Goal: Task Accomplishment & Management: Complete application form

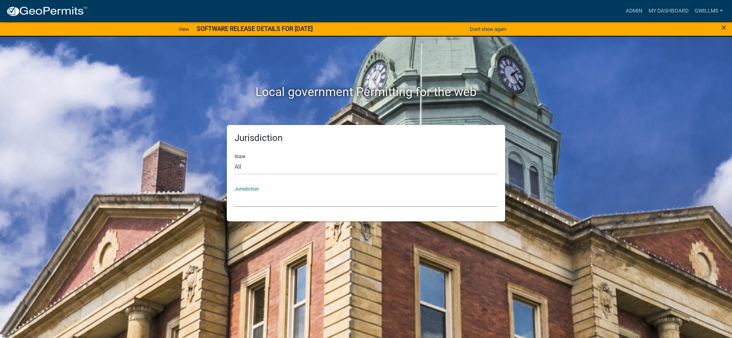
click at [330, 203] on select "Custer County, Colorado Carroll County, Georgia Cook County, Georgia Crawford C…" at bounding box center [366, 200] width 263 height 16
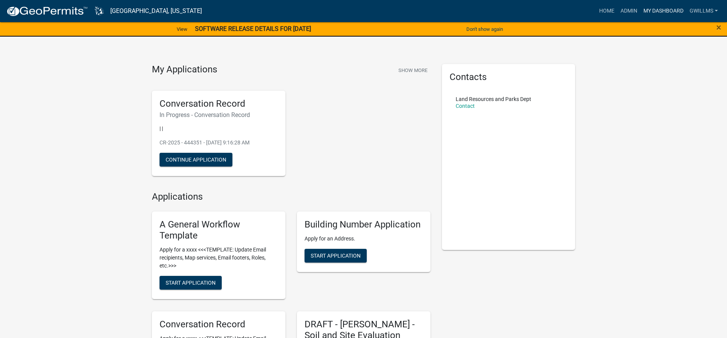
click at [650, 9] on link "My Dashboard" at bounding box center [663, 11] width 46 height 14
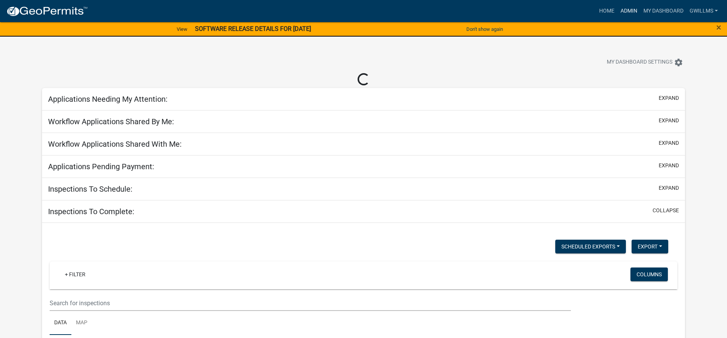
click at [629, 7] on link "Admin" at bounding box center [628, 11] width 23 height 14
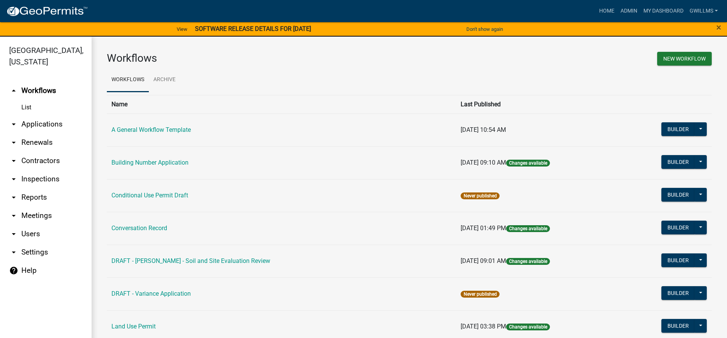
click at [33, 126] on link "arrow_drop_down Applications" at bounding box center [46, 124] width 92 height 18
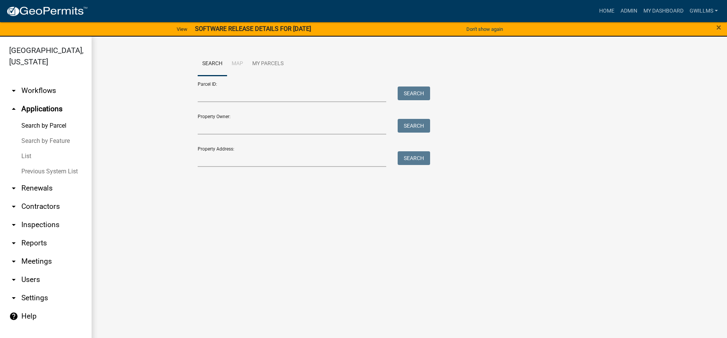
click at [259, 103] on form "Parcel ID: Search Property Owner: Search Property Address: Search" at bounding box center [312, 121] width 229 height 91
click at [268, 99] on input "Parcel ID:" at bounding box center [292, 95] width 189 height 16
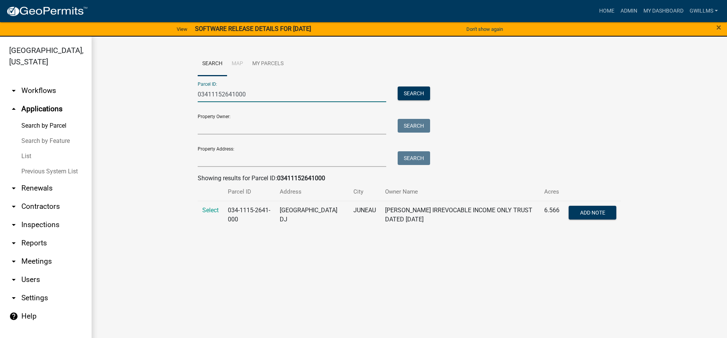
type input "03411152641000"
click at [214, 213] on span "Select" at bounding box center [210, 210] width 16 height 7
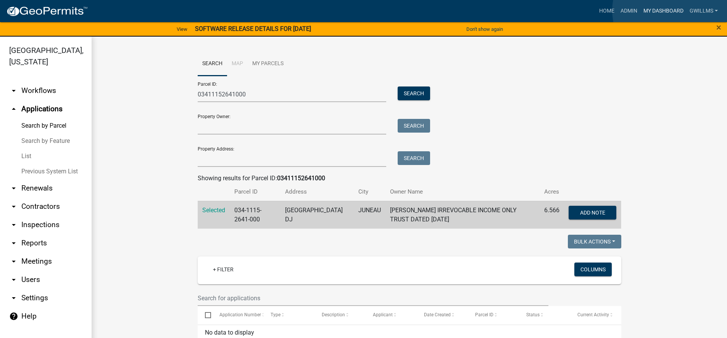
click at [670, 10] on link "My Dashboard" at bounding box center [663, 11] width 46 height 14
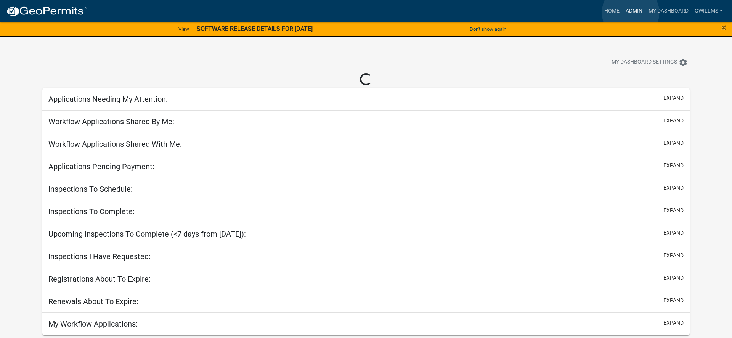
click at [631, 13] on link "Admin" at bounding box center [634, 11] width 23 height 14
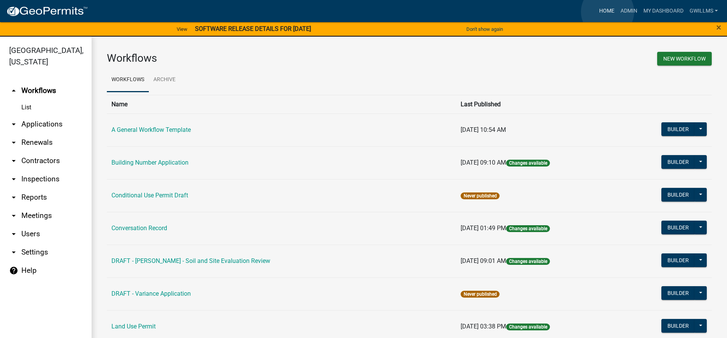
click at [607, 12] on link "Home" at bounding box center [606, 11] width 21 height 14
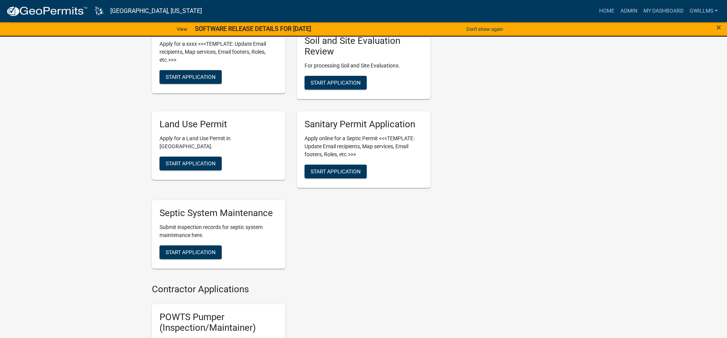
scroll to position [305, 0]
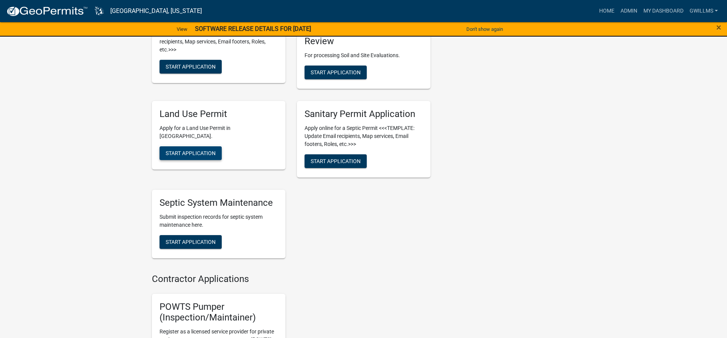
click at [212, 150] on span "Start Application" at bounding box center [191, 153] width 50 height 6
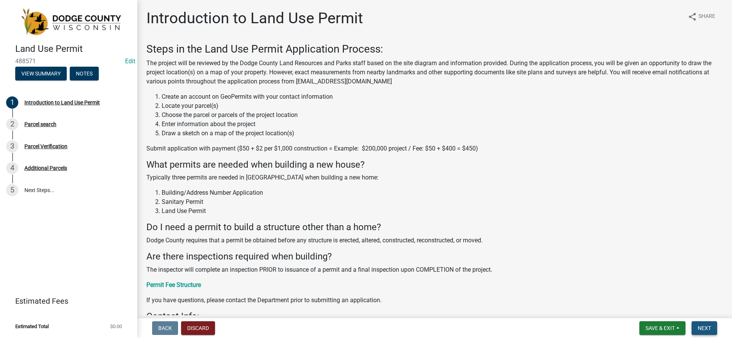
click at [704, 325] on button "Next" at bounding box center [705, 329] width 26 height 14
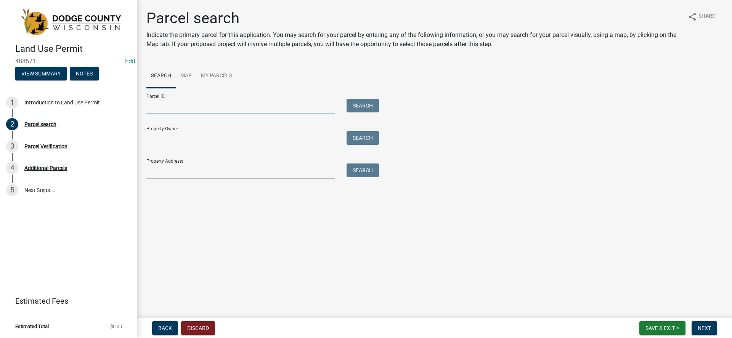
click at [222, 109] on input "Parcel ID:" at bounding box center [240, 107] width 189 height 16
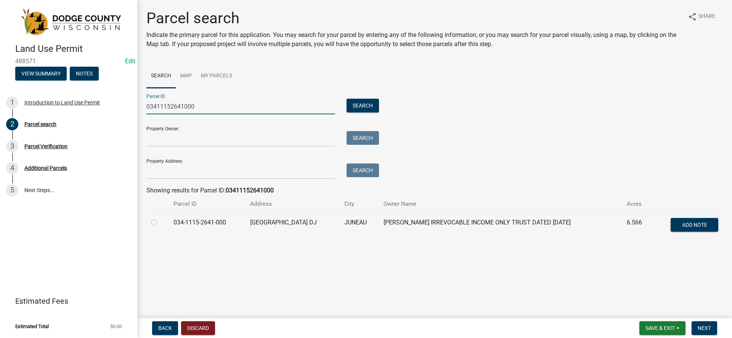
type input "03411152641000"
click at [160, 218] on label at bounding box center [160, 218] width 0 height 0
click at [160, 223] on input "radio" at bounding box center [162, 220] width 5 height 5
radio input "true"
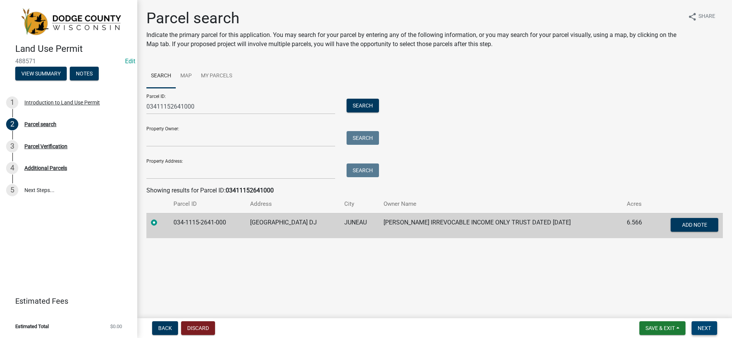
click at [697, 324] on button "Next" at bounding box center [705, 329] width 26 height 14
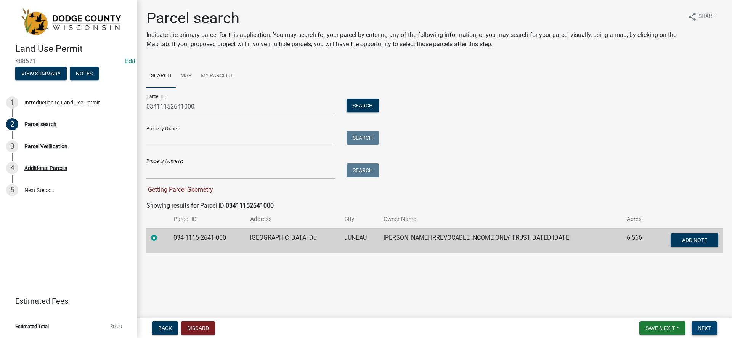
click at [702, 325] on button "Next" at bounding box center [705, 329] width 26 height 14
click at [698, 329] on button "Next" at bounding box center [705, 329] width 26 height 14
click at [702, 323] on button "Next" at bounding box center [705, 329] width 26 height 14
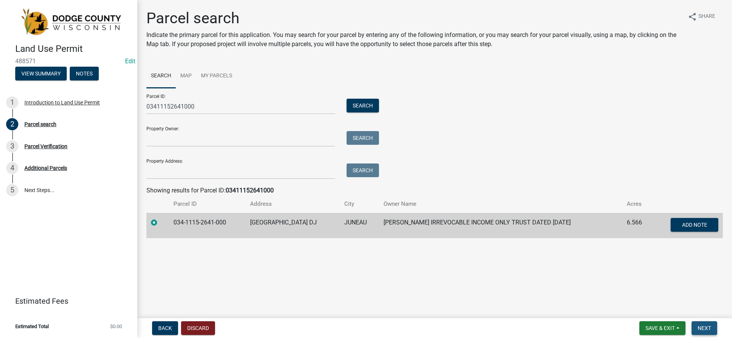
click at [704, 330] on span "Next" at bounding box center [704, 328] width 13 height 6
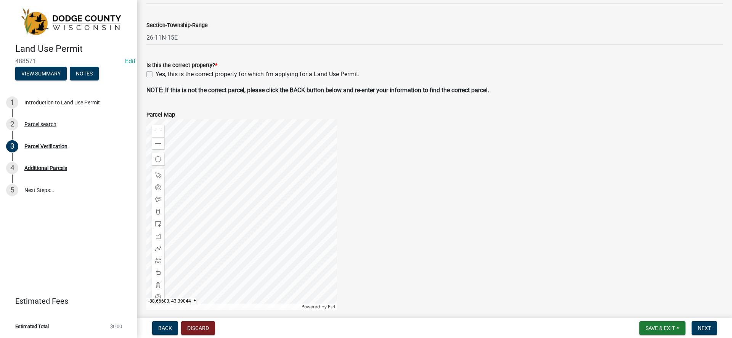
scroll to position [229, 0]
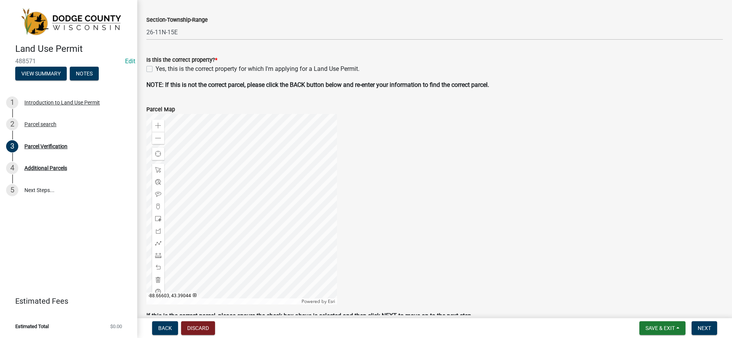
click at [142, 66] on div "Is this the correct property? * Yes, this is the correct property for which I'm…" at bounding box center [435, 59] width 588 height 27
click at [156, 69] on label "Yes, this is the correct property for which I'm applying for a Land Use Permit." at bounding box center [258, 68] width 204 height 9
click at [156, 69] on input "Yes, this is the correct property for which I'm applying for a Land Use Permit." at bounding box center [158, 66] width 5 height 5
checkbox input "true"
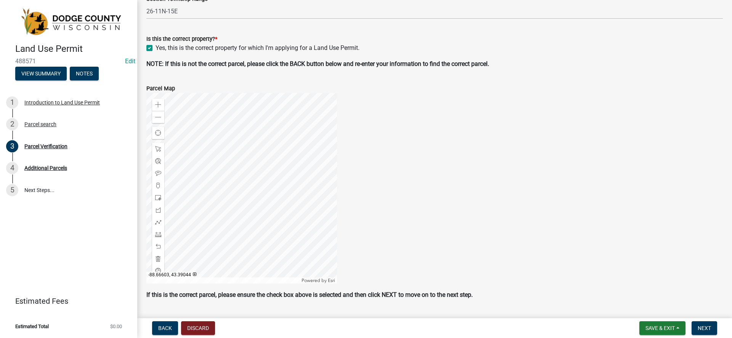
scroll to position [270, 0]
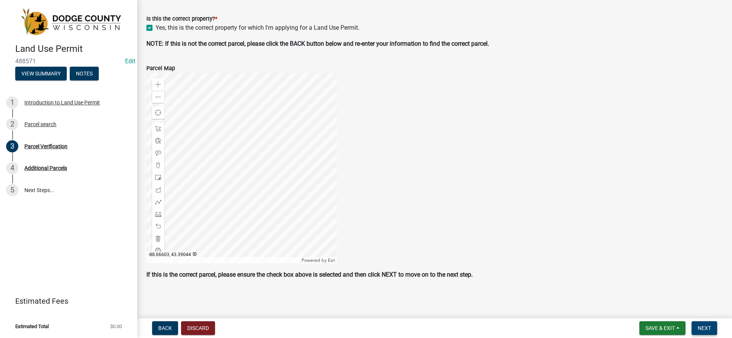
click at [697, 323] on button "Next" at bounding box center [705, 329] width 26 height 14
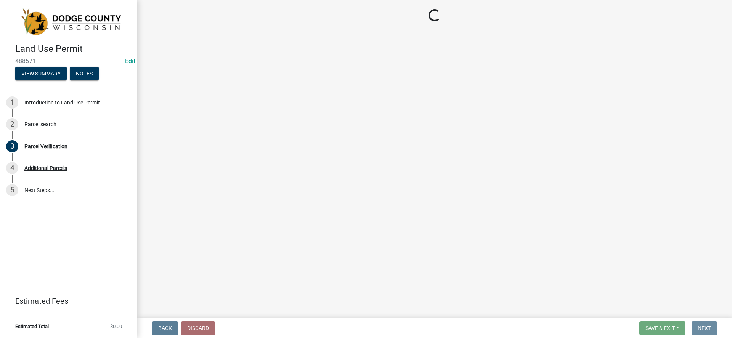
scroll to position [0, 0]
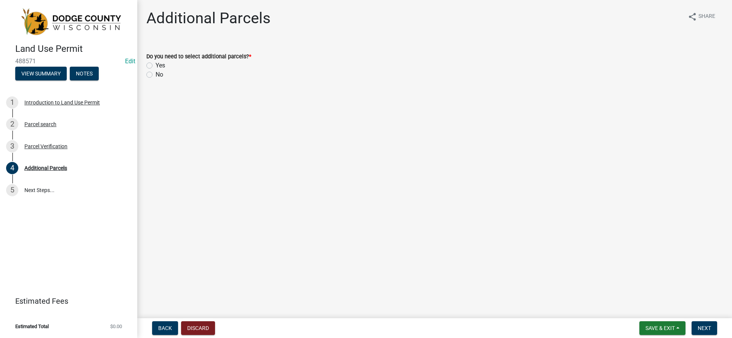
click at [156, 72] on label "No" at bounding box center [160, 74] width 8 height 9
click at [156, 72] on input "No" at bounding box center [158, 72] width 5 height 5
radio input "true"
click at [701, 324] on button "Next" at bounding box center [705, 329] width 26 height 14
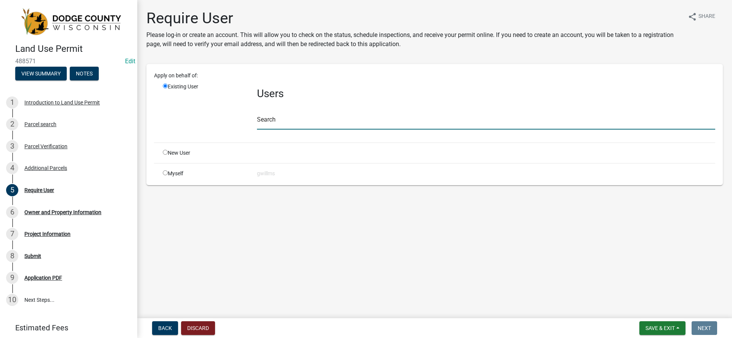
click at [295, 128] on input "text" at bounding box center [486, 122] width 459 height 16
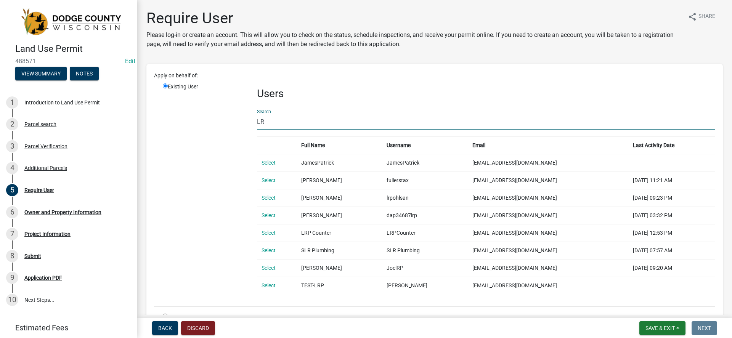
type input "L"
type input "lrp"
click at [269, 232] on link "Select" at bounding box center [269, 233] width 14 height 6
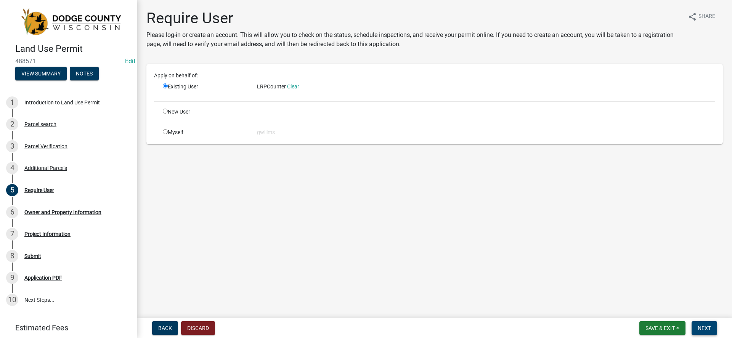
click at [710, 329] on span "Next" at bounding box center [704, 328] width 13 height 6
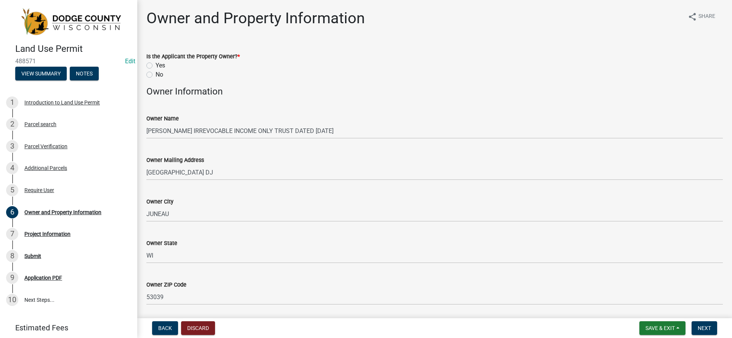
click at [156, 66] on label "Yes" at bounding box center [161, 65] width 10 height 9
click at [156, 66] on input "Yes" at bounding box center [158, 63] width 5 height 5
radio input "true"
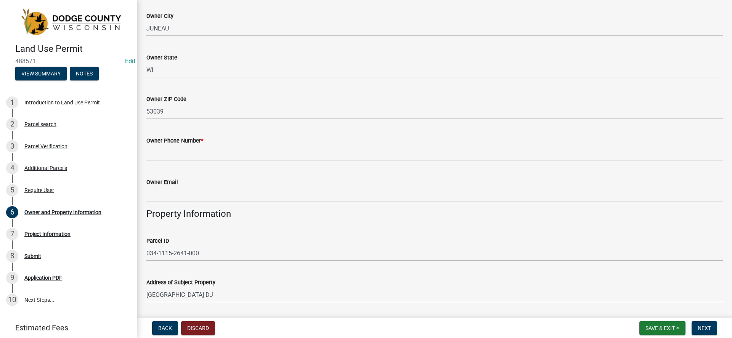
scroll to position [191, 0]
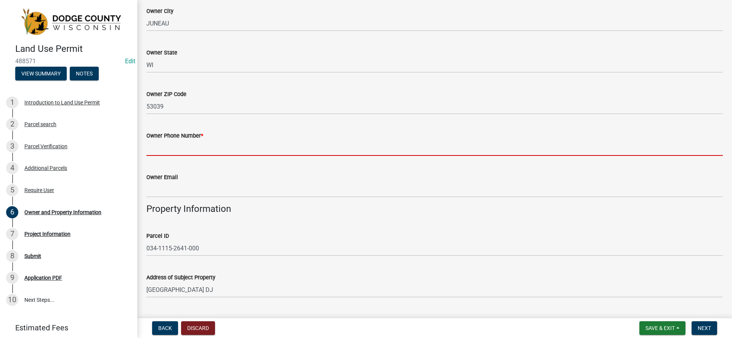
click at [226, 144] on input "Owner Phone Number *" at bounding box center [434, 148] width 577 height 16
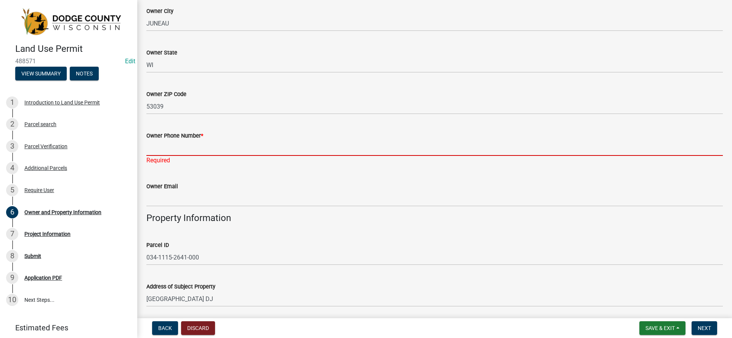
click at [199, 147] on input "Owner Phone Number *" at bounding box center [434, 148] width 577 height 16
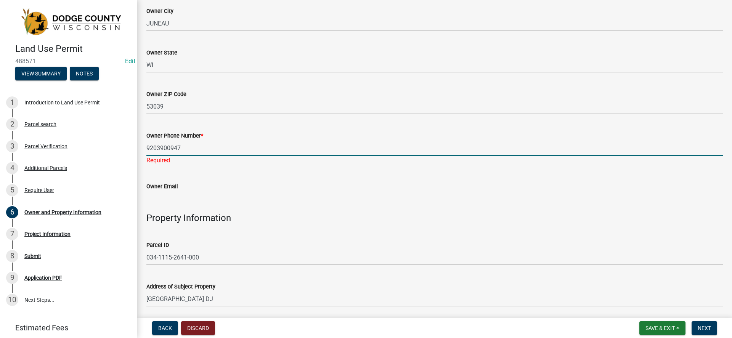
type input "9203900947"
click at [228, 175] on div "Owner Email" at bounding box center [434, 188] width 577 height 35
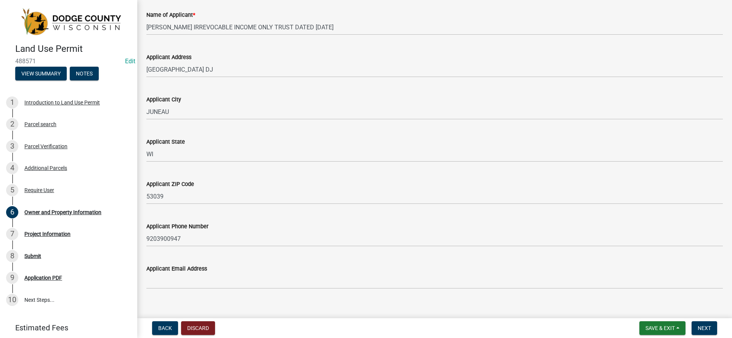
scroll to position [731, 0]
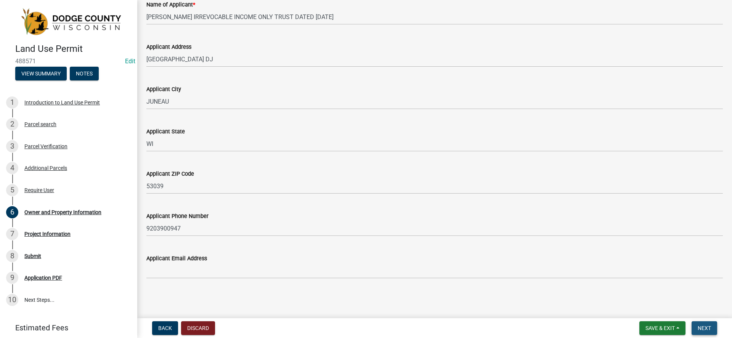
click at [702, 326] on span "Next" at bounding box center [704, 328] width 13 height 6
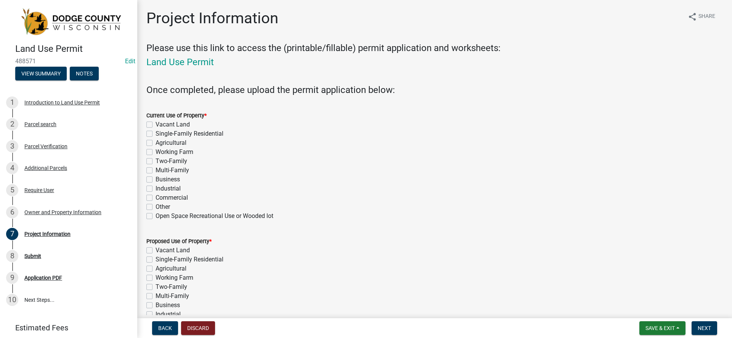
click at [156, 134] on label "Single-Family Residential" at bounding box center [190, 133] width 68 height 9
click at [156, 134] on input "Single-Family Residential" at bounding box center [158, 131] width 5 height 5
checkbox input "true"
checkbox input "false"
checkbox input "true"
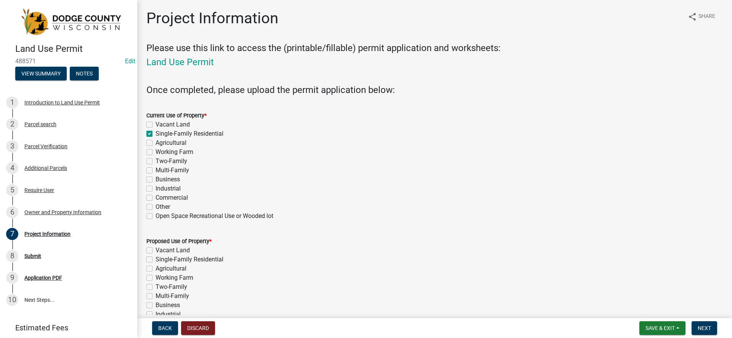
checkbox input "false"
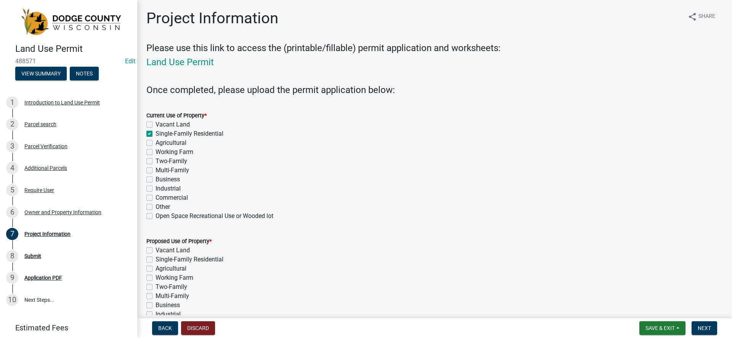
checkbox input "false"
click at [156, 151] on label "Working Farm" at bounding box center [175, 152] width 38 height 9
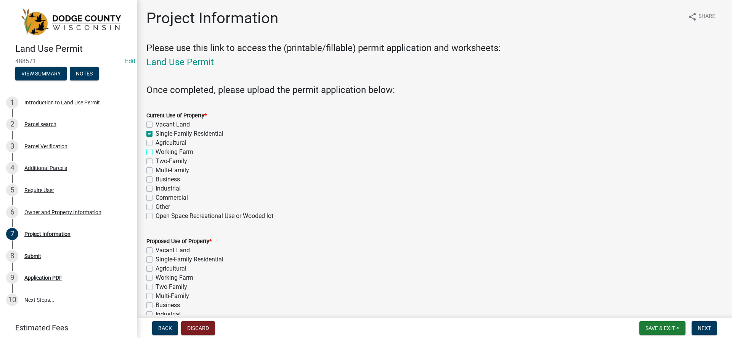
click at [156, 151] on input "Working Farm" at bounding box center [158, 150] width 5 height 5
checkbox input "true"
checkbox input "false"
checkbox input "true"
checkbox input "false"
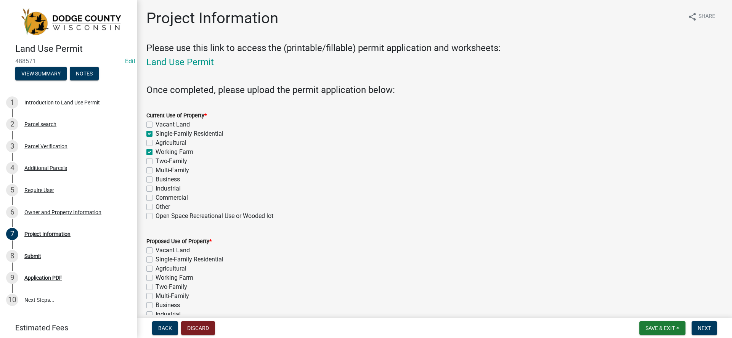
checkbox input "true"
checkbox input "false"
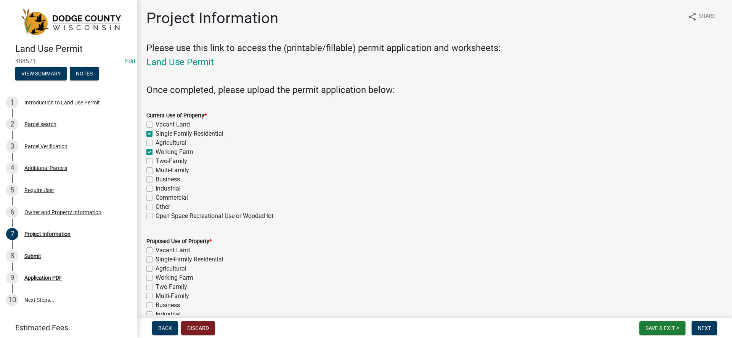
checkbox input "false"
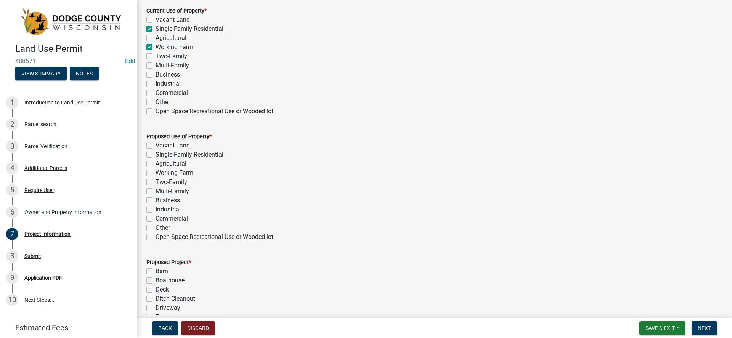
scroll to position [114, 0]
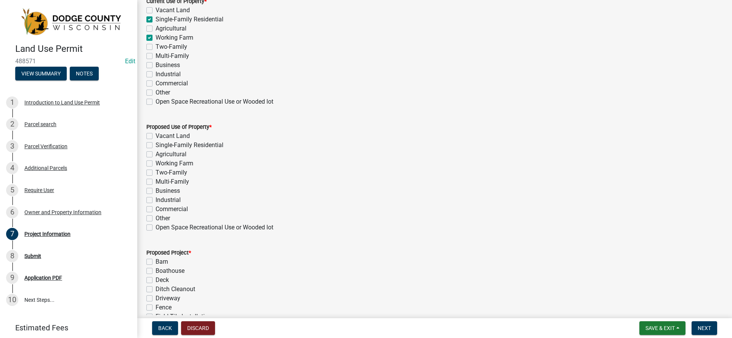
click at [156, 145] on label "Single-Family Residential" at bounding box center [190, 145] width 68 height 9
click at [156, 145] on input "Single-Family Residential" at bounding box center [158, 143] width 5 height 5
checkbox input "true"
checkbox input "false"
checkbox input "true"
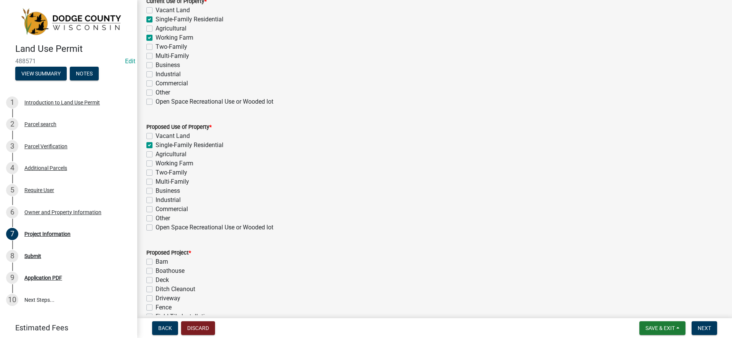
checkbox input "false"
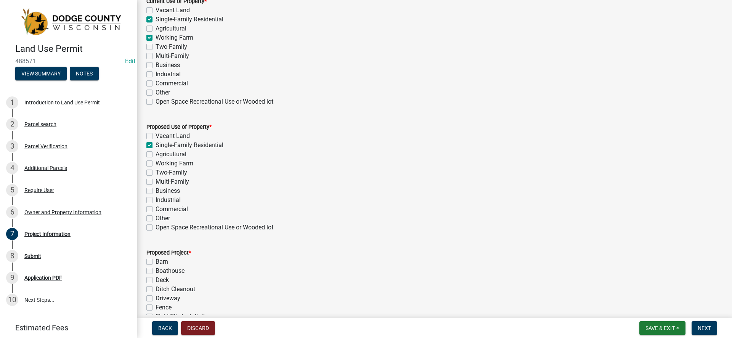
checkbox input "false"
click at [156, 163] on label "Working Farm" at bounding box center [175, 163] width 38 height 9
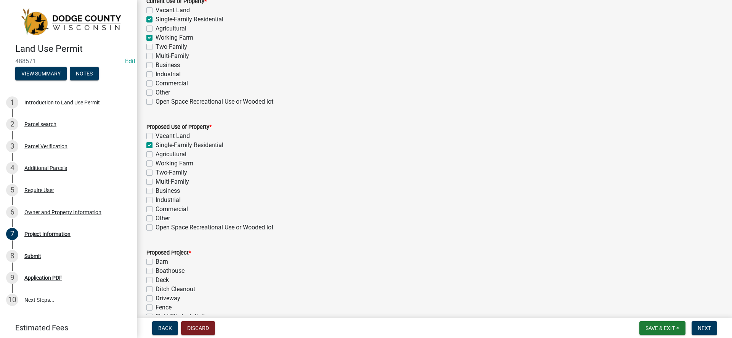
click at [156, 163] on input "Working Farm" at bounding box center [158, 161] width 5 height 5
checkbox input "true"
checkbox input "false"
checkbox input "true"
checkbox input "false"
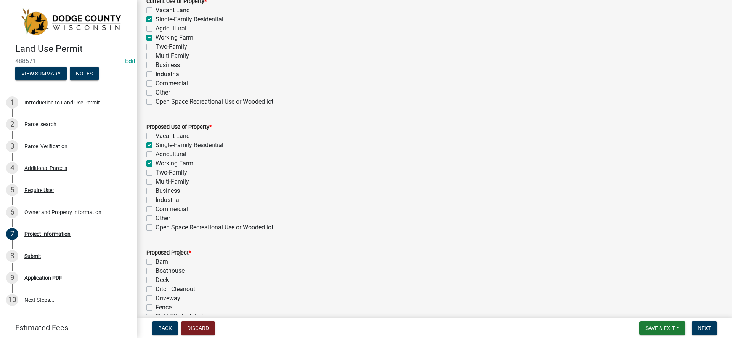
checkbox input "true"
checkbox input "false"
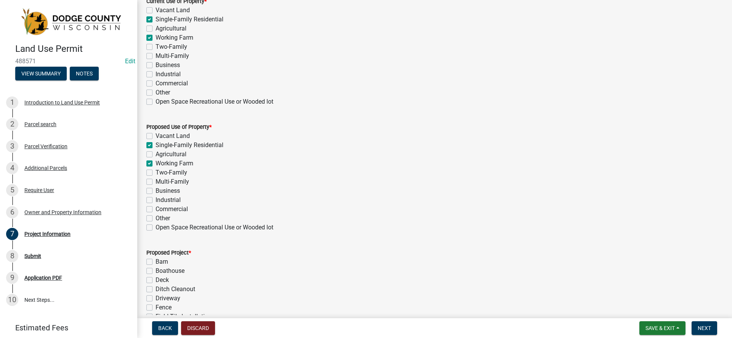
checkbox input "false"
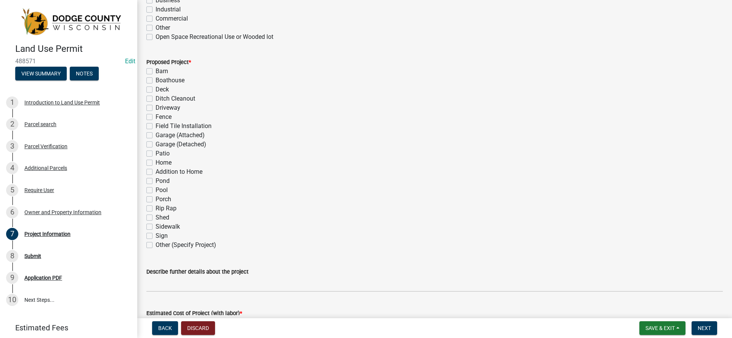
scroll to position [343, 0]
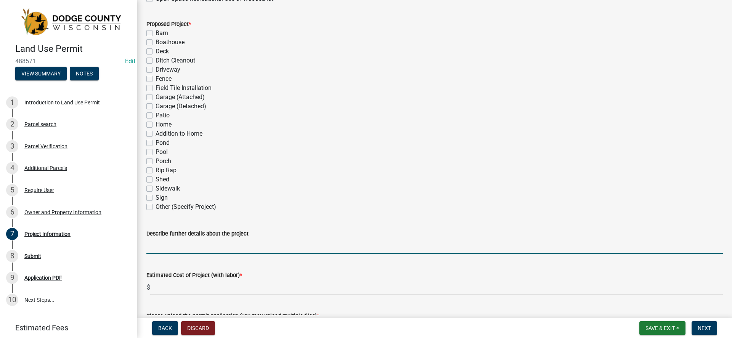
click at [193, 252] on input "Describe further details about the project" at bounding box center [434, 246] width 577 height 16
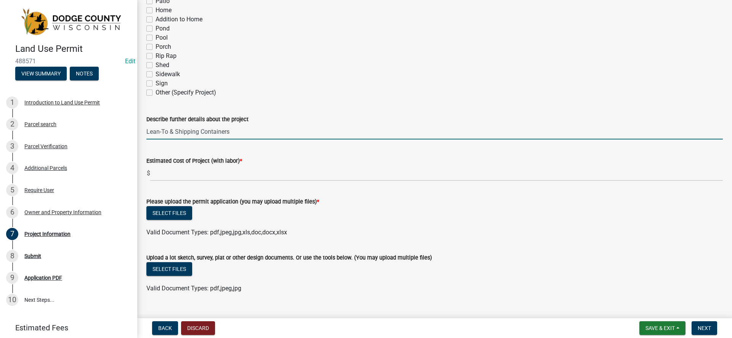
type input "Lean-To & Shipping Containers"
click at [225, 190] on form "Please upload the permit application (you may upload multiple files) * Select f…" at bounding box center [434, 212] width 577 height 49
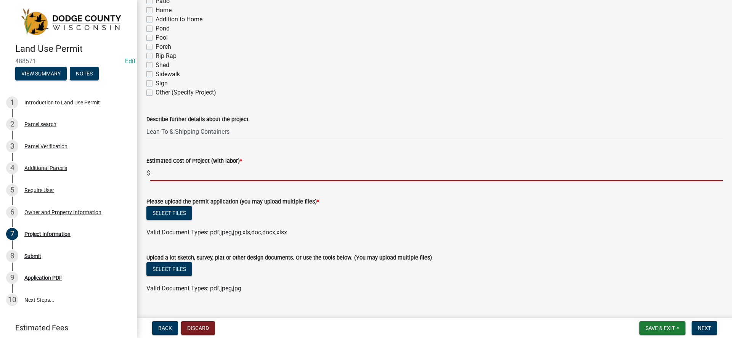
click at [216, 174] on input "text" at bounding box center [436, 174] width 573 height 16
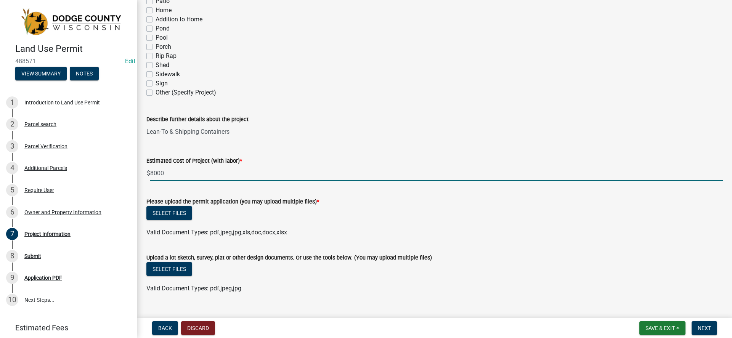
type input "8000"
click at [287, 188] on form "Please upload the permit application (you may upload multiple files) * Select f…" at bounding box center [434, 212] width 577 height 49
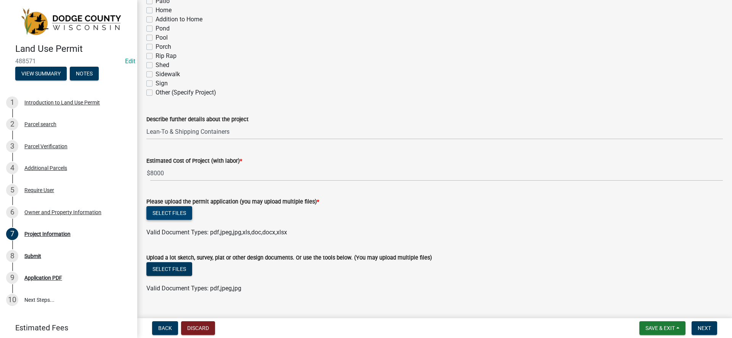
click at [175, 215] on button "Select files" at bounding box center [169, 213] width 46 height 14
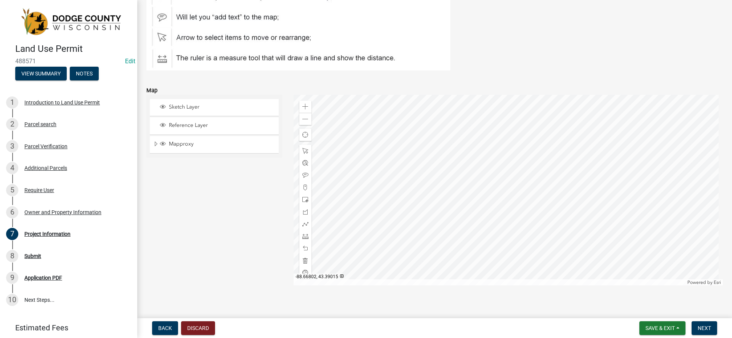
scroll to position [857, 0]
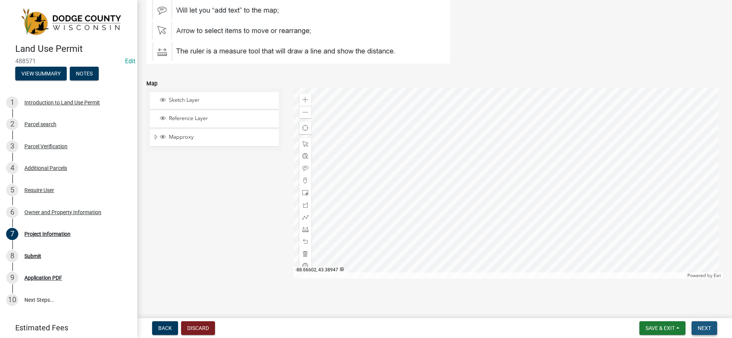
click at [713, 326] on button "Next" at bounding box center [705, 329] width 26 height 14
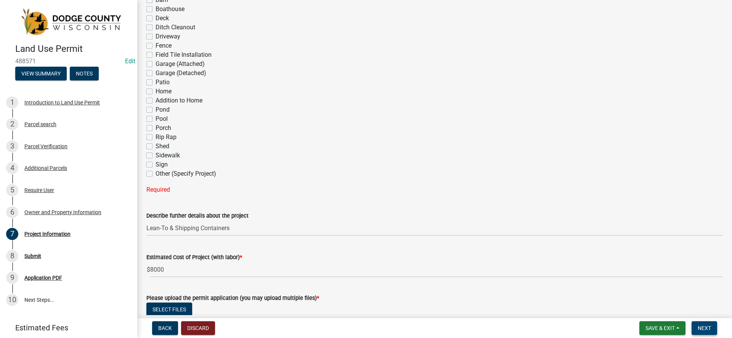
scroll to position [338, 0]
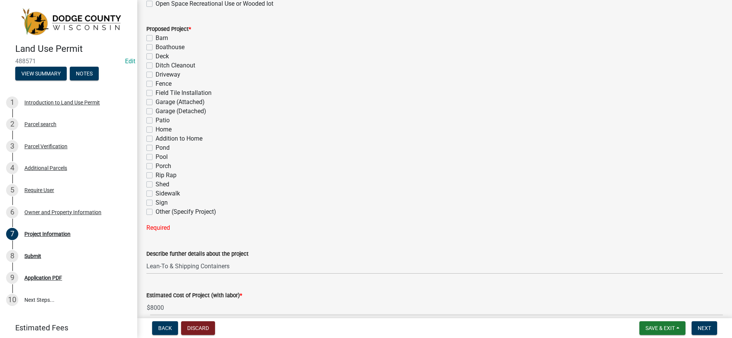
click at [154, 214] on div "Other (Specify Project)" at bounding box center [434, 212] width 577 height 9
click at [156, 212] on label "Other (Specify Project)" at bounding box center [186, 212] width 61 height 9
click at [156, 212] on input "Other (Specify Project)" at bounding box center [158, 210] width 5 height 5
checkbox input "true"
checkbox input "false"
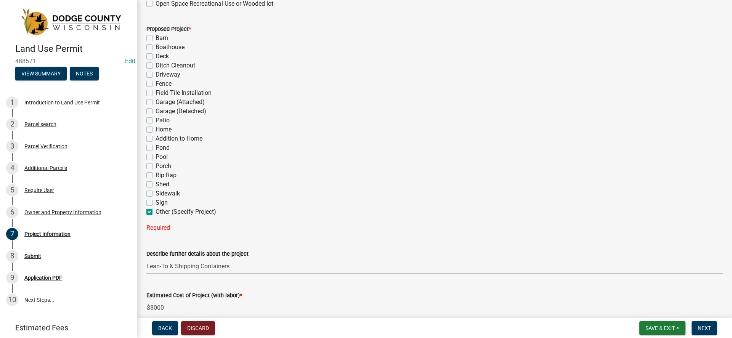
checkbox input "false"
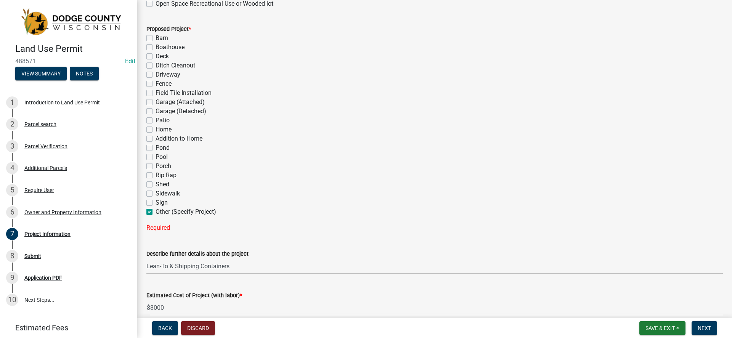
checkbox input "false"
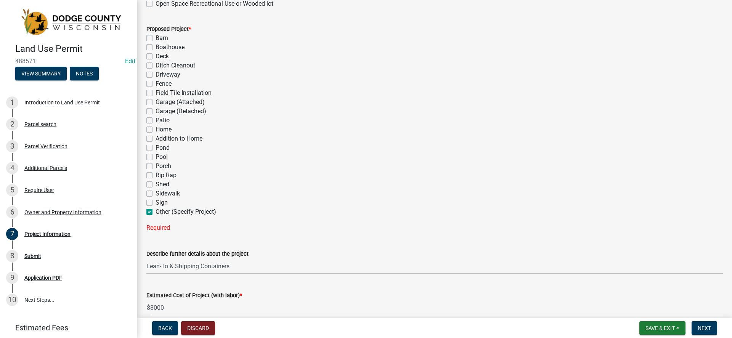
checkbox input "false"
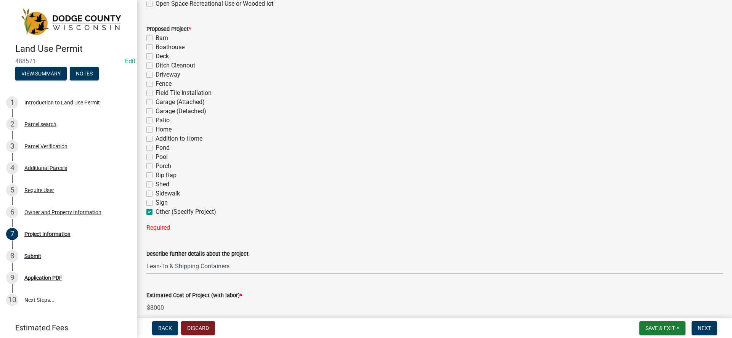
checkbox input "false"
checkbox input "true"
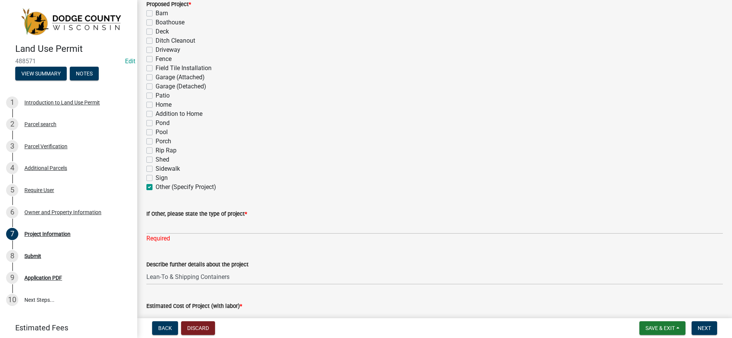
scroll to position [377, 0]
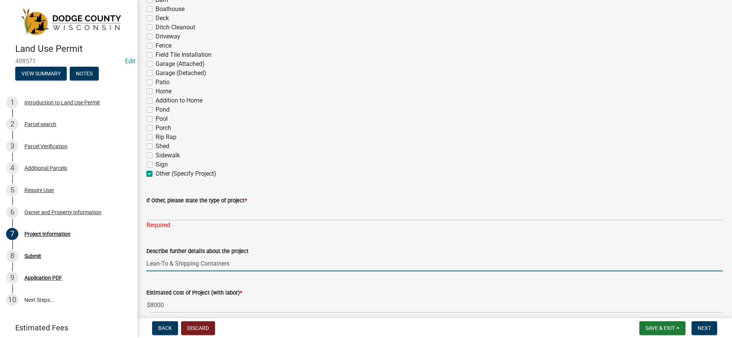
drag, startPoint x: 203, startPoint y: 264, endPoint x: 131, endPoint y: 266, distance: 71.7
click at [131, 266] on div "Land Use Permit 488571 Edit View Summary Notes 1 Introduction to Land Use Permi…" at bounding box center [366, 169] width 732 height 338
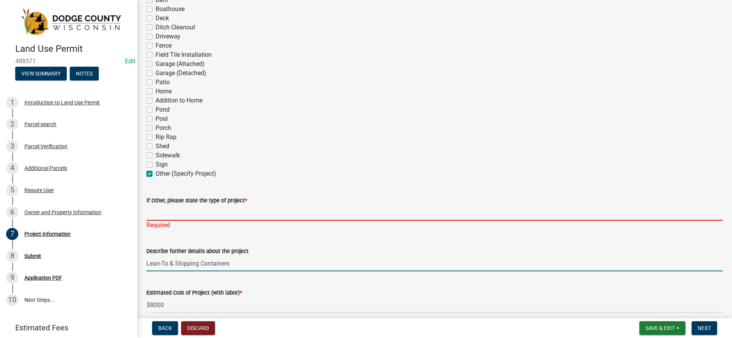
click at [186, 212] on input "If Other, please state the type of project *" at bounding box center [434, 213] width 577 height 16
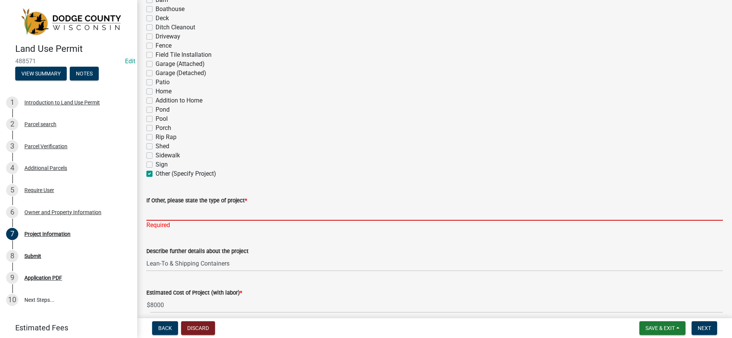
paste input "Lean-To & Shipping Containers"
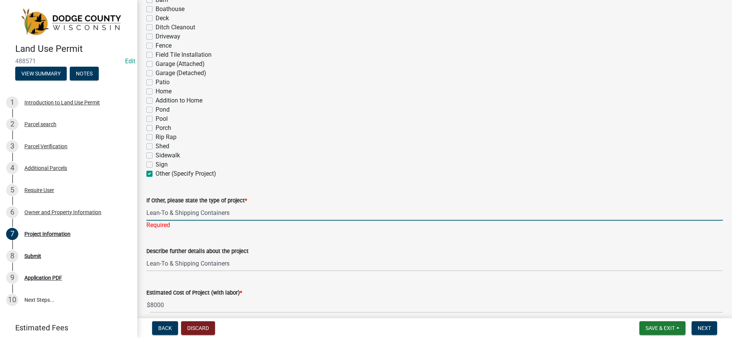
type input "Lean-To & Shipping Containers"
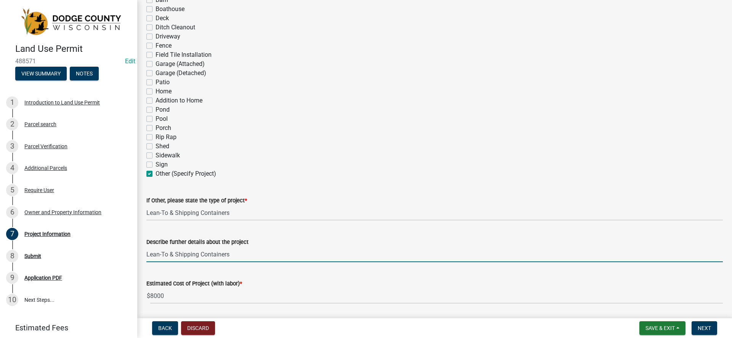
drag, startPoint x: 241, startPoint y: 260, endPoint x: 125, endPoint y: 261, distance: 116.0
click at [126, 262] on div "Land Use Permit 488571 Edit View Summary Notes 1 Introduction to Land Use Permi…" at bounding box center [366, 169] width 732 height 338
click at [263, 233] on div "Describe further details about the project" at bounding box center [434, 244] width 577 height 35
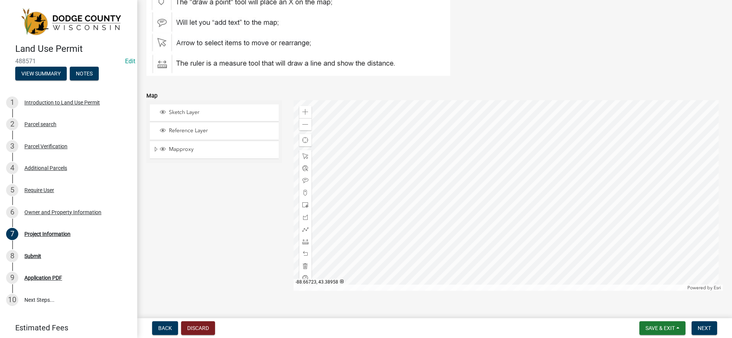
scroll to position [899, 0]
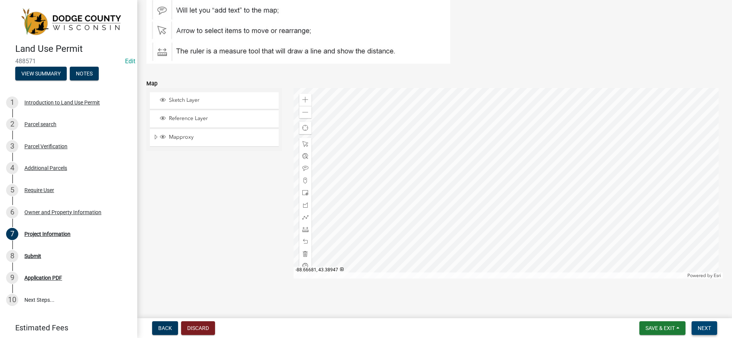
click at [698, 322] on button "Next" at bounding box center [705, 329] width 26 height 14
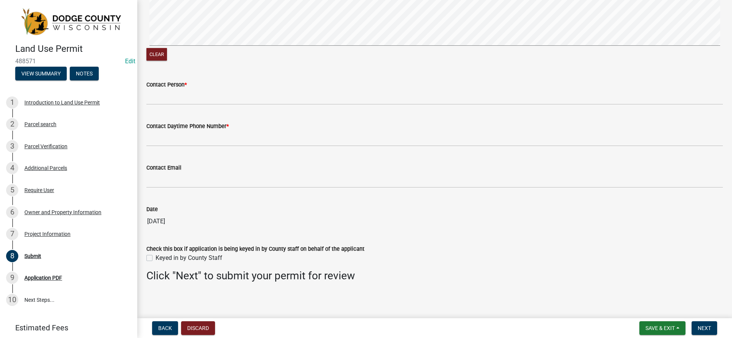
scroll to position [89, 0]
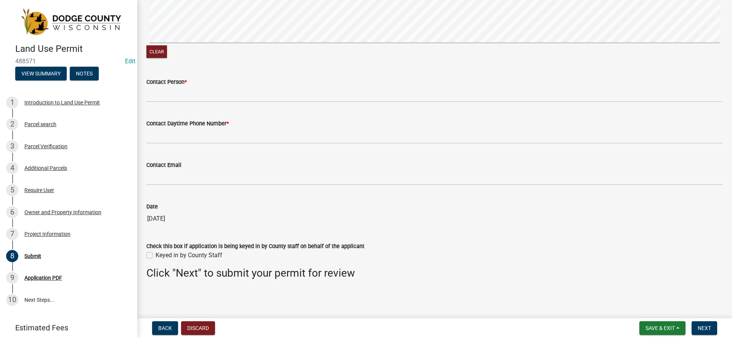
click at [156, 257] on label "Keyed in by County Staff" at bounding box center [189, 255] width 67 height 9
click at [156, 256] on input "Keyed in by County Staff" at bounding box center [158, 253] width 5 height 5
checkbox input "true"
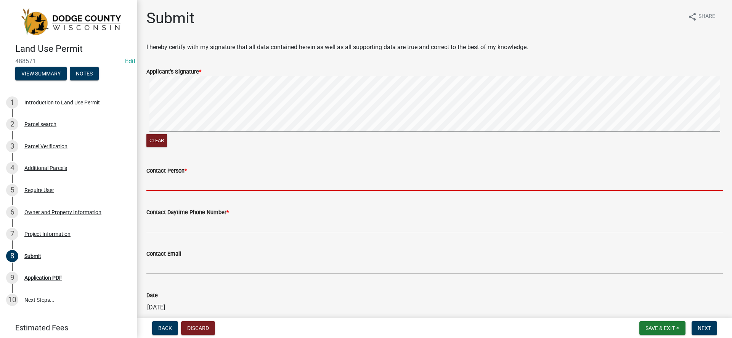
click at [209, 183] on input "Contact Person *" at bounding box center [434, 183] width 577 height 16
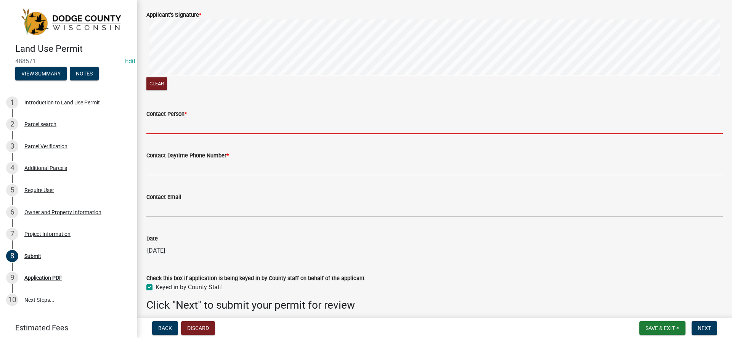
scroll to position [76, 0]
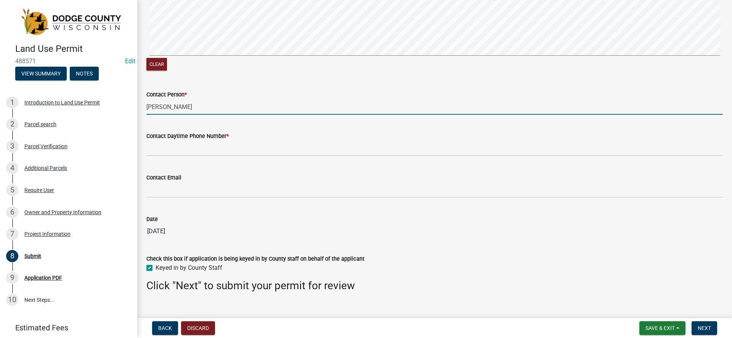
type input "Jim Selchert"
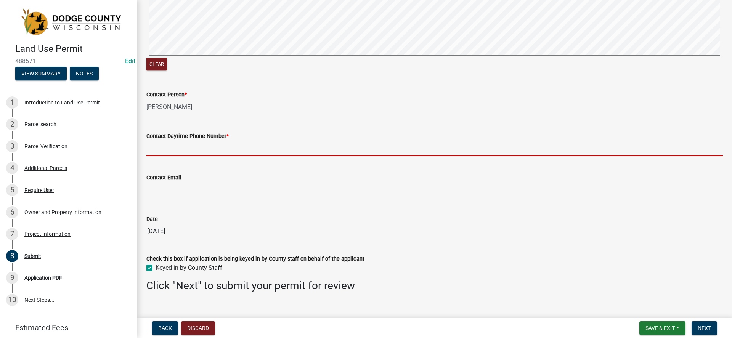
click at [200, 148] on input "Contact Daytime Phone Number *" at bounding box center [434, 149] width 577 height 16
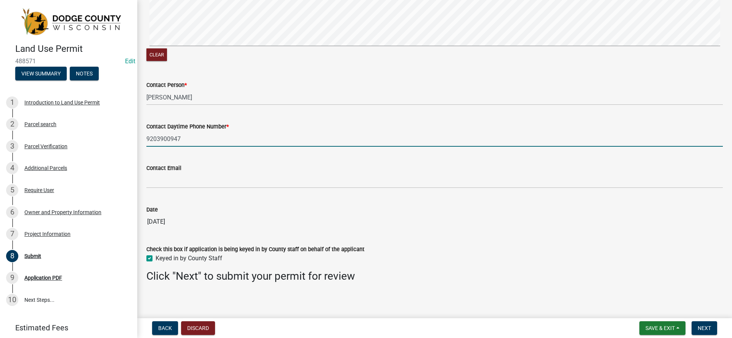
scroll to position [89, 0]
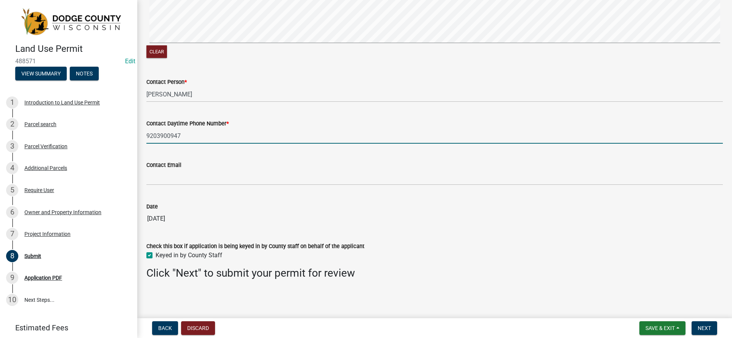
type input "9203900947"
click at [702, 333] on button "Next" at bounding box center [705, 329] width 26 height 14
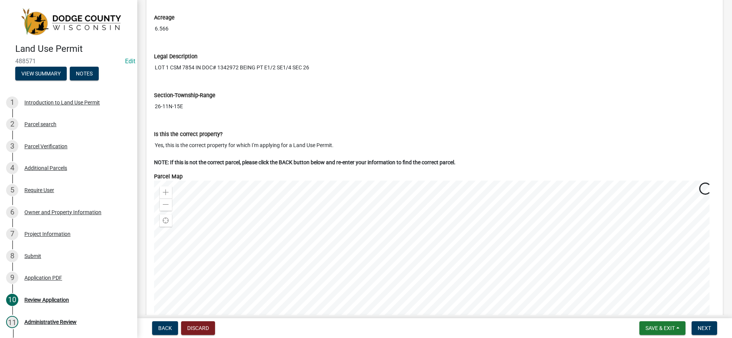
scroll to position [1068, 0]
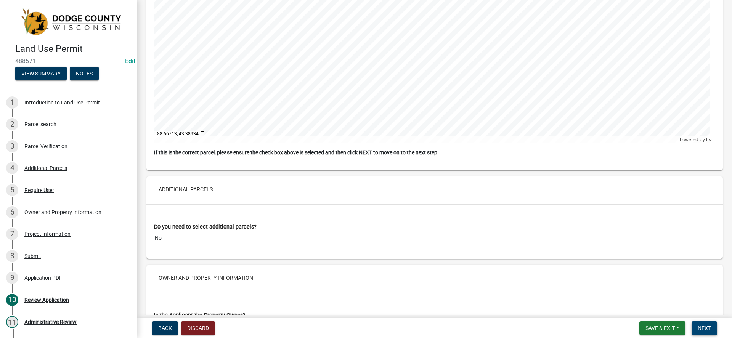
click at [706, 326] on span "Next" at bounding box center [704, 328] width 13 height 6
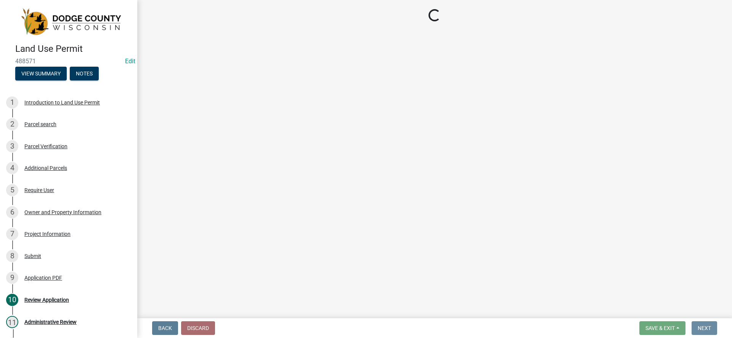
scroll to position [0, 0]
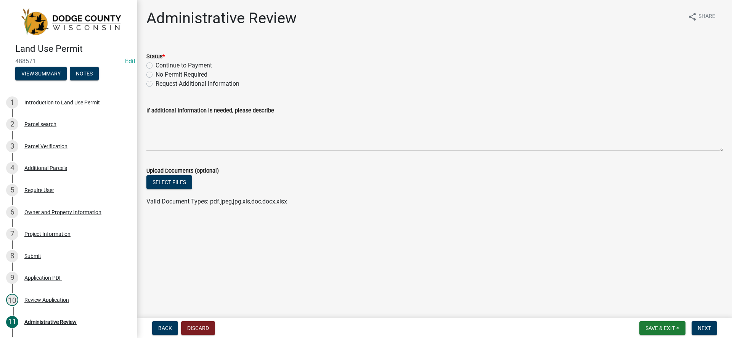
click at [161, 66] on label "Continue to Payment" at bounding box center [184, 65] width 56 height 9
click at [161, 66] on input "Continue to Payment" at bounding box center [158, 63] width 5 height 5
radio input "true"
click at [711, 327] on span "Next" at bounding box center [704, 328] width 13 height 6
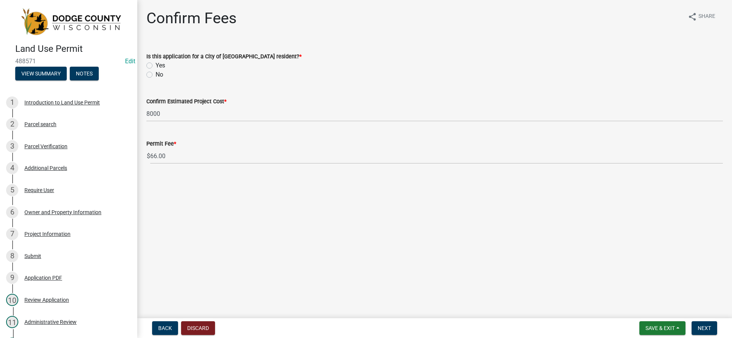
click at [156, 76] on label "No" at bounding box center [160, 74] width 8 height 9
click at [156, 75] on input "No" at bounding box center [158, 72] width 5 height 5
radio input "true"
click at [705, 332] on button "Next" at bounding box center [705, 329] width 26 height 14
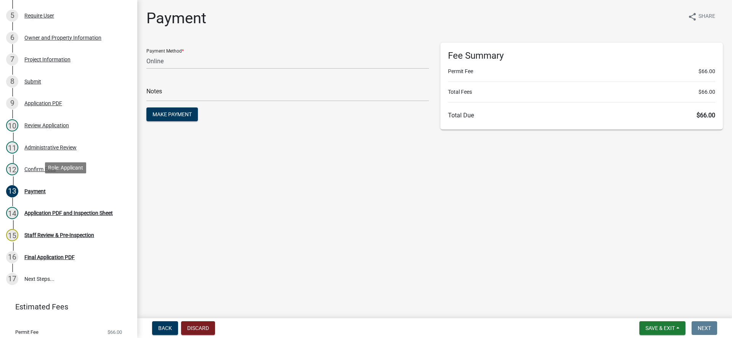
scroll to position [191, 0]
click at [229, 61] on select "Credit Card POS Check Cash Online" at bounding box center [287, 61] width 283 height 16
select select "1: 0"
click at [146, 53] on select "Credit Card POS Check Cash Online" at bounding box center [287, 61] width 283 height 16
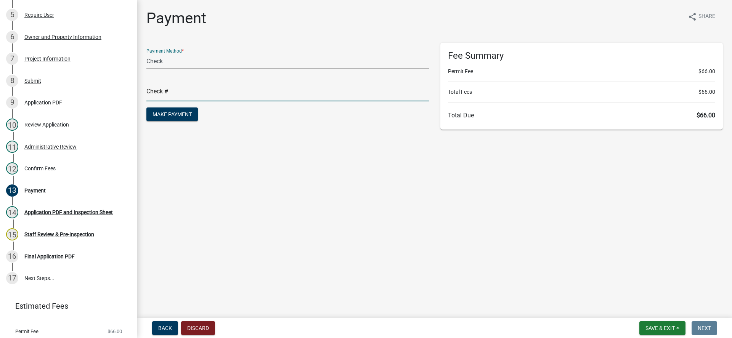
click at [200, 92] on input "text" at bounding box center [287, 94] width 283 height 16
type input "2"
type input "0962"
click at [354, 164] on main "Payment share Share Payment Method * Credit Card POS Check Cash Online Check # …" at bounding box center [434, 157] width 595 height 315
click at [189, 120] on button "Make Payment" at bounding box center [172, 115] width 52 height 14
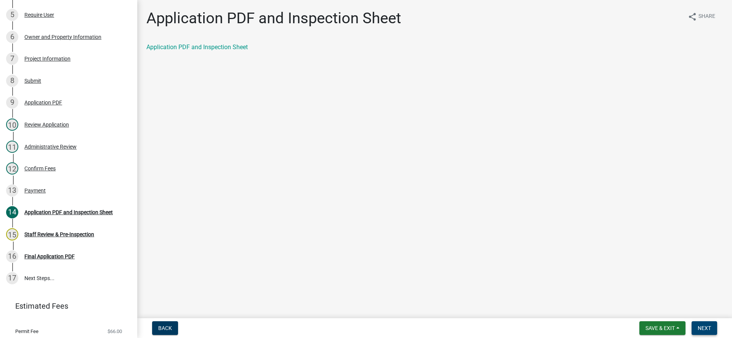
click at [703, 325] on button "Next" at bounding box center [705, 329] width 26 height 14
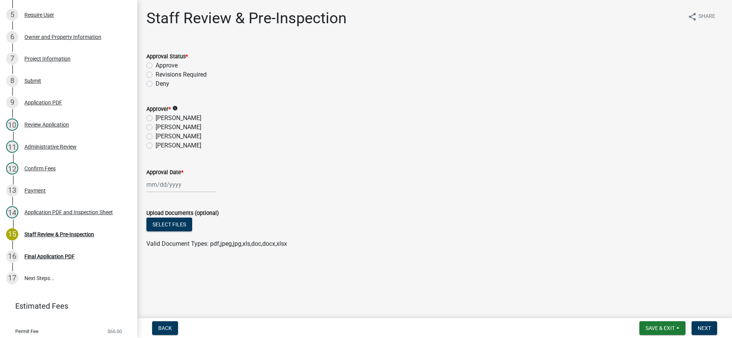
click at [158, 84] on label "Deny" at bounding box center [163, 83] width 14 height 9
click at [158, 84] on input "Deny" at bounding box center [158, 81] width 5 height 5
radio input "true"
click at [156, 134] on label "[PERSON_NAME]" at bounding box center [179, 136] width 46 height 9
click at [156, 134] on input "[PERSON_NAME]" at bounding box center [158, 134] width 5 height 5
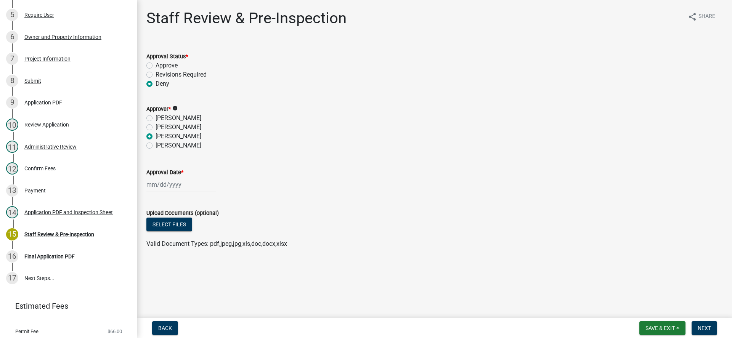
radio input "true"
click at [179, 185] on div at bounding box center [181, 185] width 70 height 16
select select "10"
select select "2025"
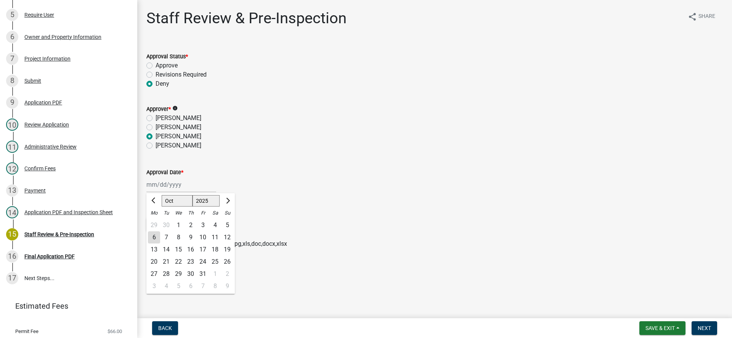
click at [158, 238] on div "6" at bounding box center [154, 238] width 12 height 12
type input "[DATE]"
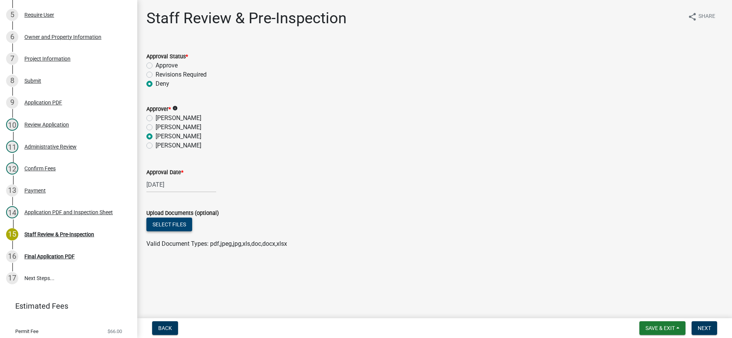
click at [167, 225] on button "Select files" at bounding box center [169, 225] width 46 height 14
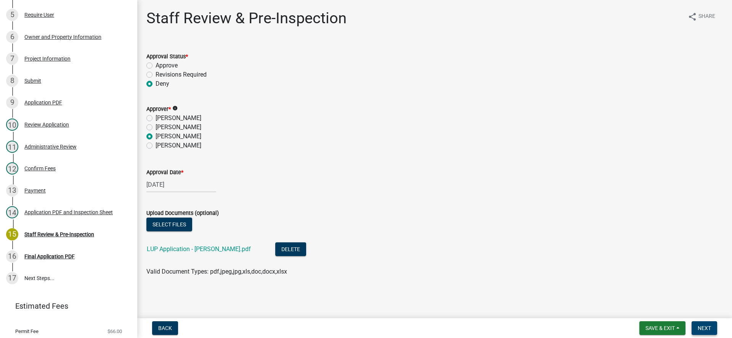
click at [698, 328] on span "Next" at bounding box center [704, 328] width 13 height 6
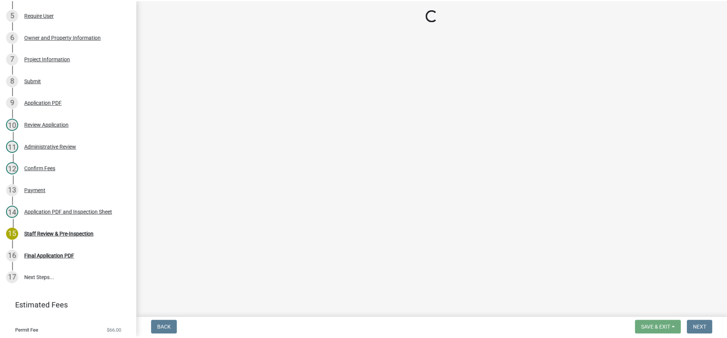
scroll to position [212, 0]
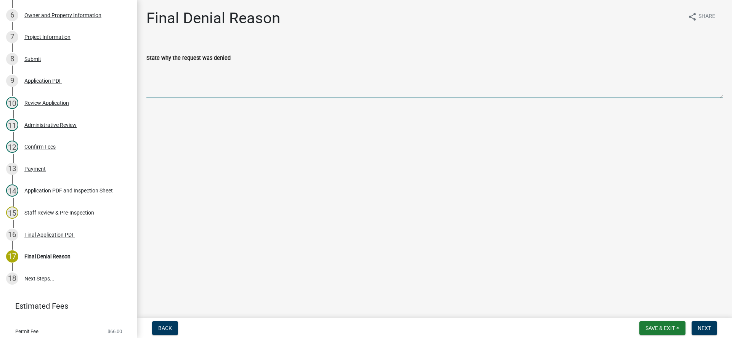
click at [183, 88] on textarea "State why the request was denied" at bounding box center [434, 81] width 577 height 36
type textarea "R"
type textarea "T"
type textarea "Within ROW setbacks by 15' from County Road DJ (lean-to)."
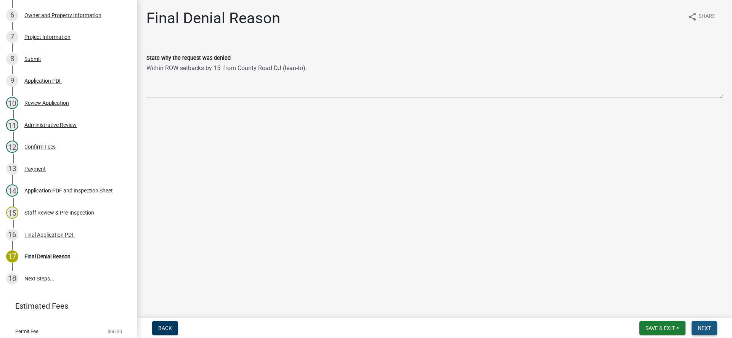
click at [704, 324] on button "Next" at bounding box center [705, 329] width 26 height 14
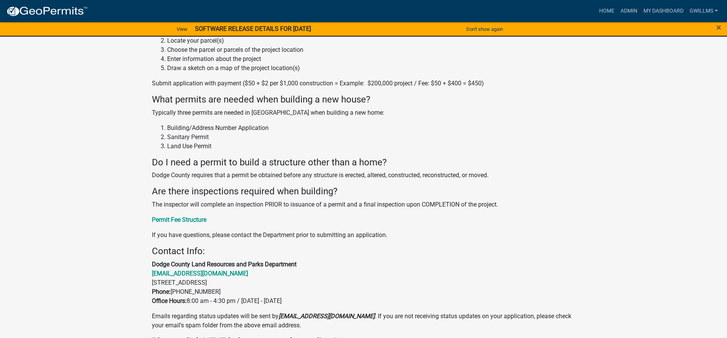
scroll to position [366, 0]
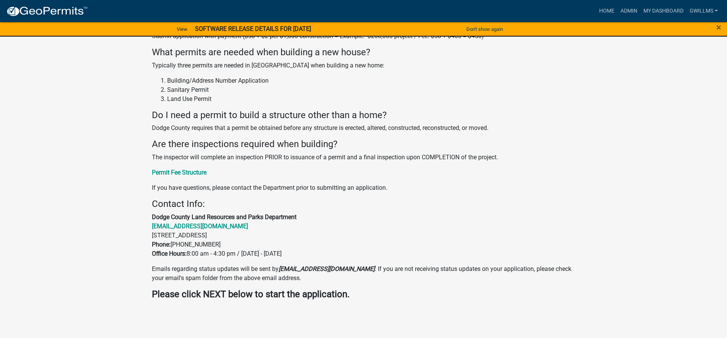
drag, startPoint x: 58, startPoint y: 337, endPoint x: 341, endPoint y: 246, distance: 296.8
click at [341, 246] on p "Dodge County Land Resources and Parks Department landresources@co.dodge.wi.us 1…" at bounding box center [363, 236] width 423 height 46
click at [198, 272] on p "Emails regarding status updates will be sent by noreply@schneidergis.com . If y…" at bounding box center [363, 274] width 423 height 18
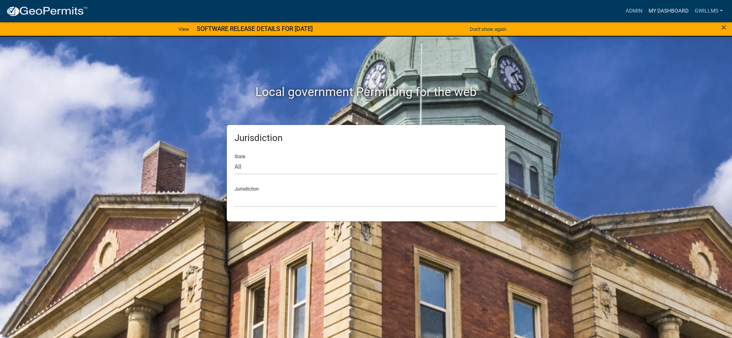
click at [672, 9] on link "My Dashboard" at bounding box center [669, 11] width 46 height 14
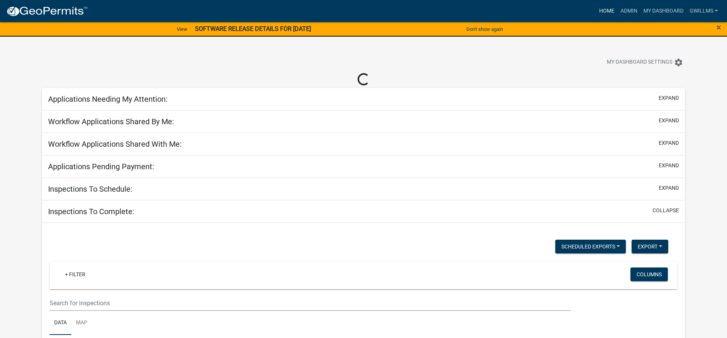
click at [607, 13] on link "Home" at bounding box center [606, 11] width 21 height 14
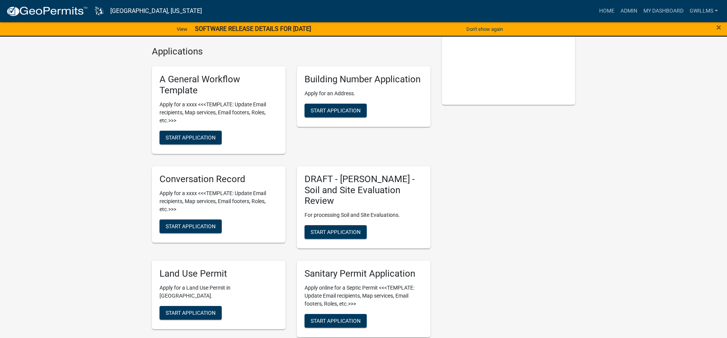
scroll to position [153, 0]
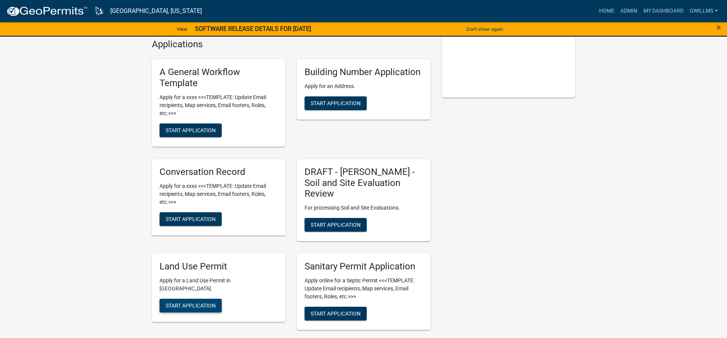
click at [208, 303] on span "Start Application" at bounding box center [191, 306] width 50 height 6
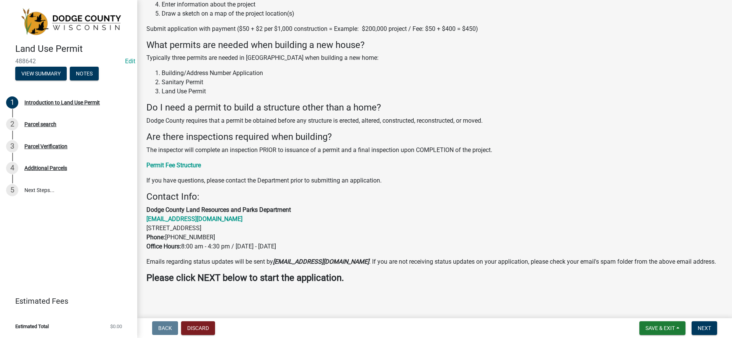
scroll to position [124, 0]
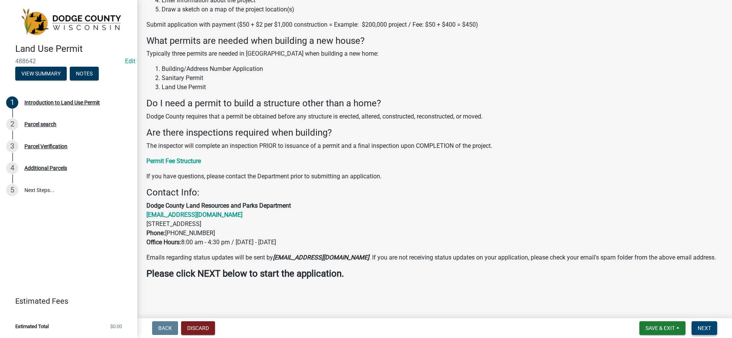
click at [703, 329] on span "Next" at bounding box center [704, 328] width 13 height 6
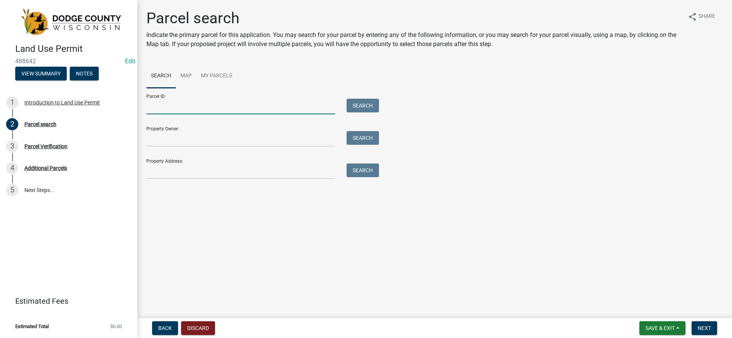
click at [214, 106] on input "Parcel ID:" at bounding box center [240, 107] width 189 height 16
type input "03411153633000"
click at [355, 106] on button "Search" at bounding box center [363, 106] width 32 height 14
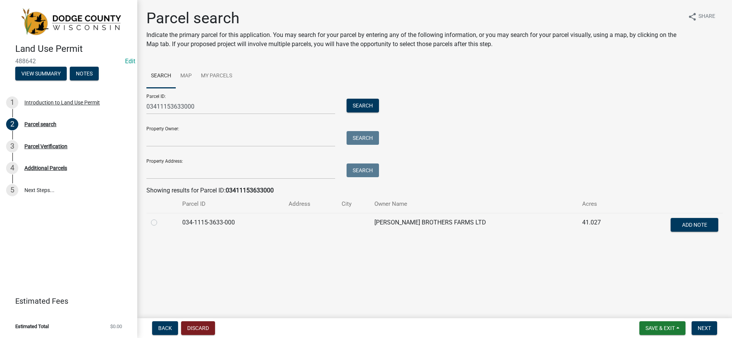
click at [160, 218] on label at bounding box center [160, 218] width 0 height 0
click at [160, 223] on input "radio" at bounding box center [162, 220] width 5 height 5
radio input "true"
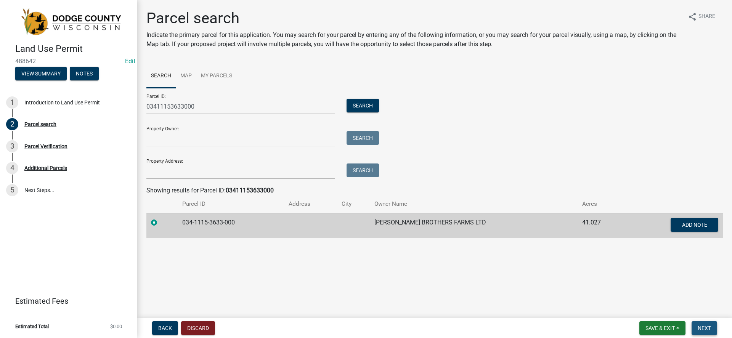
click at [702, 324] on button "Next" at bounding box center [705, 329] width 26 height 14
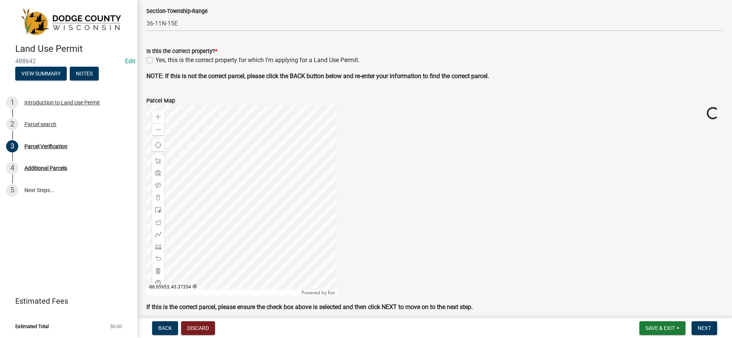
scroll to position [229, 0]
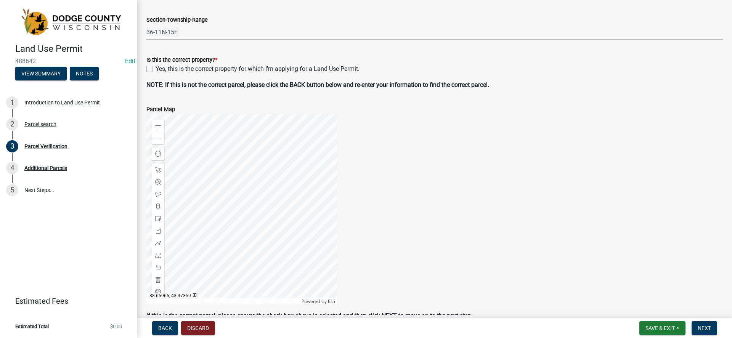
click at [156, 69] on label "Yes, this is the correct property for which I'm applying for a Land Use Permit." at bounding box center [258, 68] width 204 height 9
click at [156, 69] on input "Yes, this is the correct property for which I'm applying for a Land Use Permit." at bounding box center [158, 66] width 5 height 5
checkbox input "true"
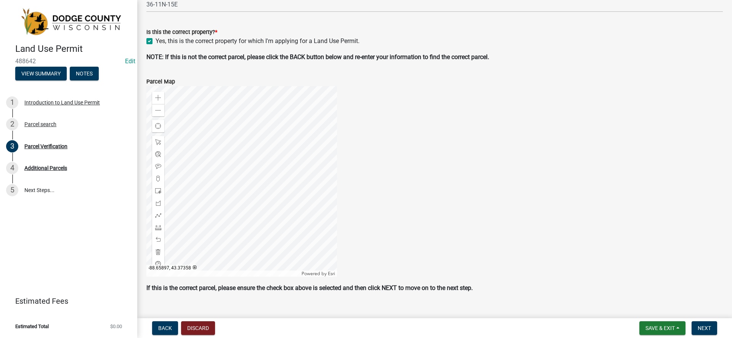
scroll to position [270, 0]
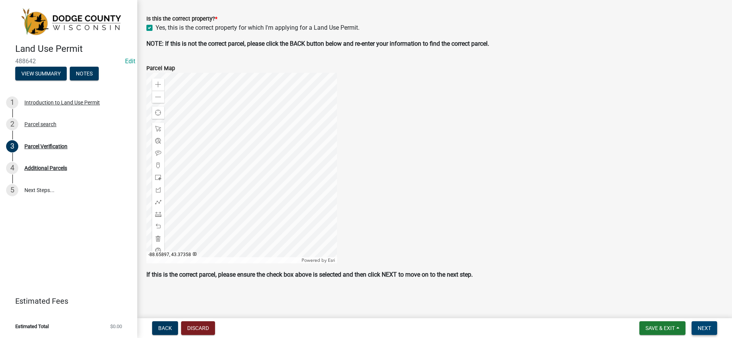
click at [703, 324] on button "Next" at bounding box center [705, 329] width 26 height 14
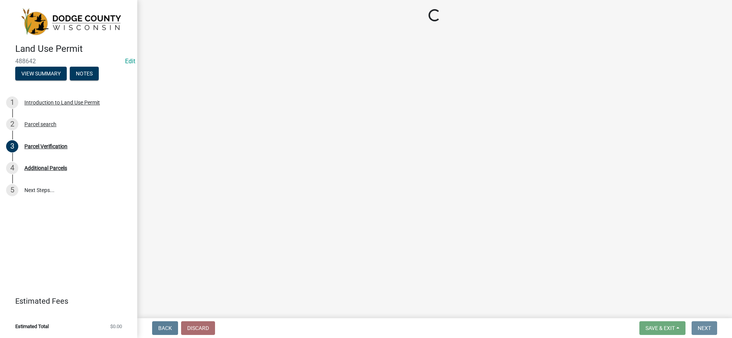
scroll to position [0, 0]
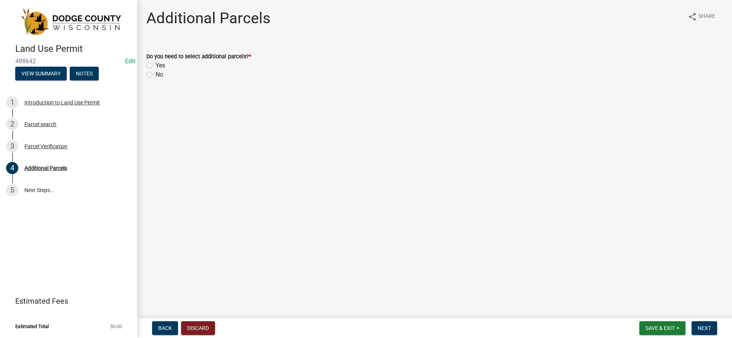
click at [153, 66] on div "Yes" at bounding box center [434, 65] width 577 height 9
click at [156, 66] on label "Yes" at bounding box center [161, 65] width 10 height 9
click at [156, 66] on input "Yes" at bounding box center [158, 63] width 5 height 5
radio input "true"
click at [712, 325] on button "Next" at bounding box center [705, 329] width 26 height 14
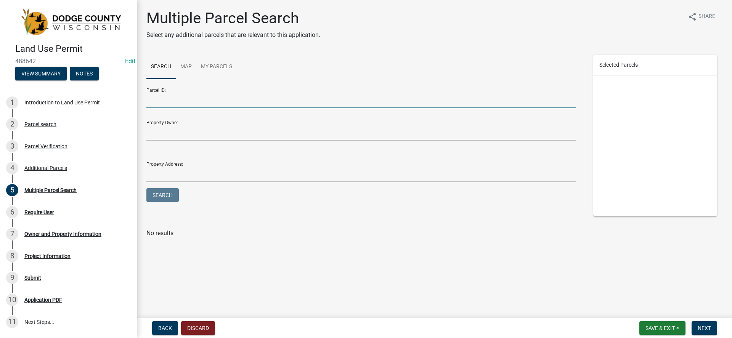
click at [196, 99] on input "Parcel ID:" at bounding box center [361, 101] width 430 height 16
type input "03411153632000"
click at [146, 188] on button "Search" at bounding box center [162, 195] width 32 height 14
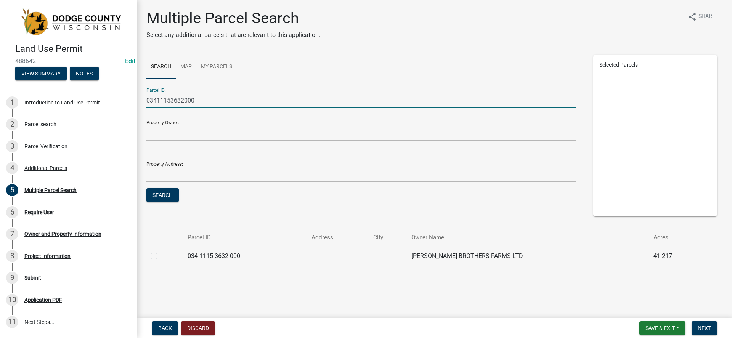
click at [160, 252] on label at bounding box center [160, 252] width 0 height 0
click at [160, 255] on input "checkbox" at bounding box center [162, 254] width 5 height 5
checkbox input "true"
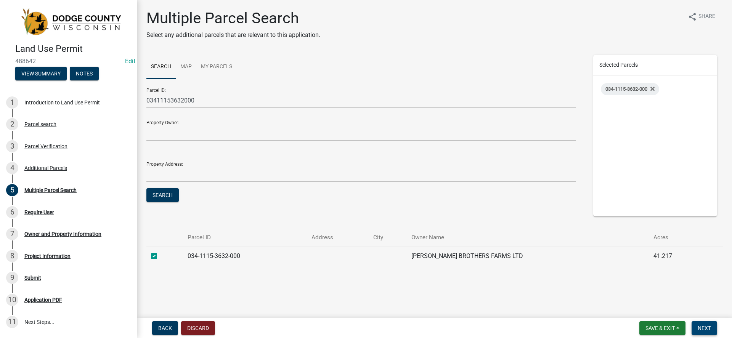
click at [708, 330] on span "Next" at bounding box center [704, 328] width 13 height 6
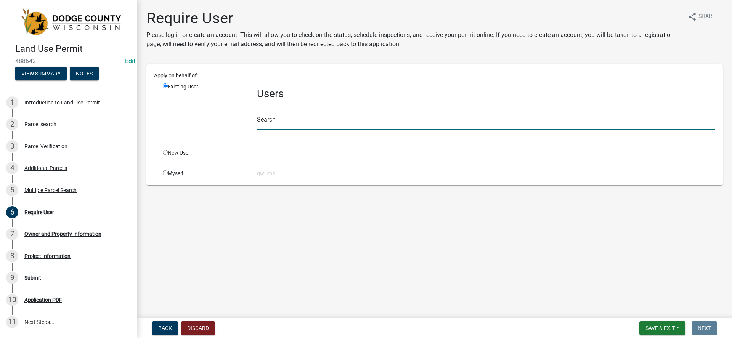
click at [283, 119] on input "text" at bounding box center [486, 122] width 459 height 16
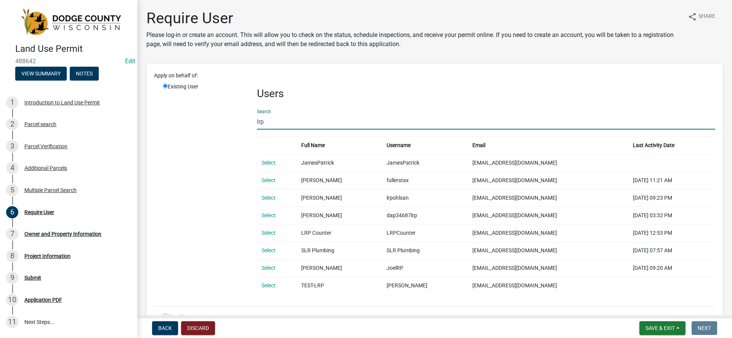
type input "lrp"
click at [269, 233] on link "Select" at bounding box center [269, 233] width 14 height 6
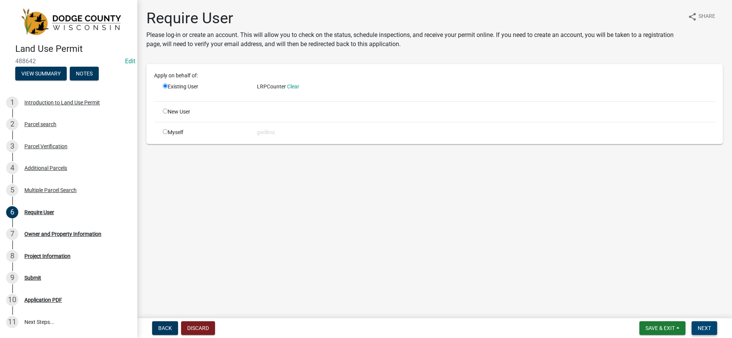
click at [703, 328] on span "Next" at bounding box center [704, 328] width 13 height 6
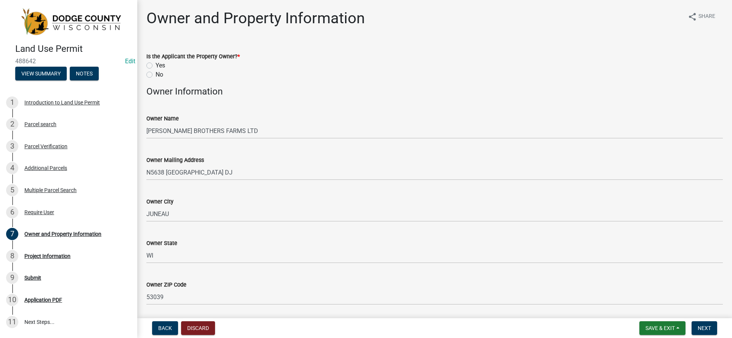
click at [154, 64] on div "Yes" at bounding box center [434, 65] width 577 height 9
click at [156, 65] on label "Yes" at bounding box center [161, 65] width 10 height 9
click at [156, 65] on input "Yes" at bounding box center [158, 63] width 5 height 5
radio input "true"
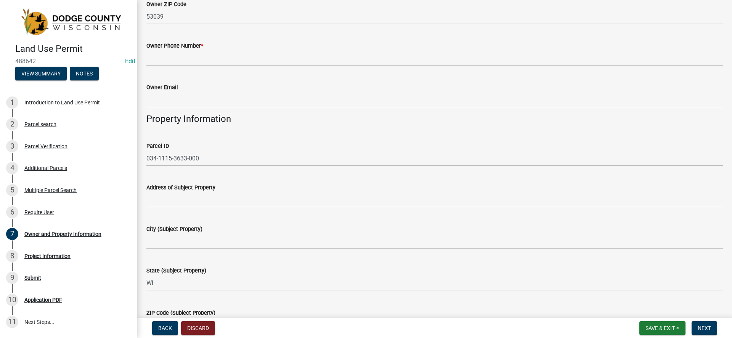
scroll to position [267, 0]
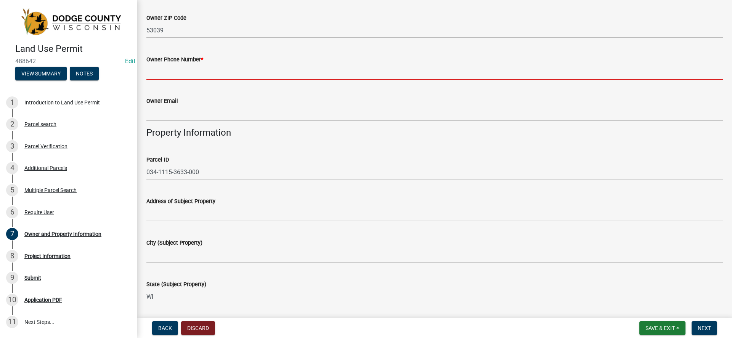
click at [233, 75] on input "Owner Phone Number *" at bounding box center [434, 72] width 577 height 16
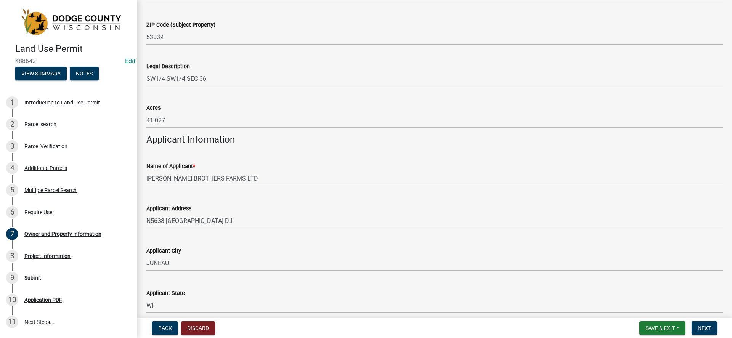
scroll to position [610, 0]
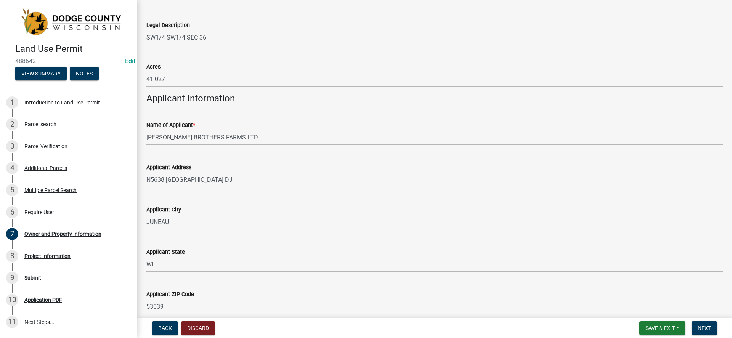
type input "9202100921"
click at [712, 330] on button "Next" at bounding box center [705, 329] width 26 height 14
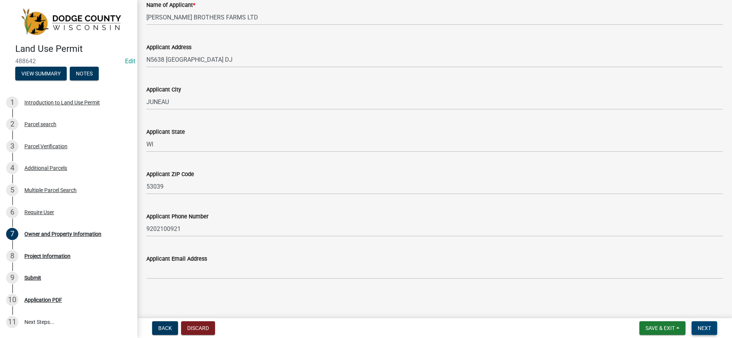
scroll to position [731, 0]
click at [712, 324] on button "Next" at bounding box center [705, 329] width 26 height 14
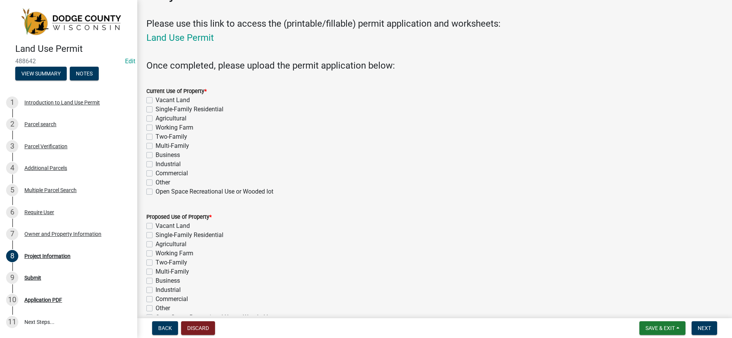
scroll to position [38, 0]
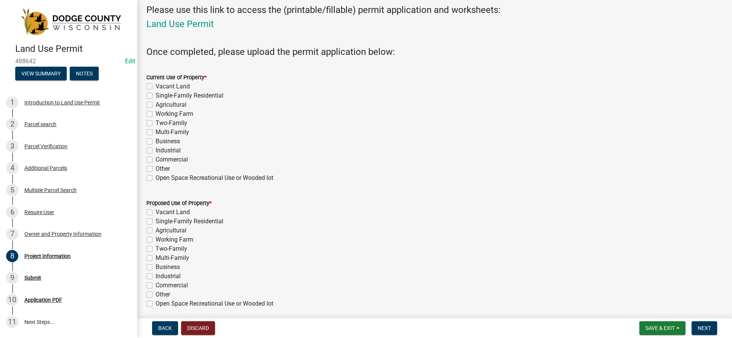
click at [156, 113] on label "Working Farm" at bounding box center [175, 113] width 38 height 9
click at [156, 113] on input "Working Farm" at bounding box center [158, 111] width 5 height 5
checkbox input "true"
checkbox input "false"
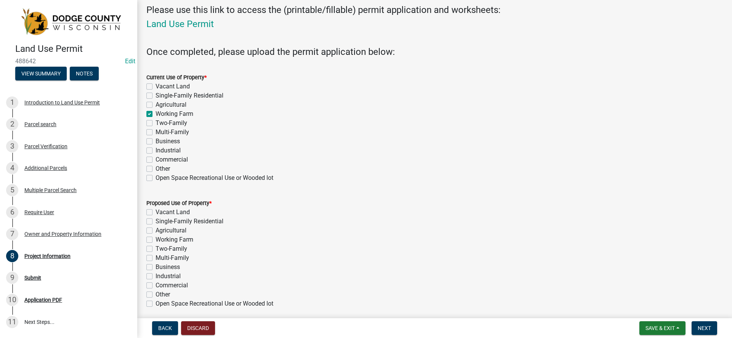
checkbox input "false"
checkbox input "true"
checkbox input "false"
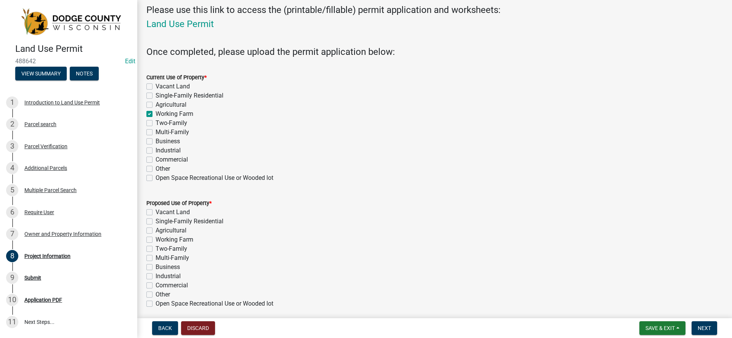
checkbox input "false"
click at [156, 114] on label "Working Farm" at bounding box center [175, 113] width 38 height 9
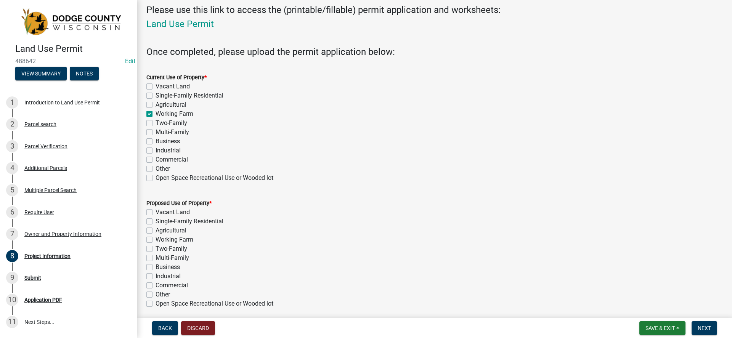
click at [156, 114] on input "Working Farm" at bounding box center [158, 111] width 5 height 5
checkbox input "false"
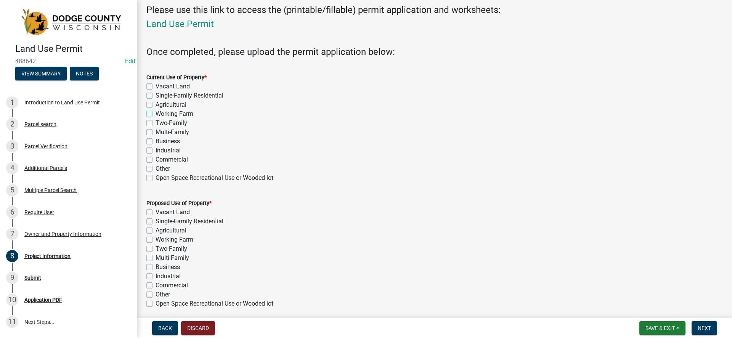
checkbox input "false"
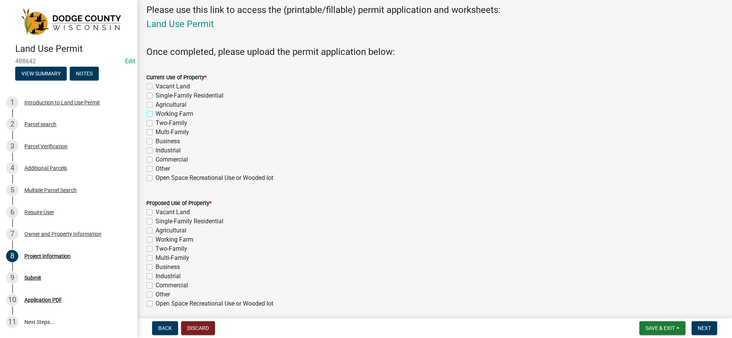
checkbox input "false"
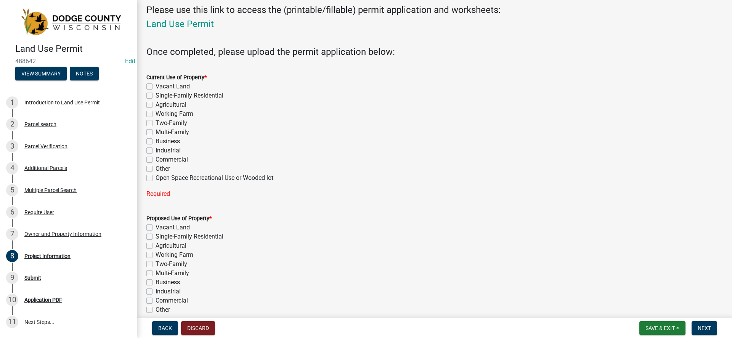
click at [156, 88] on label "Vacant Land" at bounding box center [173, 86] width 34 height 9
click at [156, 87] on input "Vacant Land" at bounding box center [158, 84] width 5 height 5
checkbox input "true"
checkbox input "false"
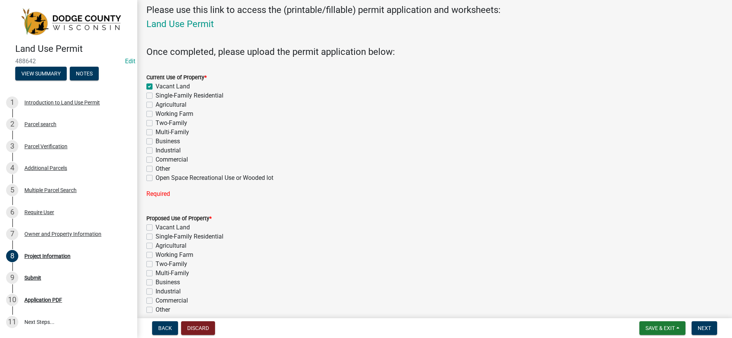
checkbox input "false"
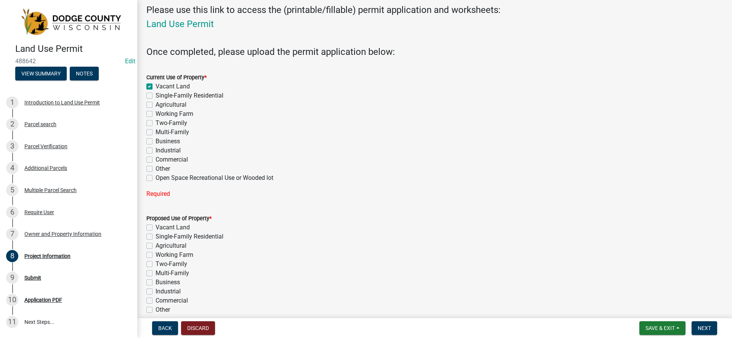
checkbox input "false"
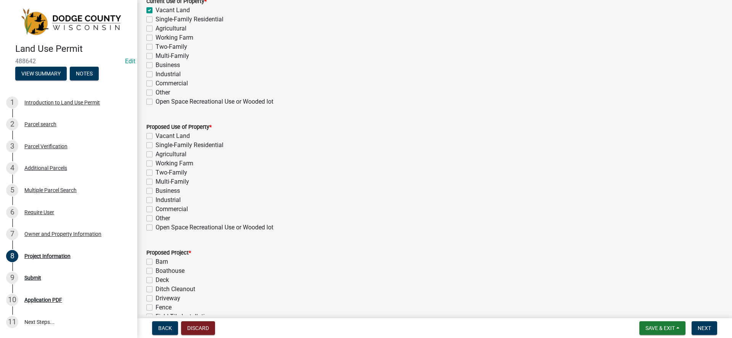
click at [156, 137] on label "Vacant Land" at bounding box center [173, 136] width 34 height 9
click at [156, 137] on input "Vacant Land" at bounding box center [158, 134] width 5 height 5
checkbox input "true"
checkbox input "false"
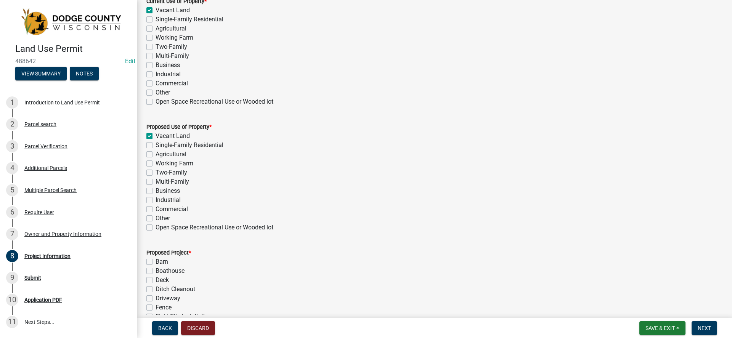
checkbox input "false"
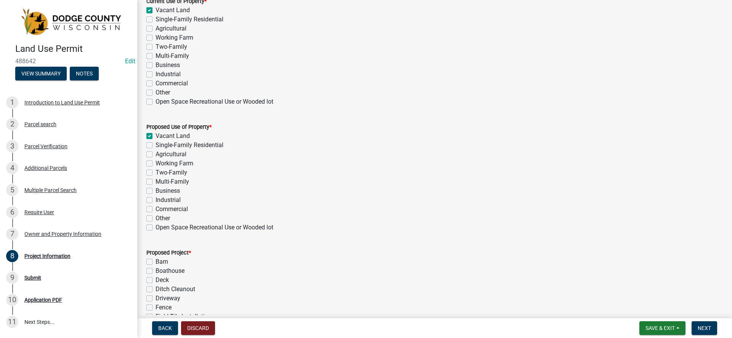
checkbox input "false"
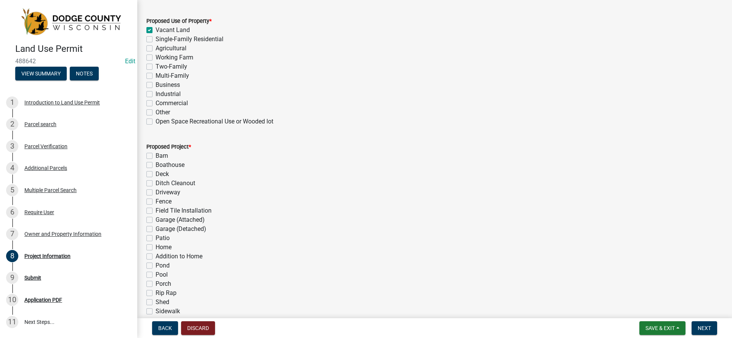
scroll to position [267, 0]
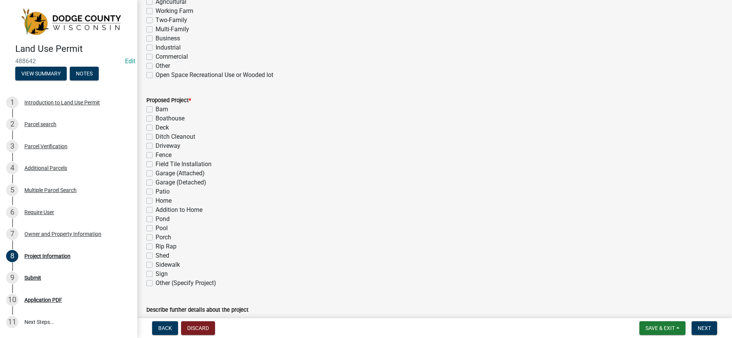
click at [156, 138] on label "Ditch Cleanout" at bounding box center [176, 136] width 40 height 9
click at [156, 137] on input "Ditch Cleanout" at bounding box center [158, 134] width 5 height 5
checkbox input "true"
checkbox input "false"
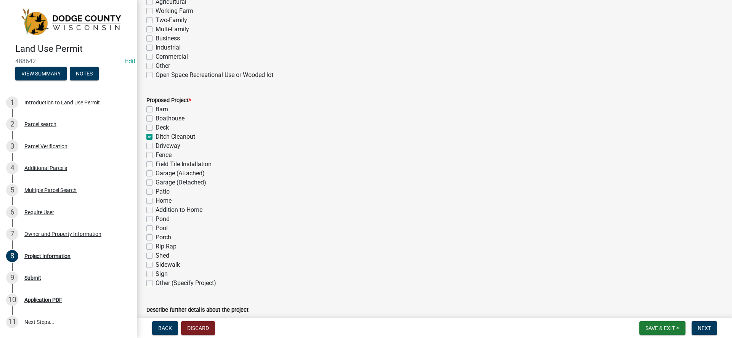
checkbox input "false"
checkbox input "true"
checkbox input "false"
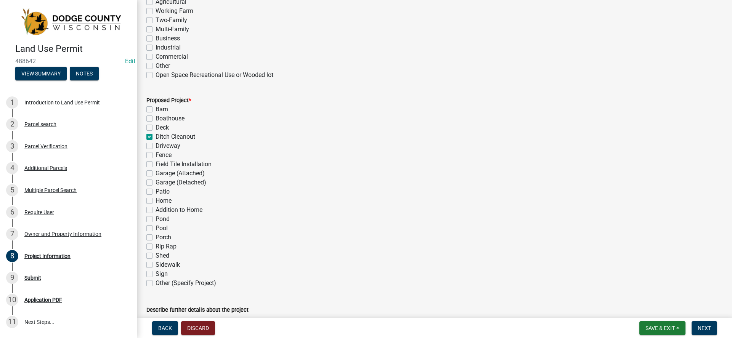
checkbox input "false"
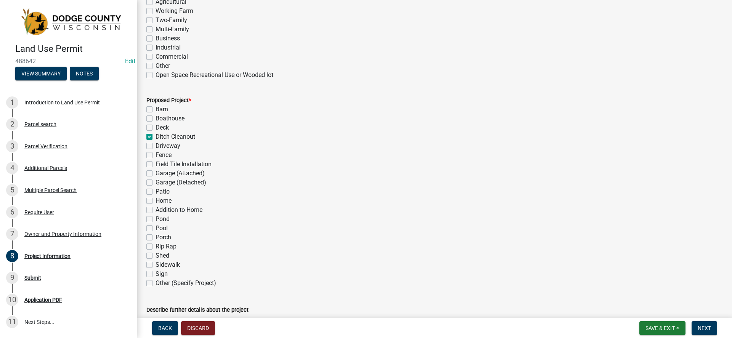
checkbox input "false"
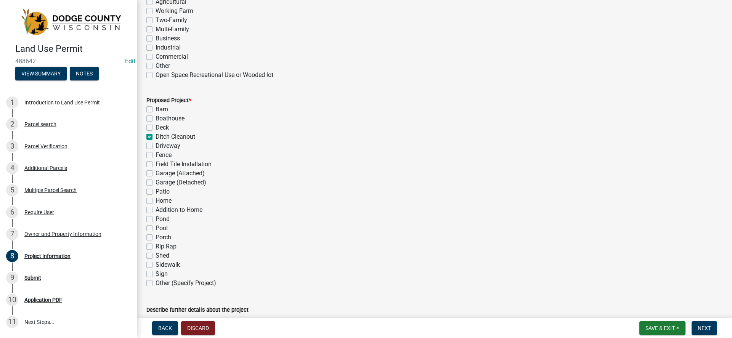
checkbox input "false"
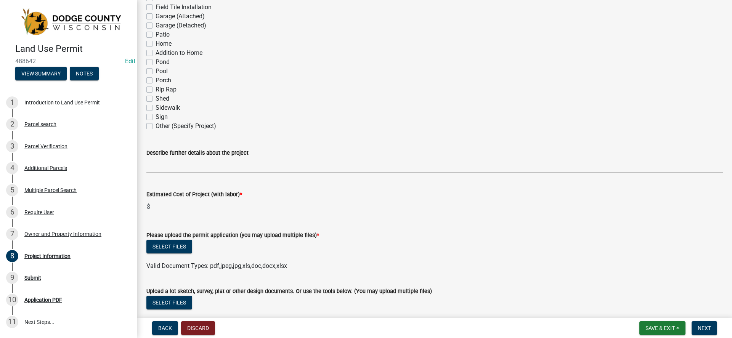
scroll to position [496, 0]
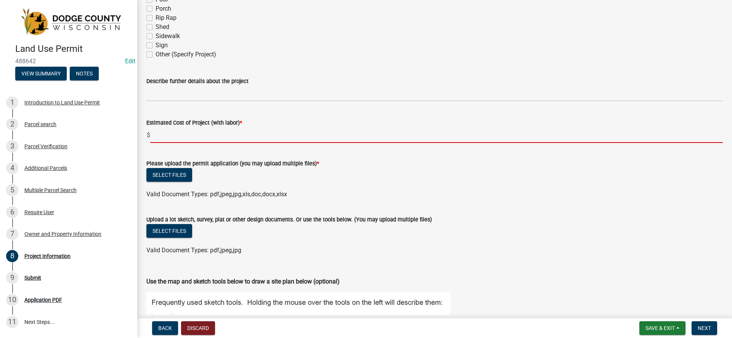
click at [237, 140] on input "text" at bounding box center [436, 135] width 573 height 16
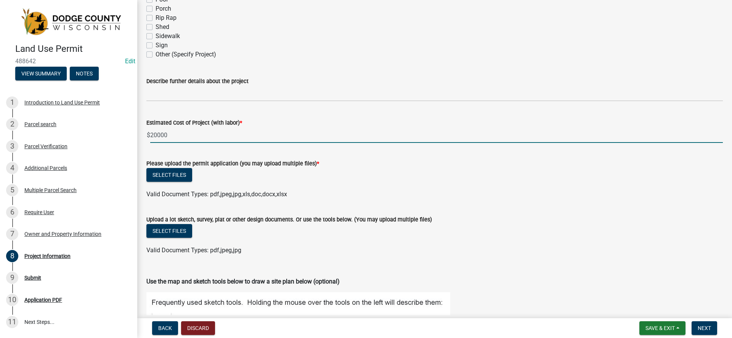
type input "20000"
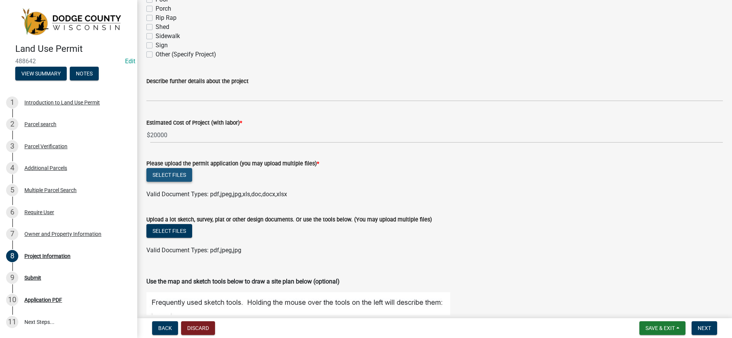
click at [175, 173] on button "Select files" at bounding box center [169, 175] width 46 height 14
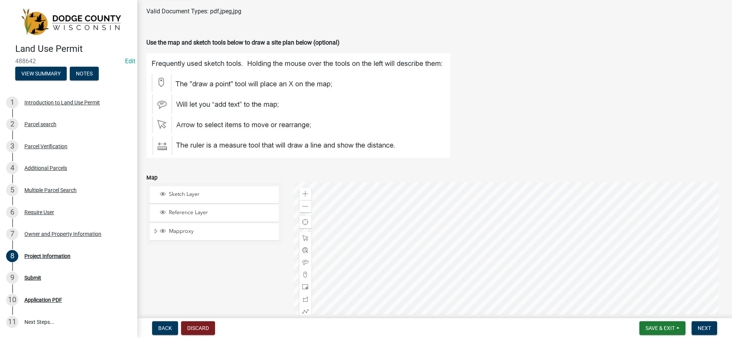
scroll to position [857, 0]
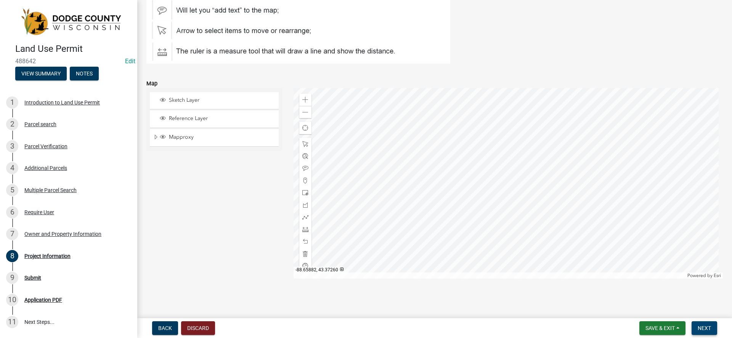
click at [708, 327] on span "Next" at bounding box center [704, 328] width 13 height 6
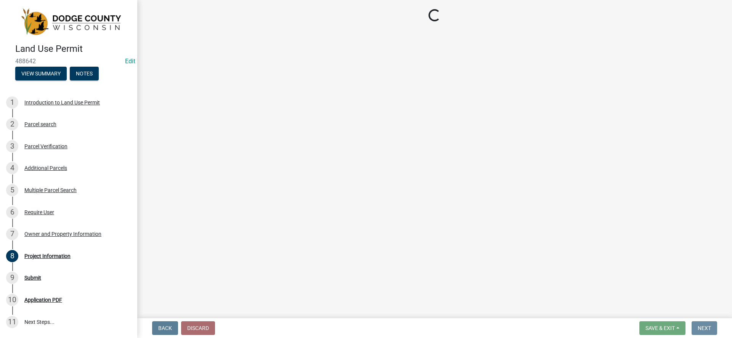
scroll to position [0, 0]
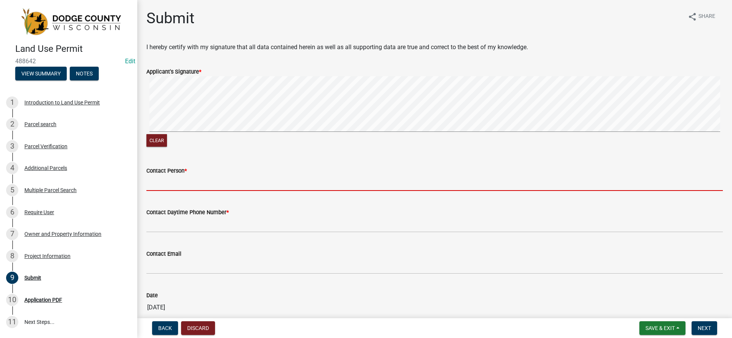
click at [160, 184] on input "Contact Person *" at bounding box center [434, 183] width 577 height 16
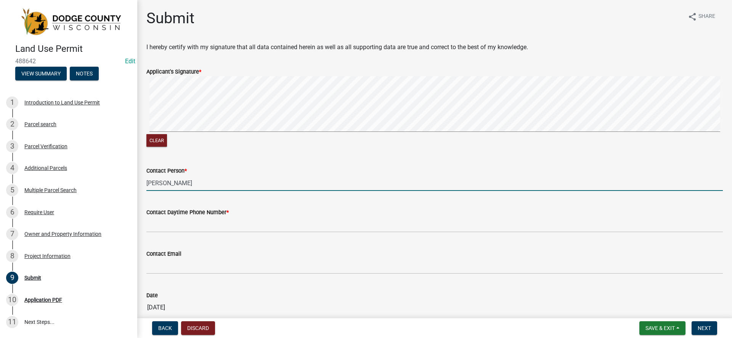
type input "[PERSON_NAME]"
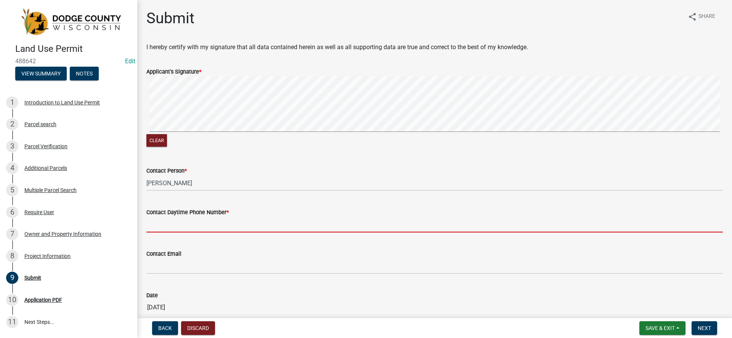
click at [184, 226] on input "Contact Daytime Phone Number *" at bounding box center [434, 225] width 577 height 16
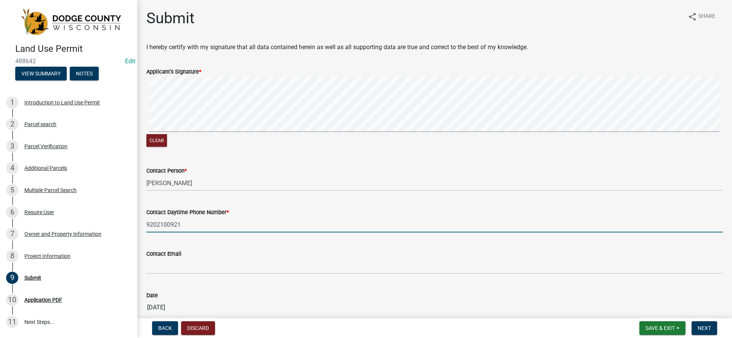
type input "9202100921"
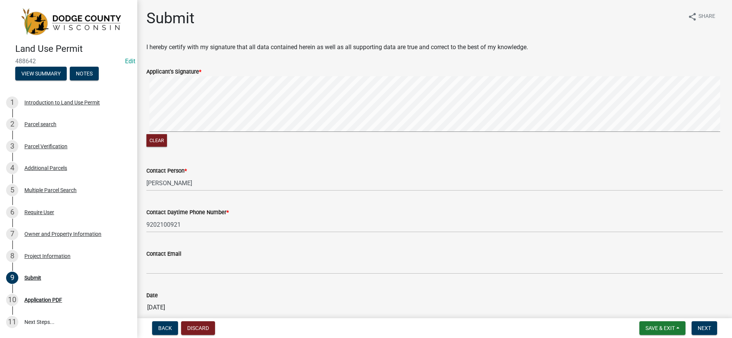
click at [247, 201] on div "Contact Daytime Phone Number * [PHONE_NUMBER]" at bounding box center [434, 214] width 577 height 35
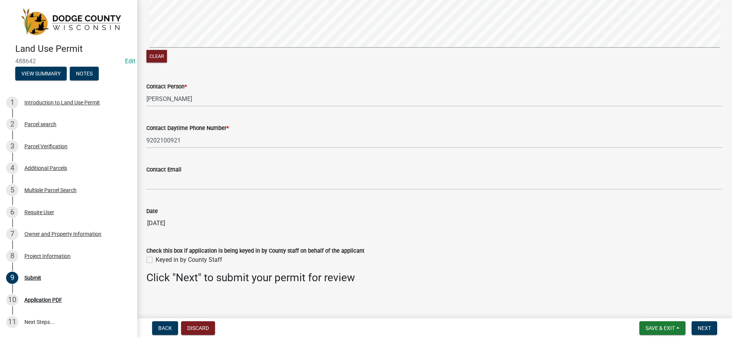
scroll to position [89, 0]
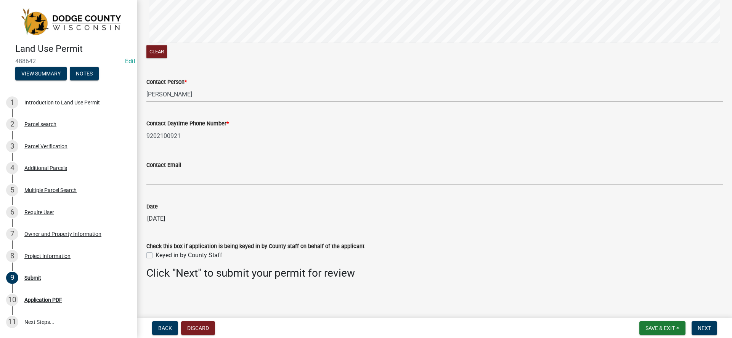
click at [153, 256] on div "Keyed in by County Staff" at bounding box center [434, 255] width 577 height 9
click at [156, 256] on label "Keyed in by County Staff" at bounding box center [189, 255] width 67 height 9
click at [156, 256] on input "Keyed in by County Staff" at bounding box center [158, 253] width 5 height 5
checkbox input "true"
click at [699, 327] on span "Next" at bounding box center [704, 328] width 13 height 6
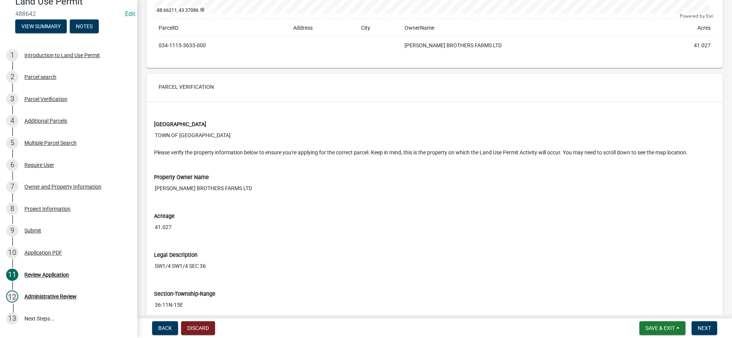
scroll to position [725, 0]
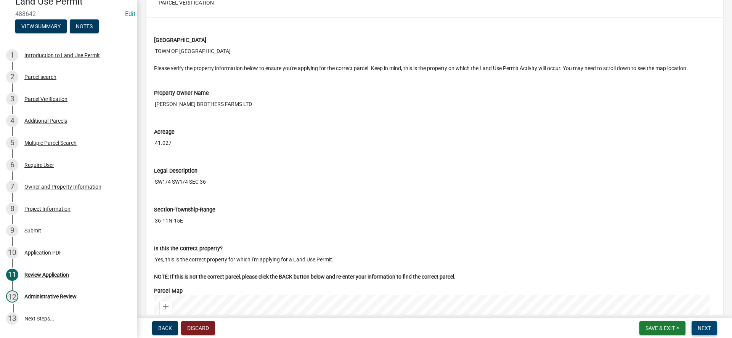
click at [702, 326] on span "Next" at bounding box center [704, 328] width 13 height 6
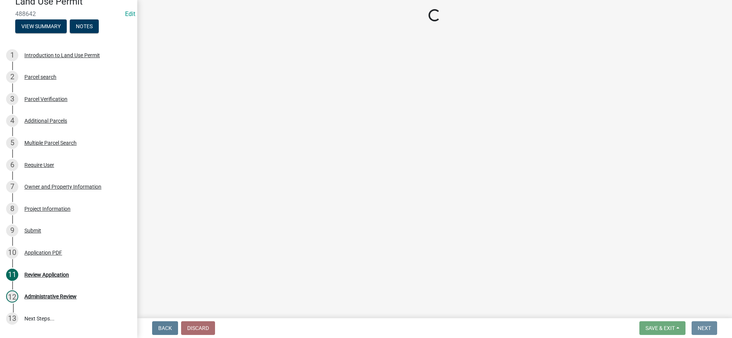
scroll to position [0, 0]
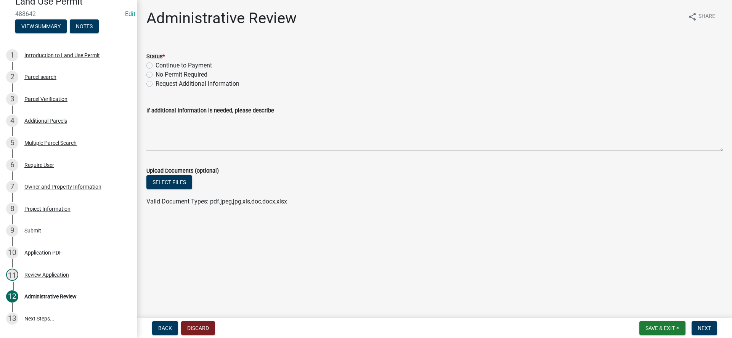
click at [156, 65] on label "Continue to Payment" at bounding box center [184, 65] width 56 height 9
click at [156, 65] on input "Continue to Payment" at bounding box center [158, 63] width 5 height 5
radio input "true"
click at [699, 324] on button "Next" at bounding box center [705, 329] width 26 height 14
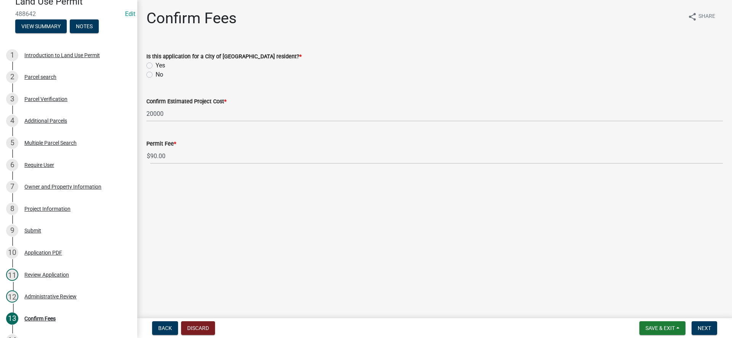
click at [156, 73] on label "No" at bounding box center [160, 74] width 8 height 9
click at [156, 73] on input "No" at bounding box center [158, 72] width 5 height 5
radio input "true"
click at [707, 324] on button "Next" at bounding box center [705, 329] width 26 height 14
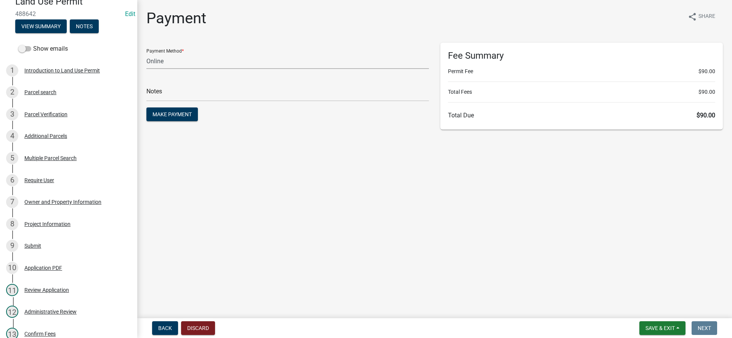
click at [208, 65] on select "Credit Card POS Check Cash Online" at bounding box center [287, 61] width 283 height 16
select select "1: 0"
click at [146, 53] on select "Credit Card POS Check Cash Online" at bounding box center [287, 61] width 283 height 16
click at [252, 97] on input "text" at bounding box center [287, 94] width 283 height 16
type input "0959"
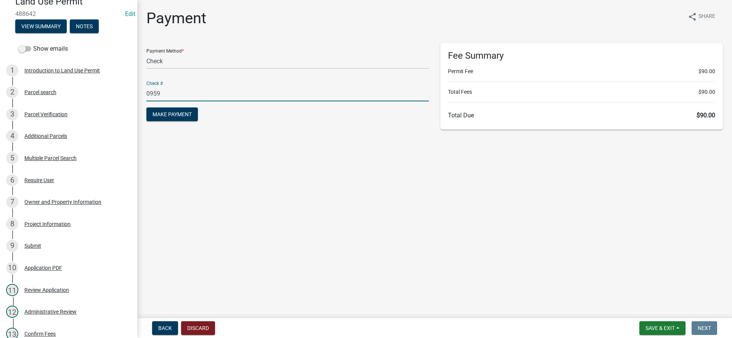
click at [249, 138] on main "Payment share Share Payment Method * Credit Card POS Check Cash Online Check # …" at bounding box center [434, 157] width 595 height 315
click at [297, 156] on main "Payment share Share Payment Method * Credit Card POS Check Cash Online Check # …" at bounding box center [434, 157] width 595 height 315
click at [169, 109] on button "Make Payment" at bounding box center [172, 115] width 52 height 14
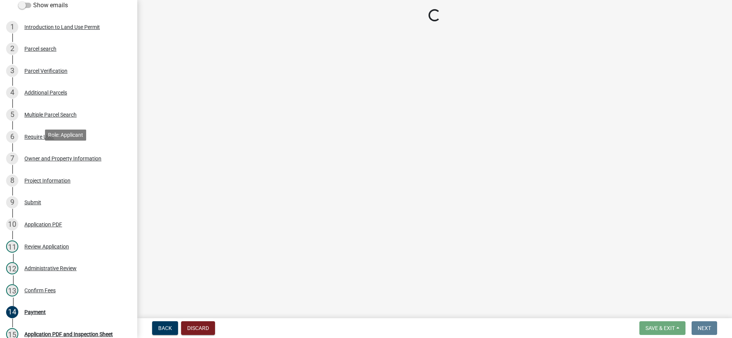
scroll to position [233, 0]
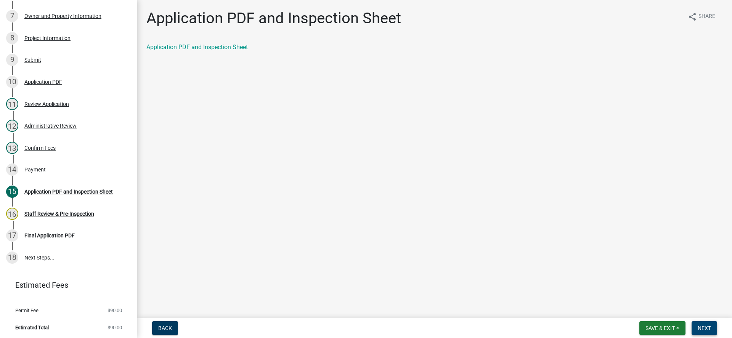
click at [700, 325] on button "Next" at bounding box center [705, 329] width 26 height 14
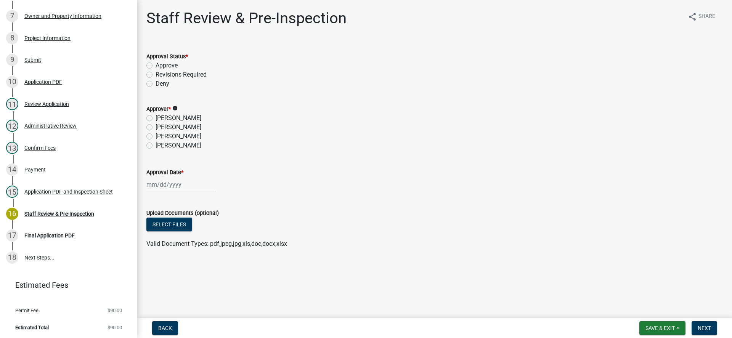
click at [156, 66] on label "Approve" at bounding box center [167, 65] width 22 height 9
click at [156, 66] on input "Approve" at bounding box center [158, 63] width 5 height 5
radio input "true"
click at [156, 135] on label "[PERSON_NAME]" at bounding box center [179, 136] width 46 height 9
click at [156, 135] on input "[PERSON_NAME]" at bounding box center [158, 134] width 5 height 5
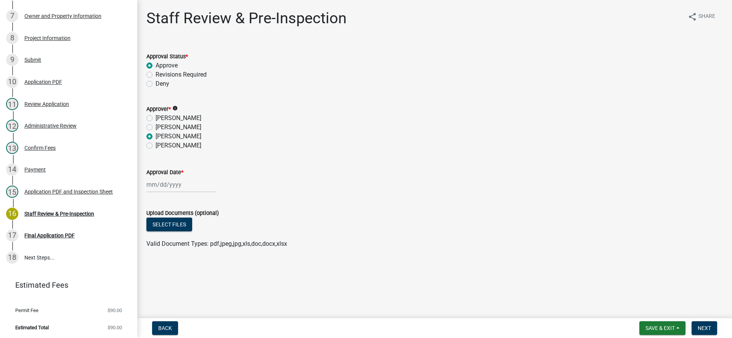
radio input "true"
drag, startPoint x: 169, startPoint y: 177, endPoint x: 172, endPoint y: 183, distance: 6.8
click at [169, 177] on div "Approval Date *" at bounding box center [434, 174] width 577 height 35
click at [172, 183] on div at bounding box center [181, 185] width 70 height 16
select select "10"
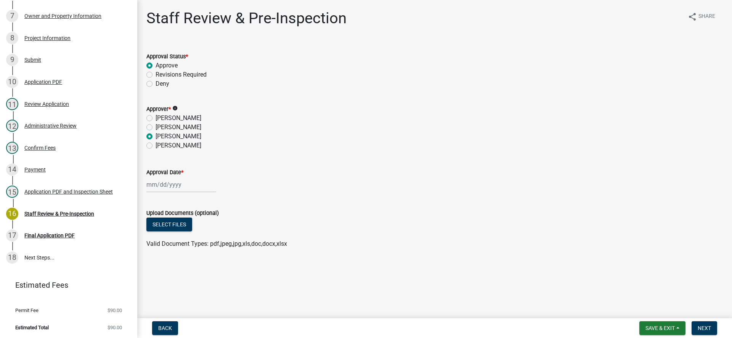
select select "2025"
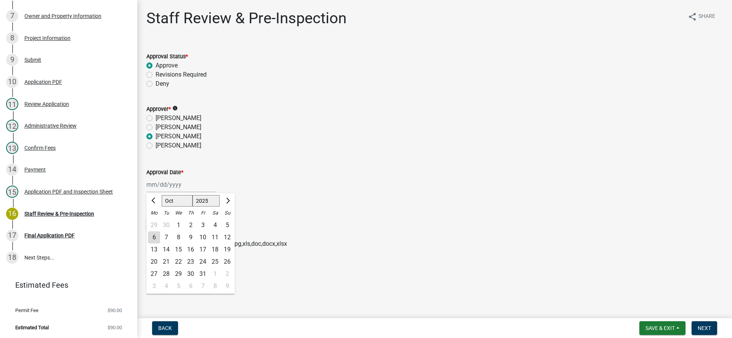
drag, startPoint x: 151, startPoint y: 240, endPoint x: 175, endPoint y: 221, distance: 30.1
click at [152, 240] on div "6" at bounding box center [154, 238] width 12 height 12
type input "[DATE]"
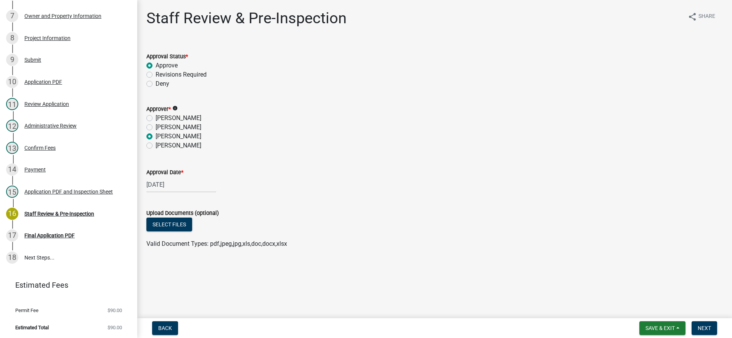
click at [249, 199] on wm-data-entity-input-list "Approval Status * Approve Revisions Required Deny Approver * info [PERSON_NAME]…" at bounding box center [434, 149] width 577 height 213
click at [709, 326] on span "Next" at bounding box center [704, 328] width 13 height 6
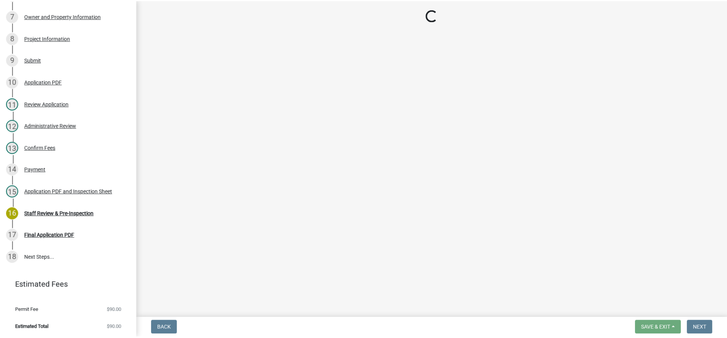
scroll to position [277, 0]
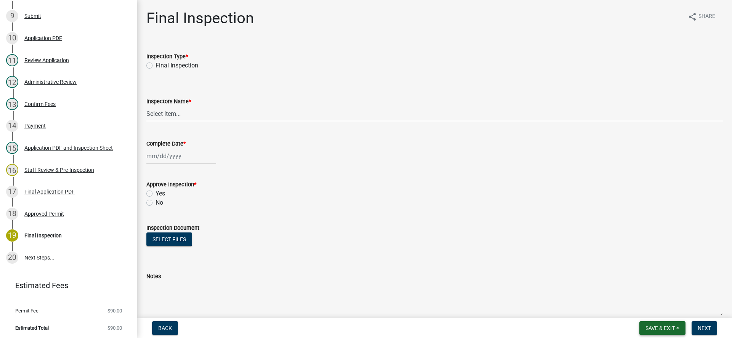
click at [652, 333] on button "Save & Exit" at bounding box center [663, 329] width 46 height 14
click at [644, 306] on button "Save & Exit" at bounding box center [655, 308] width 61 height 18
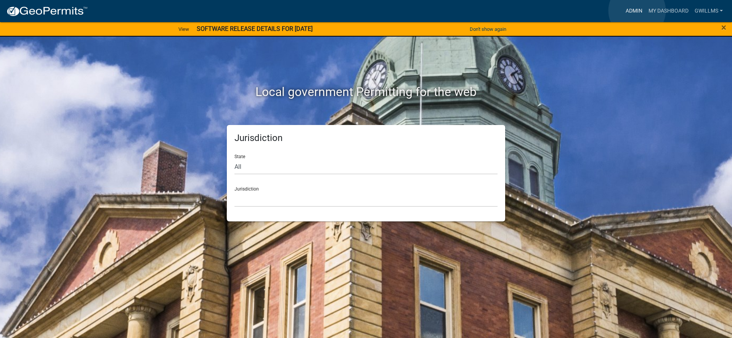
click at [637, 11] on link "Admin" at bounding box center [634, 11] width 23 height 14
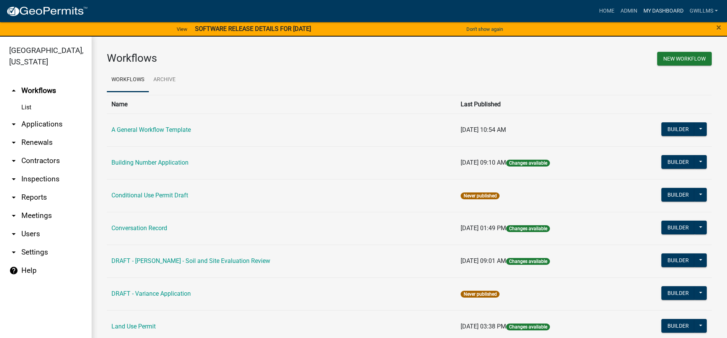
click at [662, 9] on link "My Dashboard" at bounding box center [663, 11] width 46 height 14
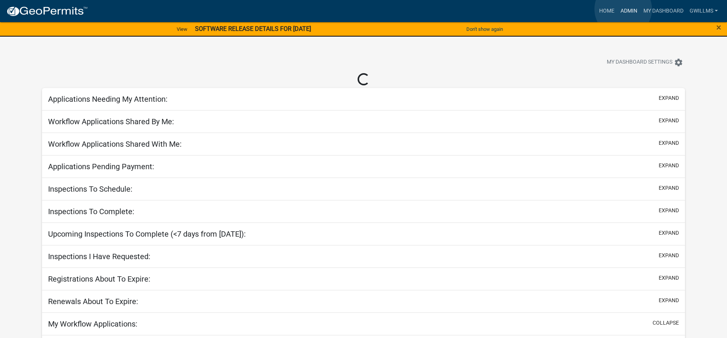
click at [623, 9] on link "Admin" at bounding box center [628, 11] width 23 height 14
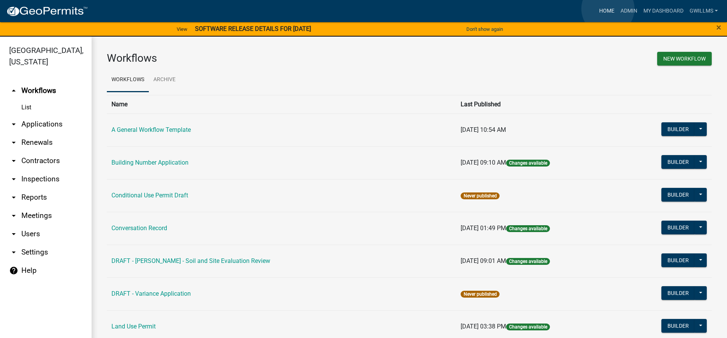
click at [608, 9] on link "Home" at bounding box center [606, 11] width 21 height 14
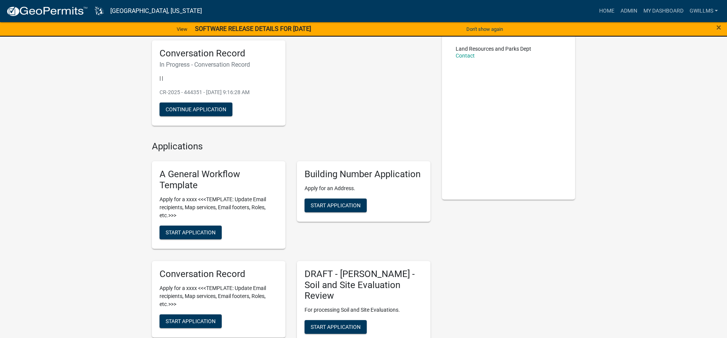
scroll to position [191, 0]
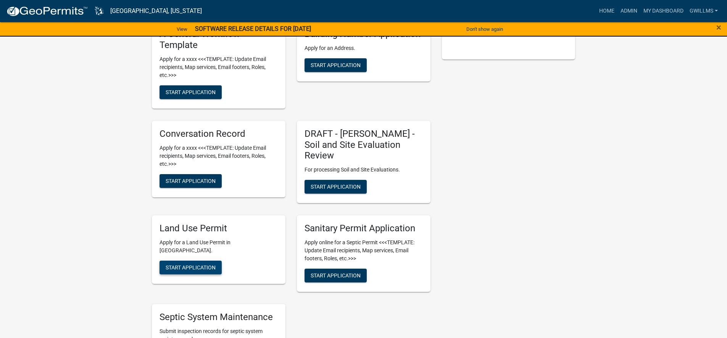
click at [204, 261] on button "Start Application" at bounding box center [190, 268] width 62 height 14
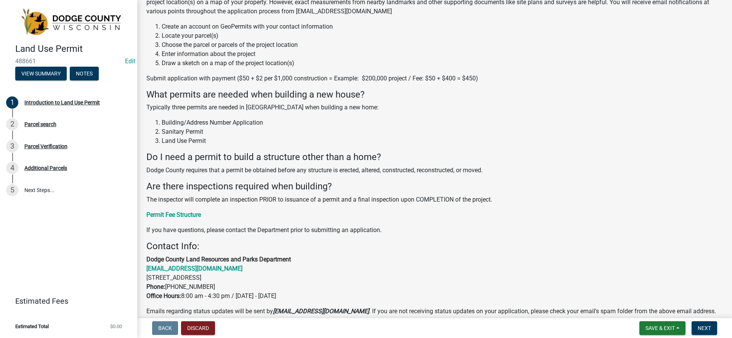
scroll to position [124, 0]
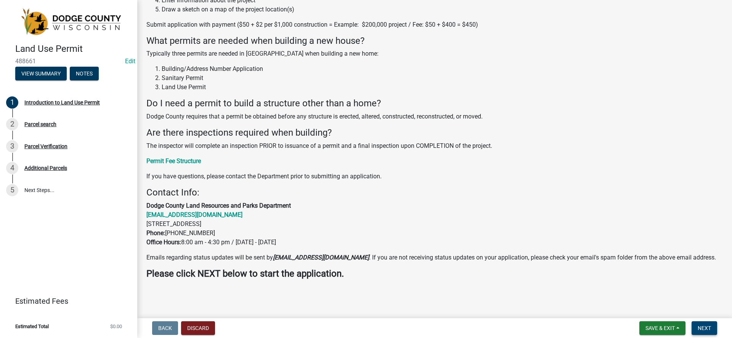
drag, startPoint x: 699, startPoint y: 326, endPoint x: 695, endPoint y: 323, distance: 4.6
click at [699, 326] on span "Next" at bounding box center [704, 328] width 13 height 6
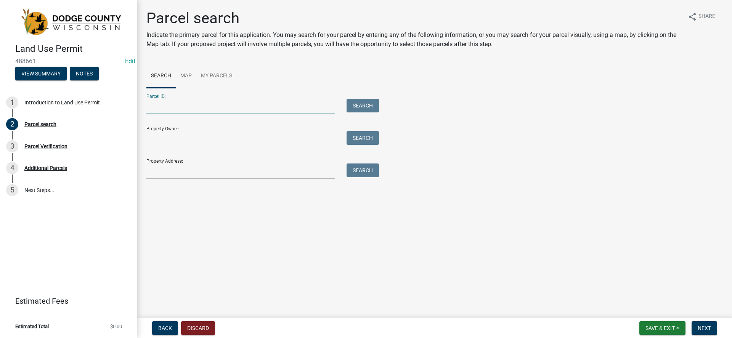
click at [208, 103] on input "Parcel ID:" at bounding box center [240, 107] width 189 height 16
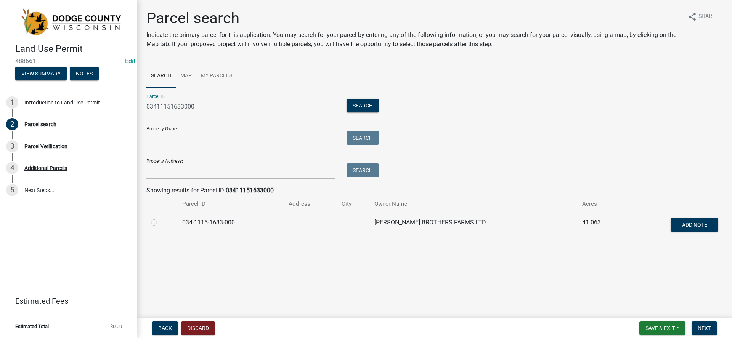
type input "03411151633000"
click at [158, 222] on div at bounding box center [162, 222] width 22 height 9
click at [160, 218] on label at bounding box center [160, 218] width 0 height 0
click at [160, 222] on input "radio" at bounding box center [162, 220] width 5 height 5
radio input "true"
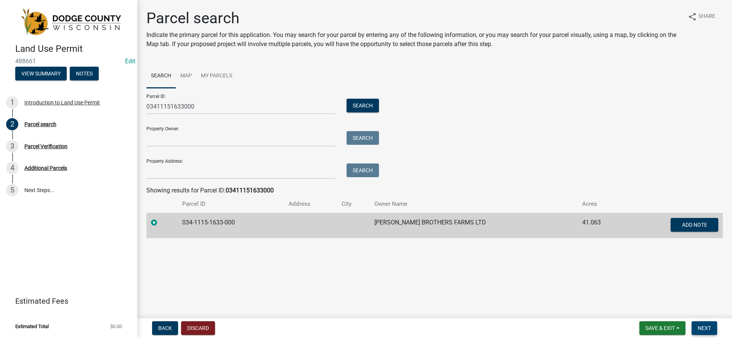
click at [703, 328] on span "Next" at bounding box center [704, 328] width 13 height 6
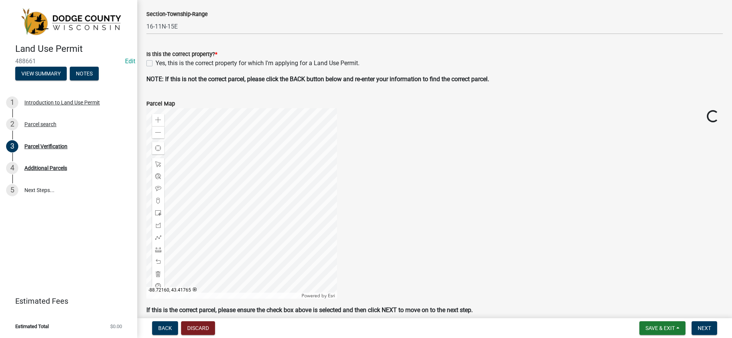
scroll to position [267, 0]
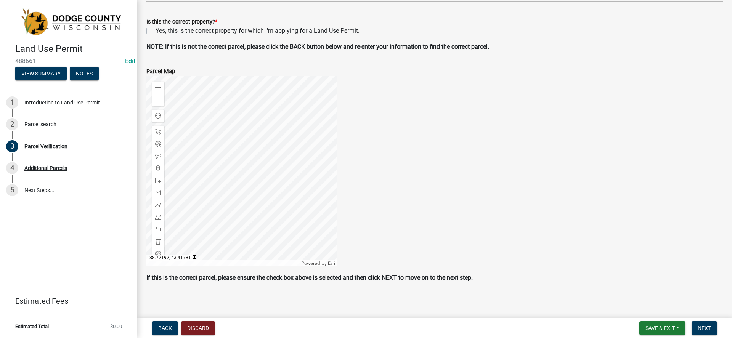
click at [156, 30] on label "Yes, this is the correct property for which I'm applying for a Land Use Permit." at bounding box center [258, 30] width 204 height 9
click at [156, 30] on input "Yes, this is the correct property for which I'm applying for a Land Use Permit." at bounding box center [158, 28] width 5 height 5
checkbox input "true"
click at [704, 324] on button "Next" at bounding box center [705, 329] width 26 height 14
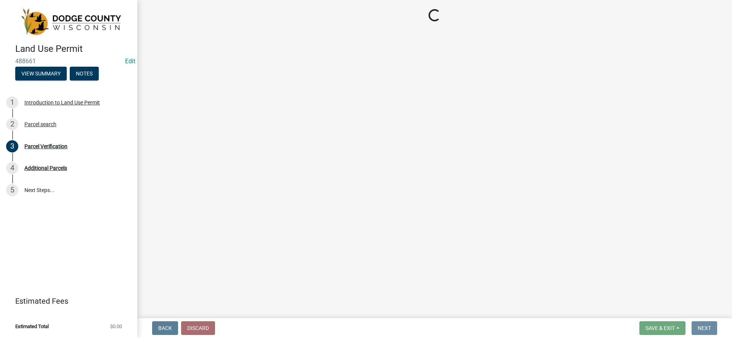
scroll to position [0, 0]
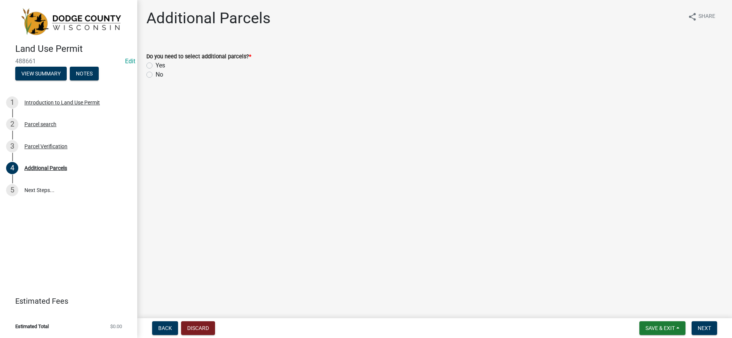
click at [155, 76] on div "No" at bounding box center [434, 74] width 577 height 9
click at [156, 75] on label "No" at bounding box center [160, 74] width 8 height 9
click at [156, 75] on input "No" at bounding box center [158, 72] width 5 height 5
radio input "true"
click at [706, 330] on span "Next" at bounding box center [704, 328] width 13 height 6
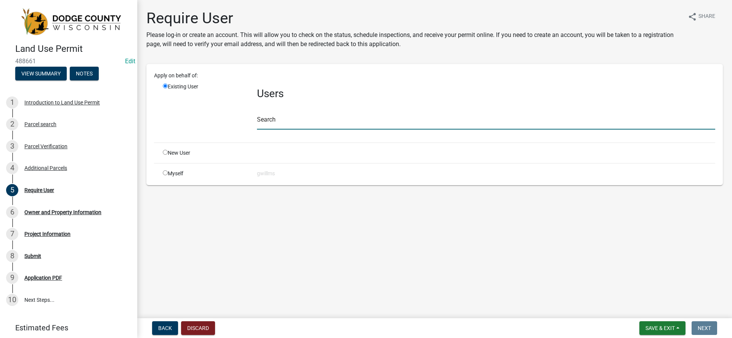
click at [279, 117] on input "text" at bounding box center [486, 122] width 459 height 16
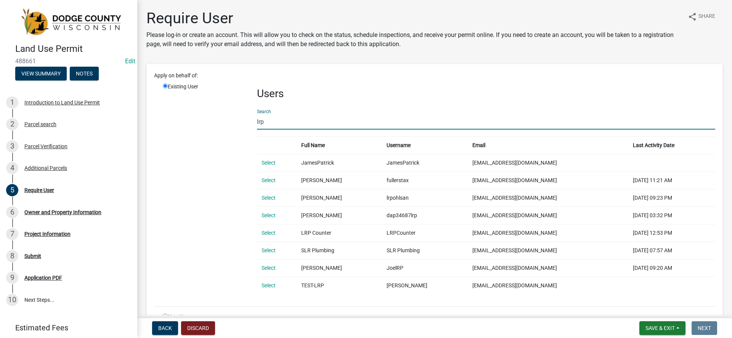
type input "lrp"
click at [265, 232] on link "Select" at bounding box center [269, 233] width 14 height 6
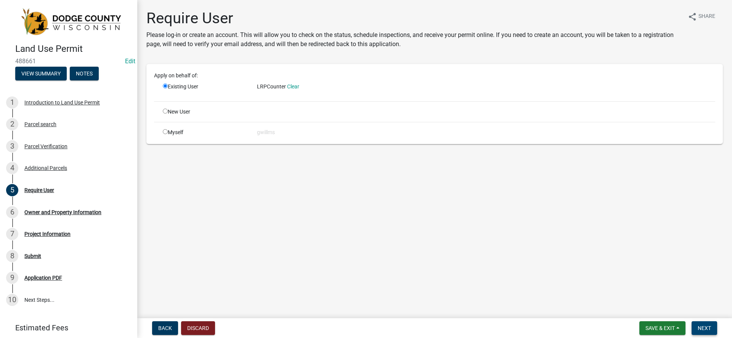
click at [697, 329] on button "Next" at bounding box center [705, 329] width 26 height 14
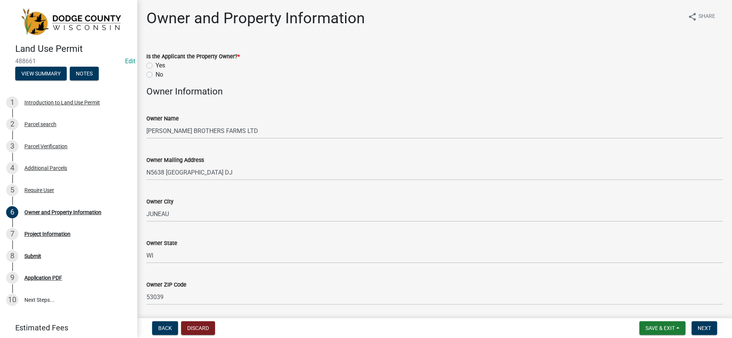
click at [156, 64] on label "Yes" at bounding box center [161, 65] width 10 height 9
click at [156, 64] on input "Yes" at bounding box center [158, 63] width 5 height 5
radio input "true"
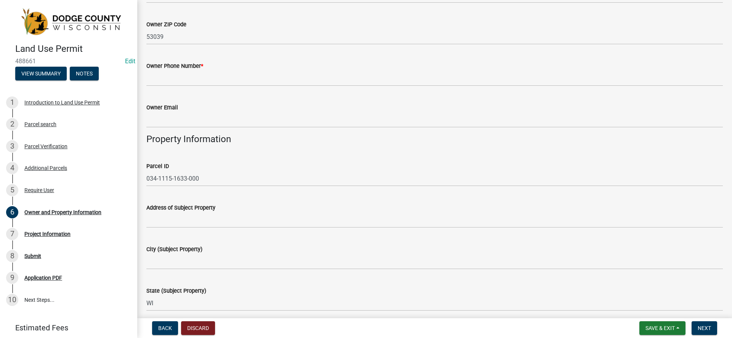
scroll to position [153, 0]
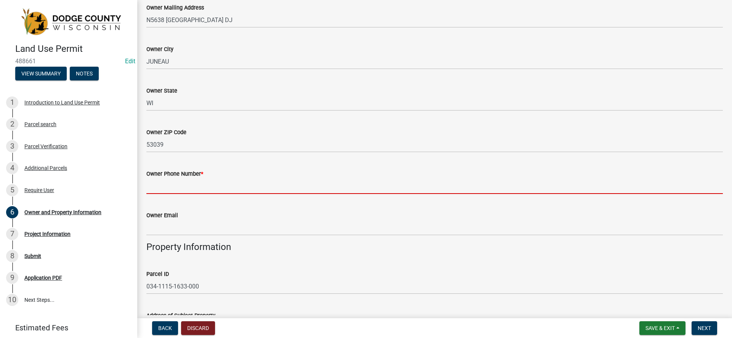
click at [271, 180] on input "Owner Phone Number *" at bounding box center [434, 187] width 577 height 16
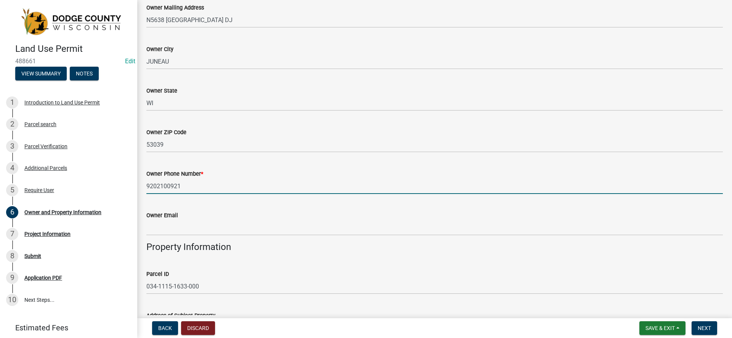
type input "9202100921"
click at [700, 324] on button "Next" at bounding box center [705, 329] width 26 height 14
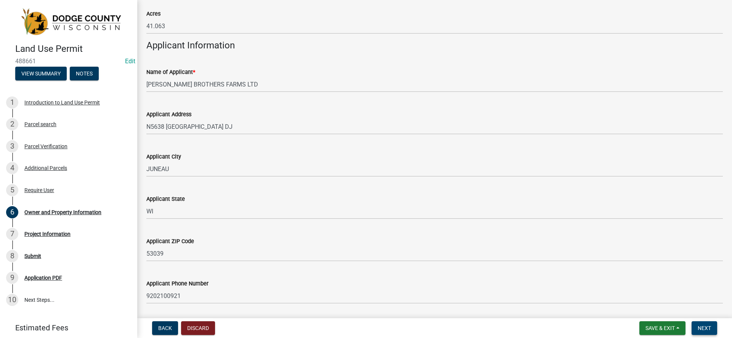
scroll to position [502, 0]
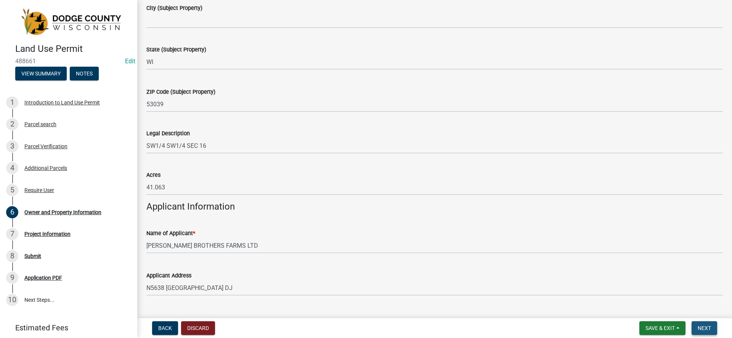
click at [710, 328] on span "Next" at bounding box center [704, 328] width 13 height 6
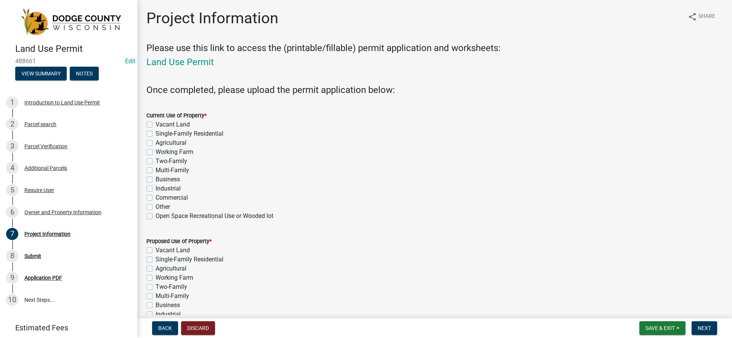
scroll to position [38, 0]
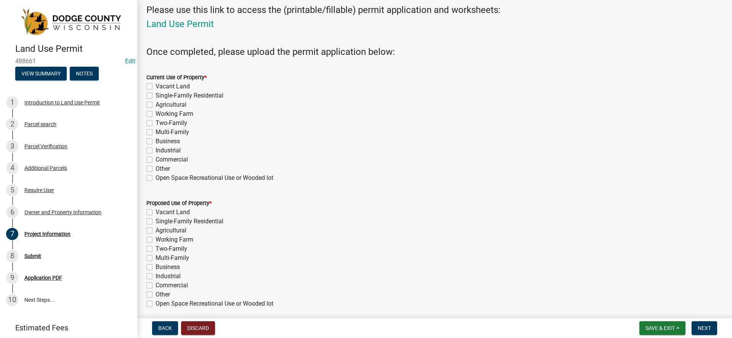
click at [156, 113] on label "Working Farm" at bounding box center [175, 113] width 38 height 9
click at [156, 113] on input "Working Farm" at bounding box center [158, 111] width 5 height 5
checkbox input "true"
checkbox input "false"
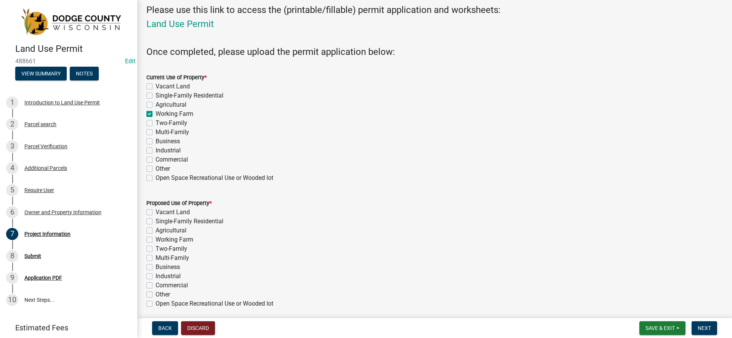
checkbox input "false"
checkbox input "true"
checkbox input "false"
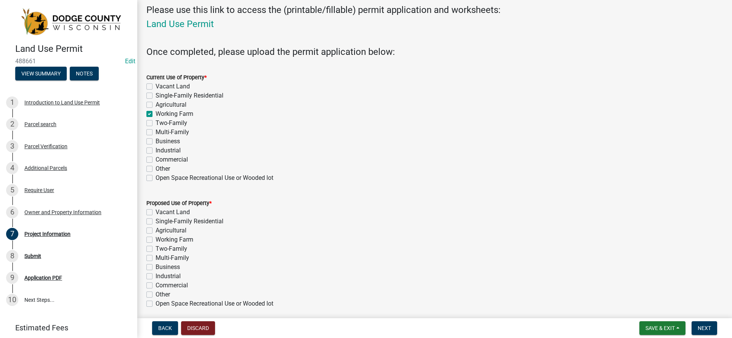
checkbox input "false"
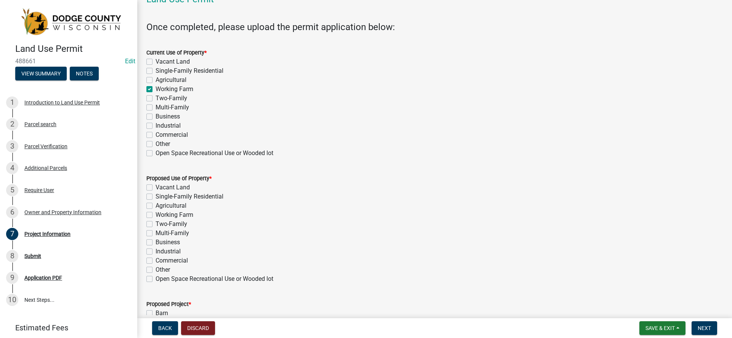
scroll to position [76, 0]
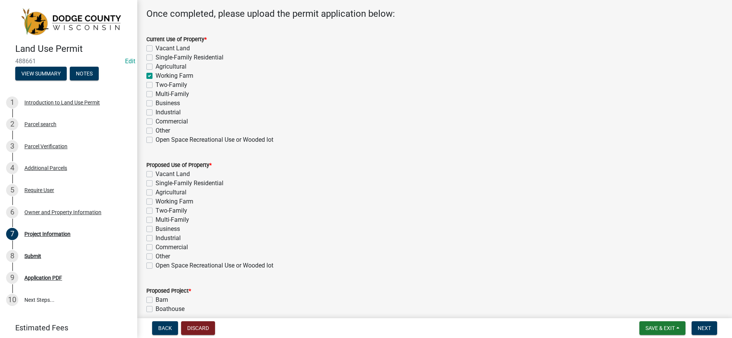
click at [156, 203] on label "Working Farm" at bounding box center [175, 201] width 38 height 9
click at [156, 202] on input "Working Farm" at bounding box center [158, 199] width 5 height 5
checkbox input "true"
checkbox input "false"
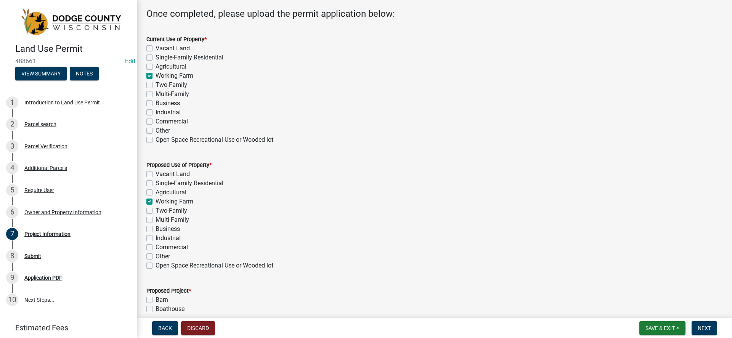
checkbox input "false"
checkbox input "true"
checkbox input "false"
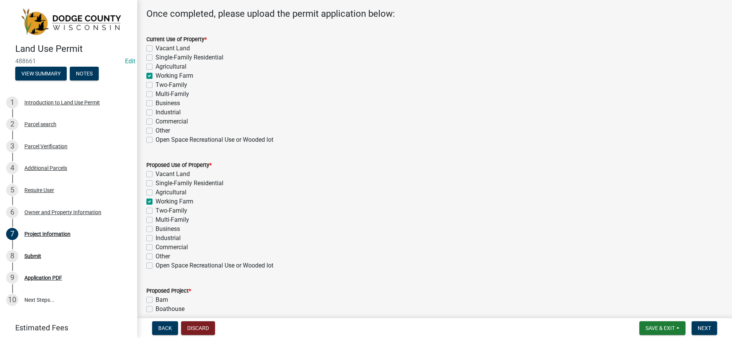
checkbox input "false"
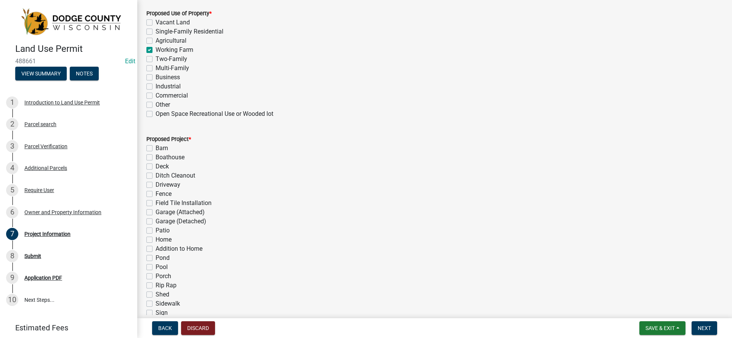
scroll to position [229, 0]
click at [156, 203] on label "Field Tile Installation" at bounding box center [184, 202] width 56 height 9
click at [156, 203] on input "Field Tile Installation" at bounding box center [158, 200] width 5 height 5
checkbox input "true"
checkbox input "false"
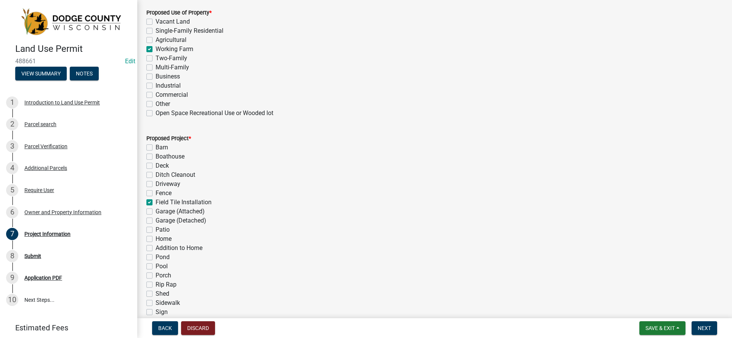
checkbox input "false"
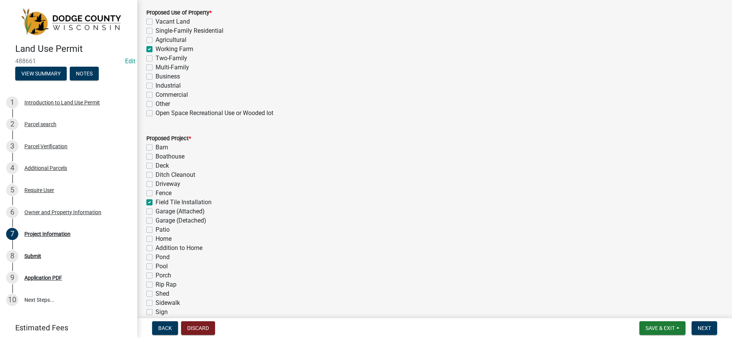
checkbox input "true"
checkbox input "false"
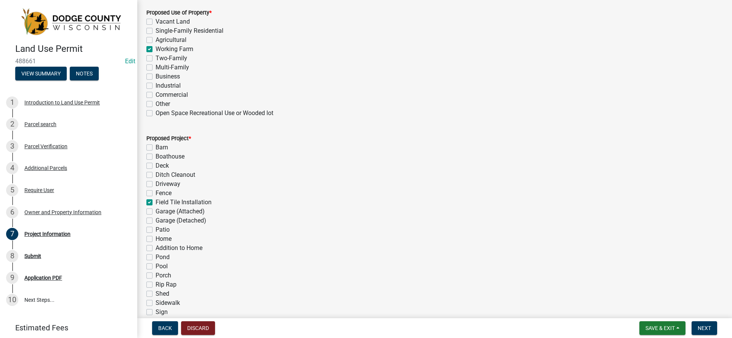
checkbox input "false"
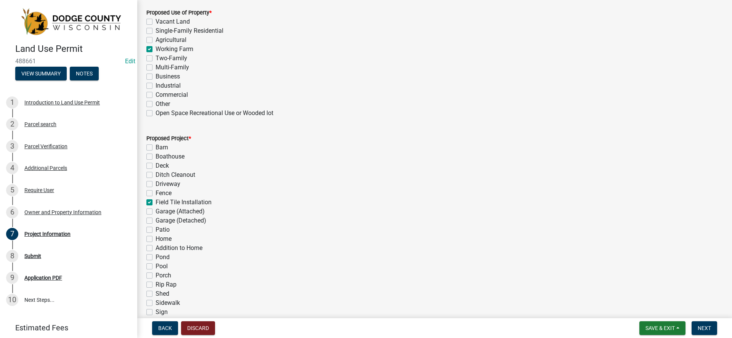
checkbox input "false"
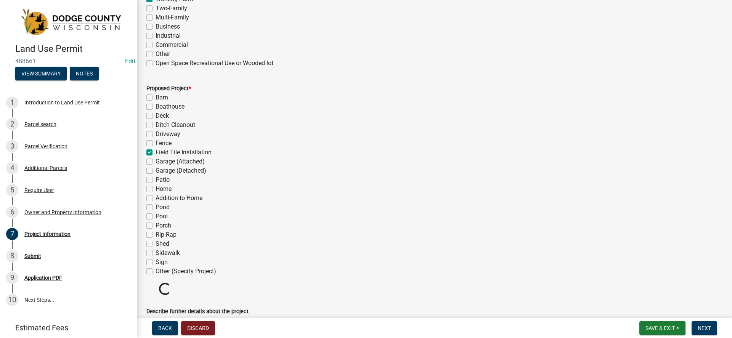
scroll to position [381, 0]
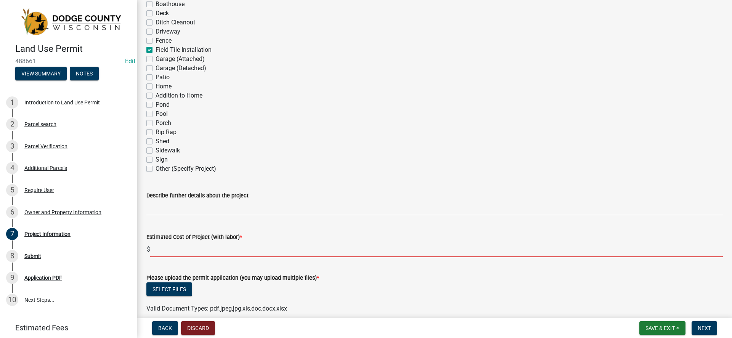
click at [227, 251] on input "text" at bounding box center [436, 250] width 573 height 16
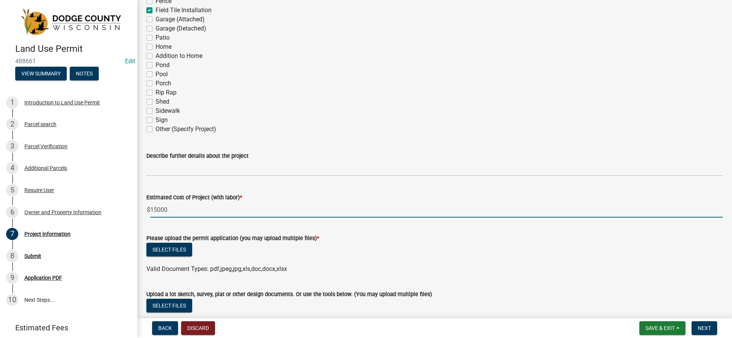
scroll to position [458, 0]
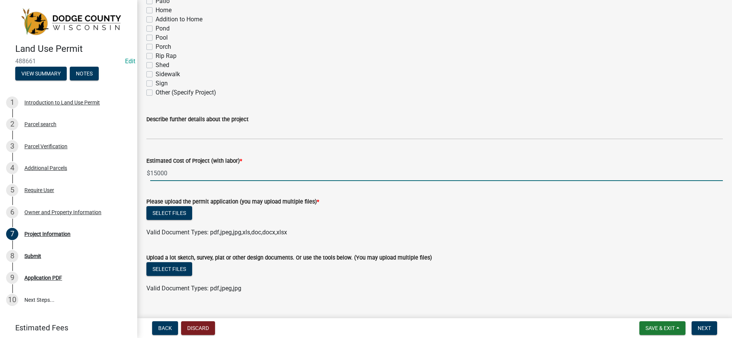
type input "15000"
click at [185, 209] on button "Select files" at bounding box center [169, 213] width 46 height 14
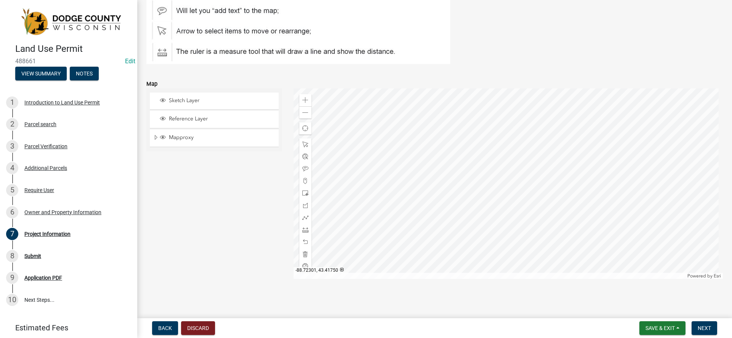
scroll to position [857, 0]
click at [710, 324] on button "Next" at bounding box center [705, 329] width 26 height 14
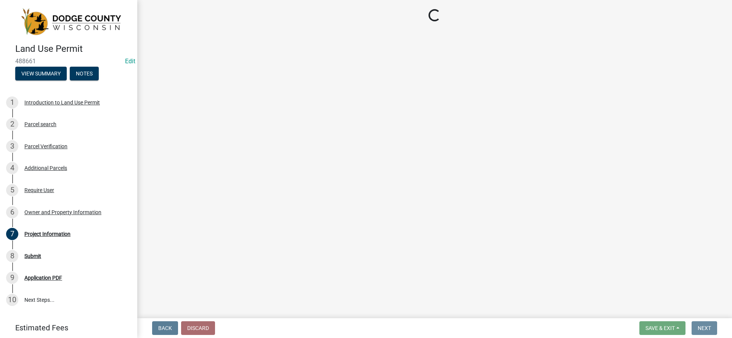
scroll to position [0, 0]
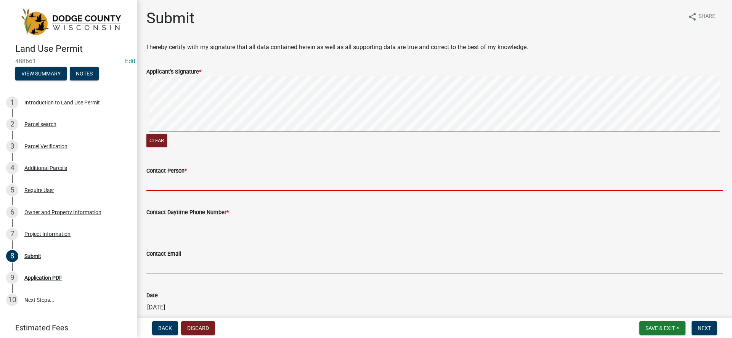
click at [207, 187] on input "Contact Person *" at bounding box center [434, 183] width 577 height 16
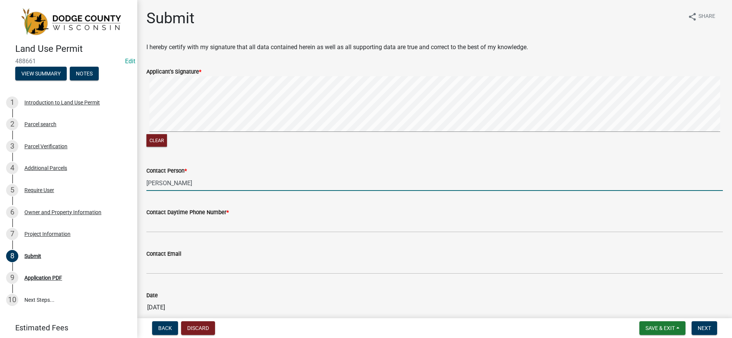
type input "[PERSON_NAME]"
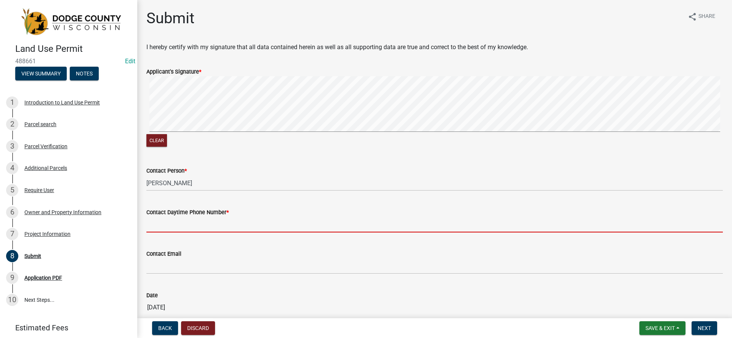
click at [225, 224] on input "Contact Daytime Phone Number *" at bounding box center [434, 225] width 577 height 16
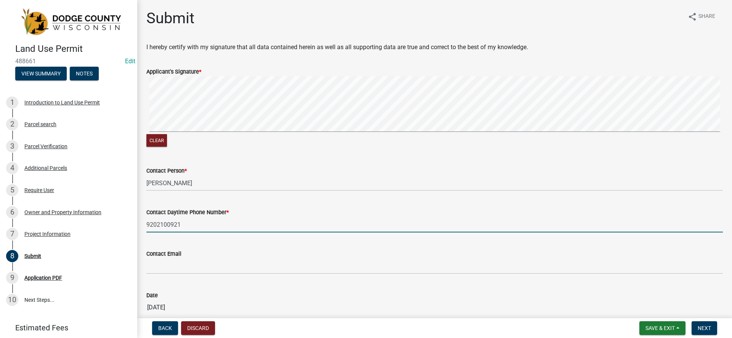
type input "9202100921"
click at [342, 203] on div "Contact Daytime Phone Number * [PHONE_NUMBER]" at bounding box center [434, 214] width 577 height 35
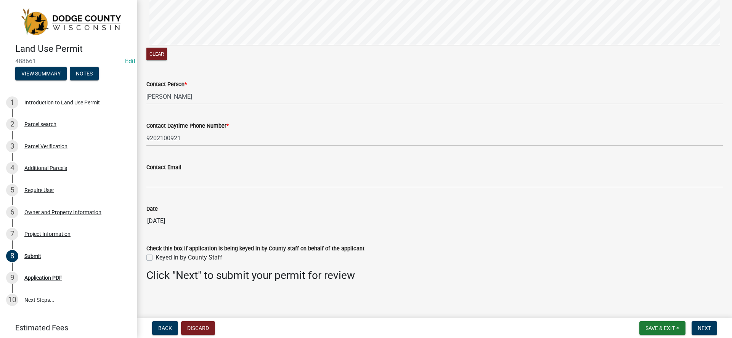
scroll to position [89, 0]
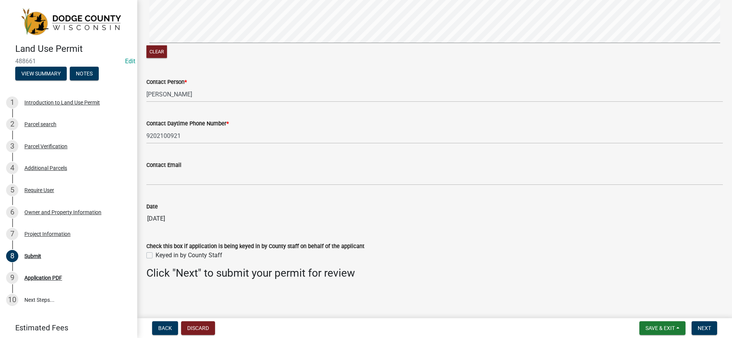
click at [156, 256] on label "Keyed in by County Staff" at bounding box center [189, 255] width 67 height 9
click at [156, 256] on input "Keyed in by County Staff" at bounding box center [158, 253] width 5 height 5
checkbox input "true"
click at [697, 328] on button "Next" at bounding box center [705, 329] width 26 height 14
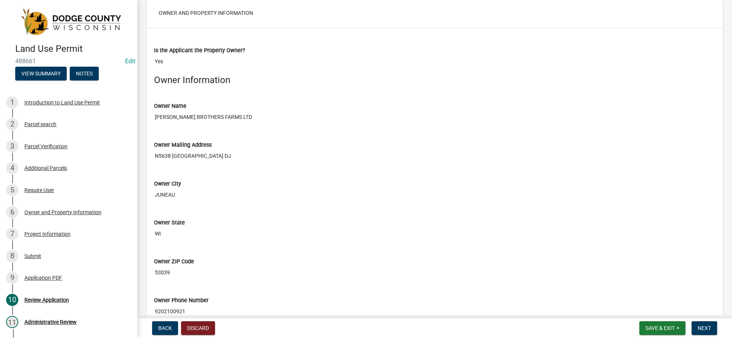
scroll to position [1335, 0]
click at [712, 329] on button "Next" at bounding box center [705, 329] width 26 height 14
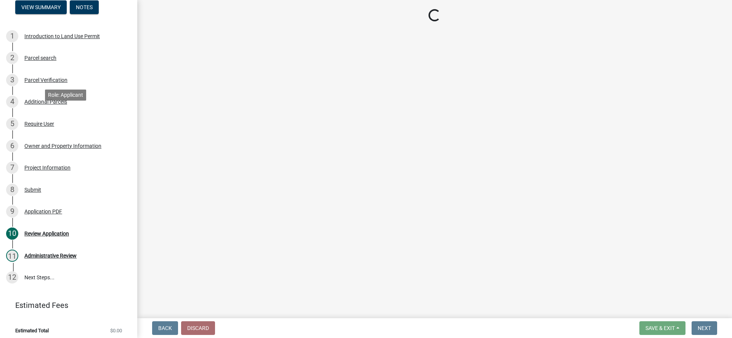
scroll to position [69, 0]
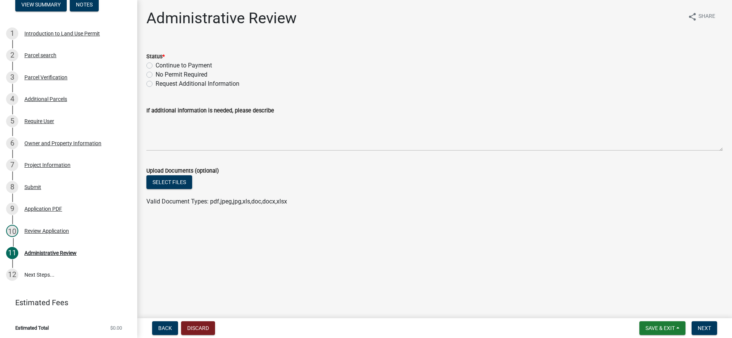
click at [156, 67] on label "Continue to Payment" at bounding box center [184, 65] width 56 height 9
click at [156, 66] on input "Continue to Payment" at bounding box center [158, 63] width 5 height 5
radio input "true"
click at [700, 324] on button "Next" at bounding box center [705, 329] width 26 height 14
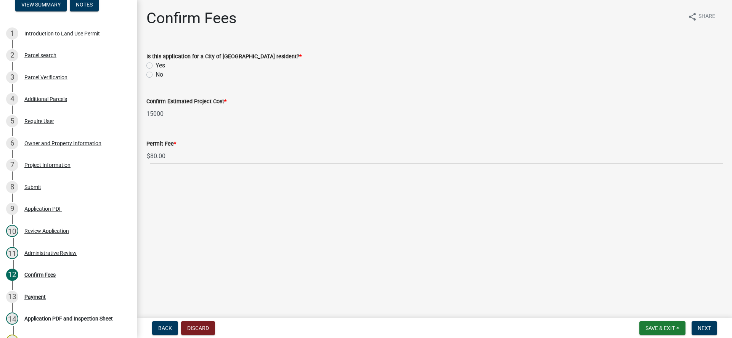
click at [153, 76] on div "No" at bounding box center [434, 74] width 577 height 9
click at [156, 74] on label "No" at bounding box center [160, 74] width 8 height 9
click at [156, 74] on input "No" at bounding box center [158, 72] width 5 height 5
radio input "true"
click at [709, 327] on span "Next" at bounding box center [704, 328] width 13 height 6
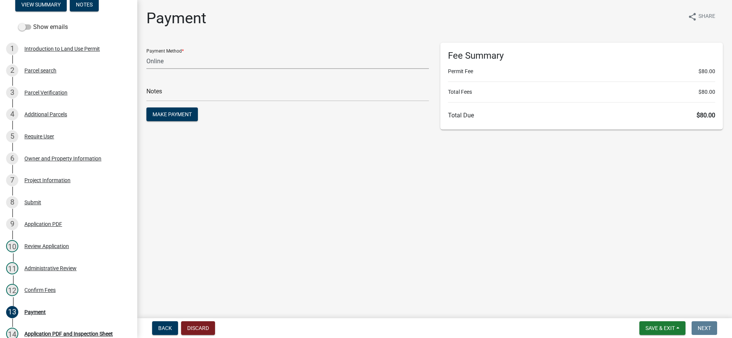
click at [185, 65] on select "Credit Card POS Check Cash Online" at bounding box center [287, 61] width 283 height 16
select select "1: 0"
click at [146, 53] on select "Credit Card POS Check Cash Online" at bounding box center [287, 61] width 283 height 16
click at [192, 93] on input "text" at bounding box center [287, 94] width 283 height 16
type input "0960"
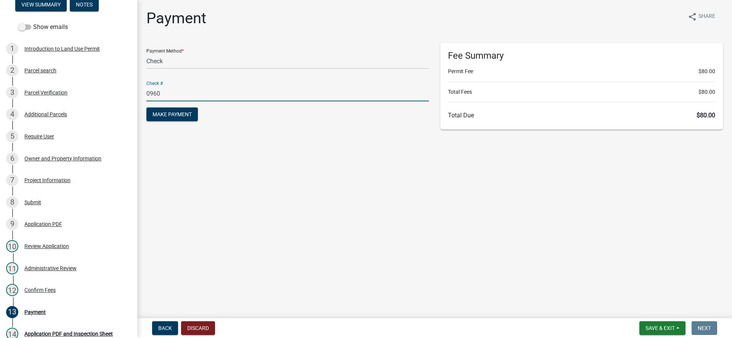
click at [250, 155] on main "Payment share Share Payment Method * Credit Card POS Check Cash Online Check # …" at bounding box center [434, 157] width 595 height 315
click at [178, 119] on button "Make Payment" at bounding box center [172, 115] width 52 height 14
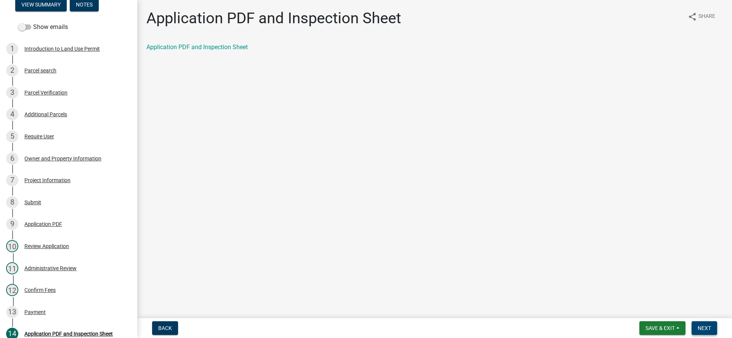
click at [701, 329] on span "Next" at bounding box center [704, 328] width 13 height 6
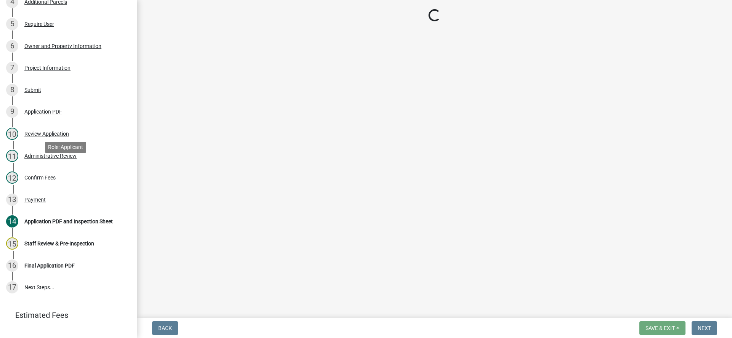
scroll to position [211, 0]
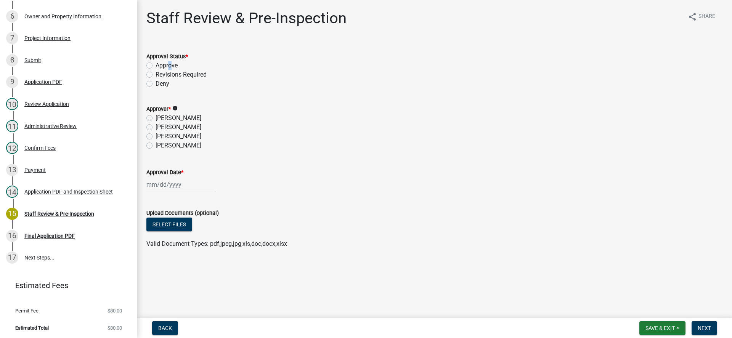
click at [167, 66] on label "Approve" at bounding box center [167, 65] width 22 height 9
click at [156, 63] on label "Approve" at bounding box center [167, 65] width 22 height 9
click at [156, 63] on input "Approve" at bounding box center [158, 63] width 5 height 5
radio input "true"
click at [156, 134] on label "[PERSON_NAME]" at bounding box center [179, 136] width 46 height 9
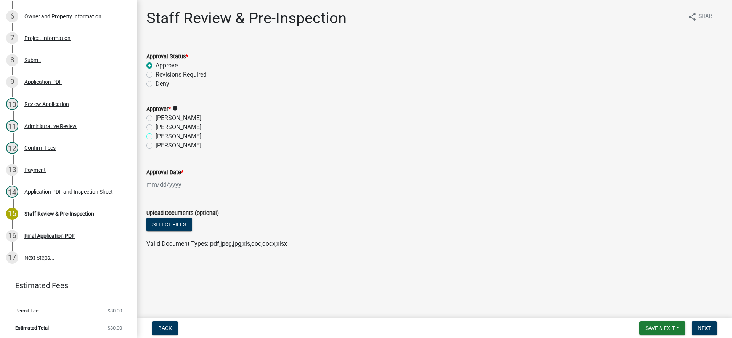
click at [156, 134] on input "[PERSON_NAME]" at bounding box center [158, 134] width 5 height 5
radio input "true"
click at [168, 179] on div at bounding box center [181, 185] width 70 height 16
select select "10"
select select "2025"
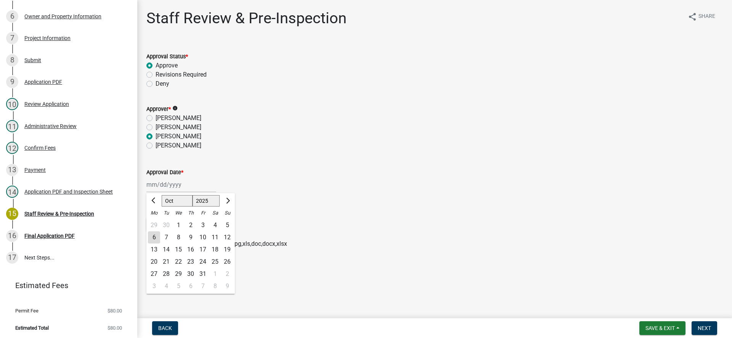
click at [155, 234] on div "6" at bounding box center [154, 238] width 12 height 12
type input "[DATE]"
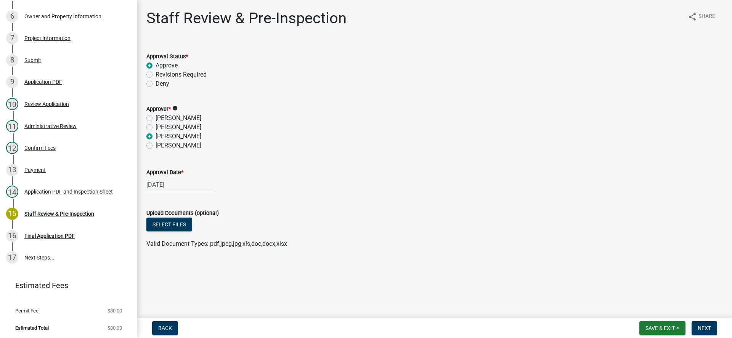
click at [274, 198] on wm-data-entity-input "Approval Date * 10/06/2025" at bounding box center [434, 178] width 577 height 42
click at [703, 325] on button "Next" at bounding box center [705, 329] width 26 height 14
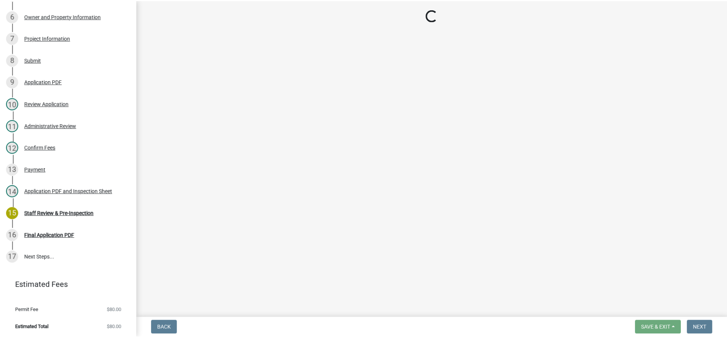
scroll to position [255, 0]
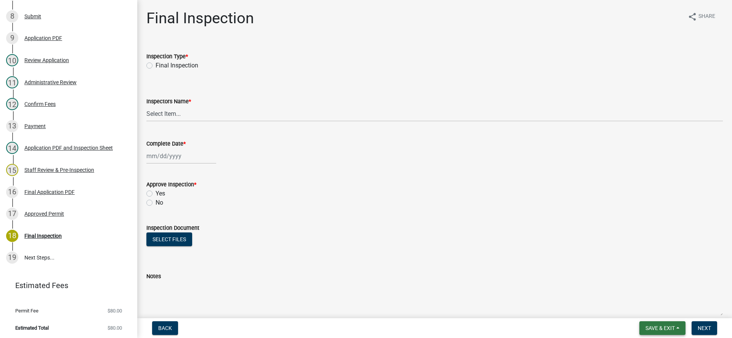
click at [655, 326] on span "Save & Exit" at bounding box center [660, 328] width 29 height 6
click at [655, 307] on button "Save & Exit" at bounding box center [655, 308] width 61 height 18
